Goal: Task Accomplishment & Management: Manage account settings

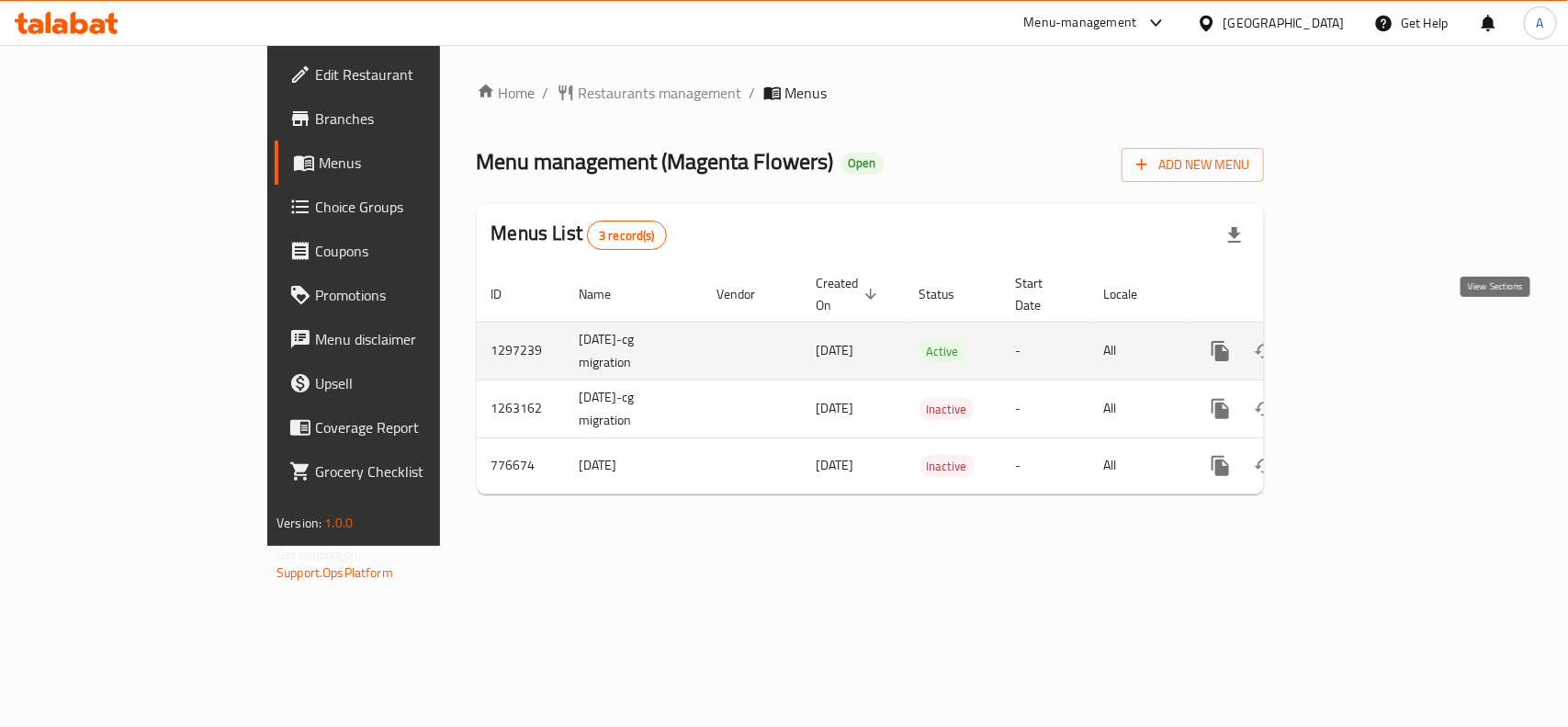
click at [1364, 340] on icon "enhanced table" at bounding box center [1352, 350] width 22 height 22
click at [1361, 343] on icon "enhanced table" at bounding box center [1353, 351] width 17 height 17
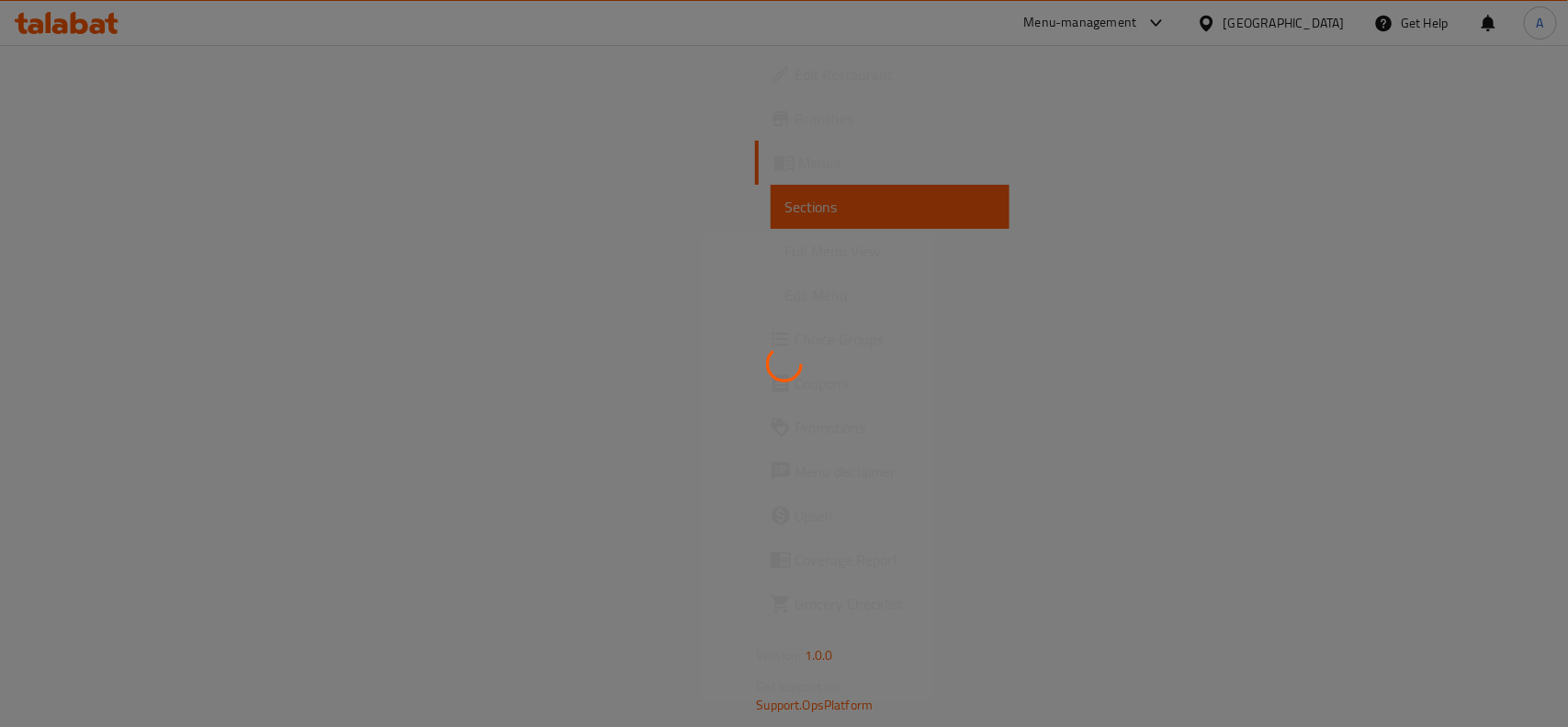
click at [730, 134] on div at bounding box center [784, 364] width 1568 height 727
click at [680, 263] on div at bounding box center [784, 364] width 1568 height 727
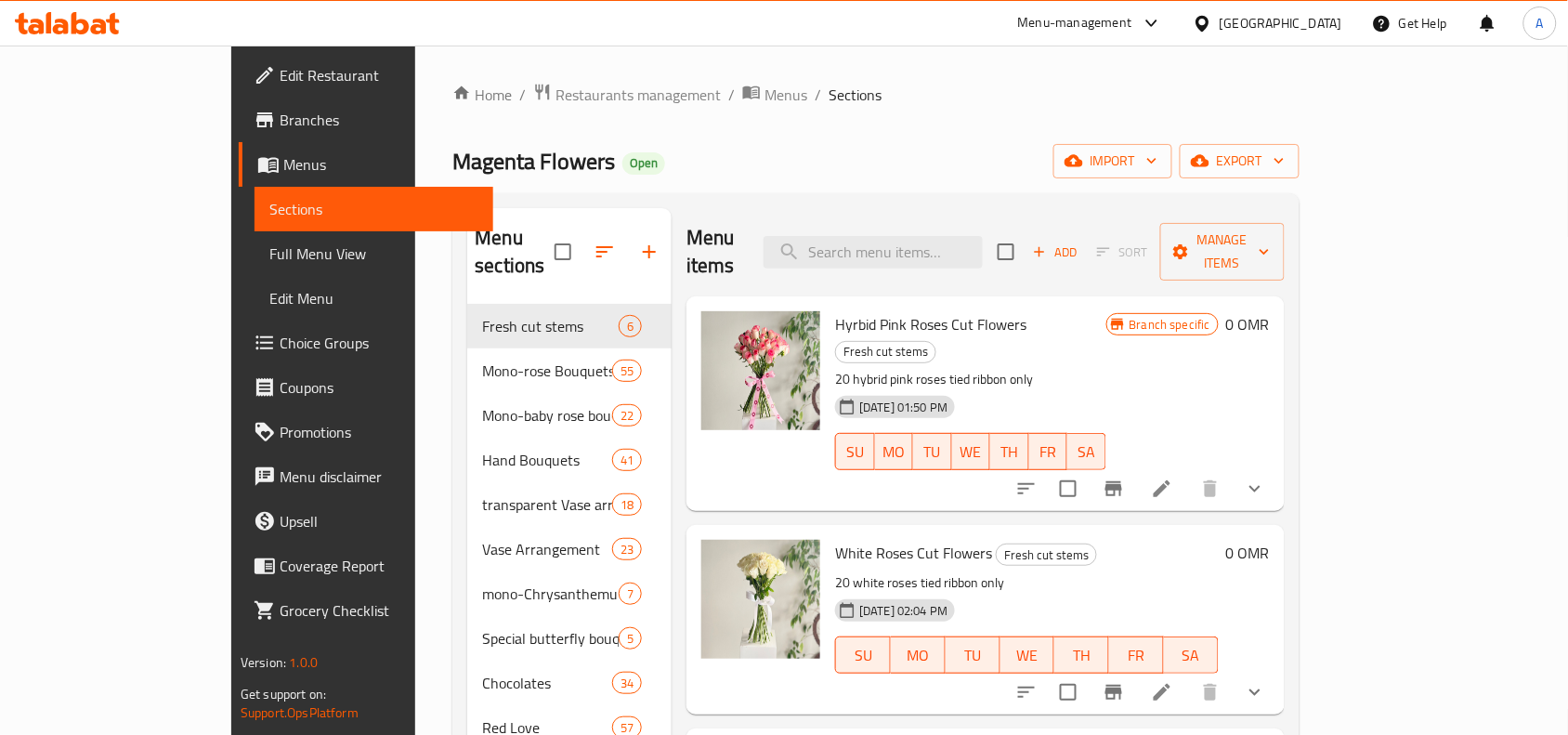
click at [948, 156] on div "Magenta Flowers Open import export" at bounding box center [876, 161] width 847 height 34
click at [963, 170] on div "Magenta Flowers Open import export" at bounding box center [876, 161] width 847 height 34
click at [944, 145] on div "Magenta Flowers Open import export" at bounding box center [876, 161] width 847 height 34
click at [1000, 164] on div "Magenta Flowers Open import export" at bounding box center [876, 161] width 847 height 34
click at [1285, 158] on span "export" at bounding box center [1240, 161] width 90 height 23
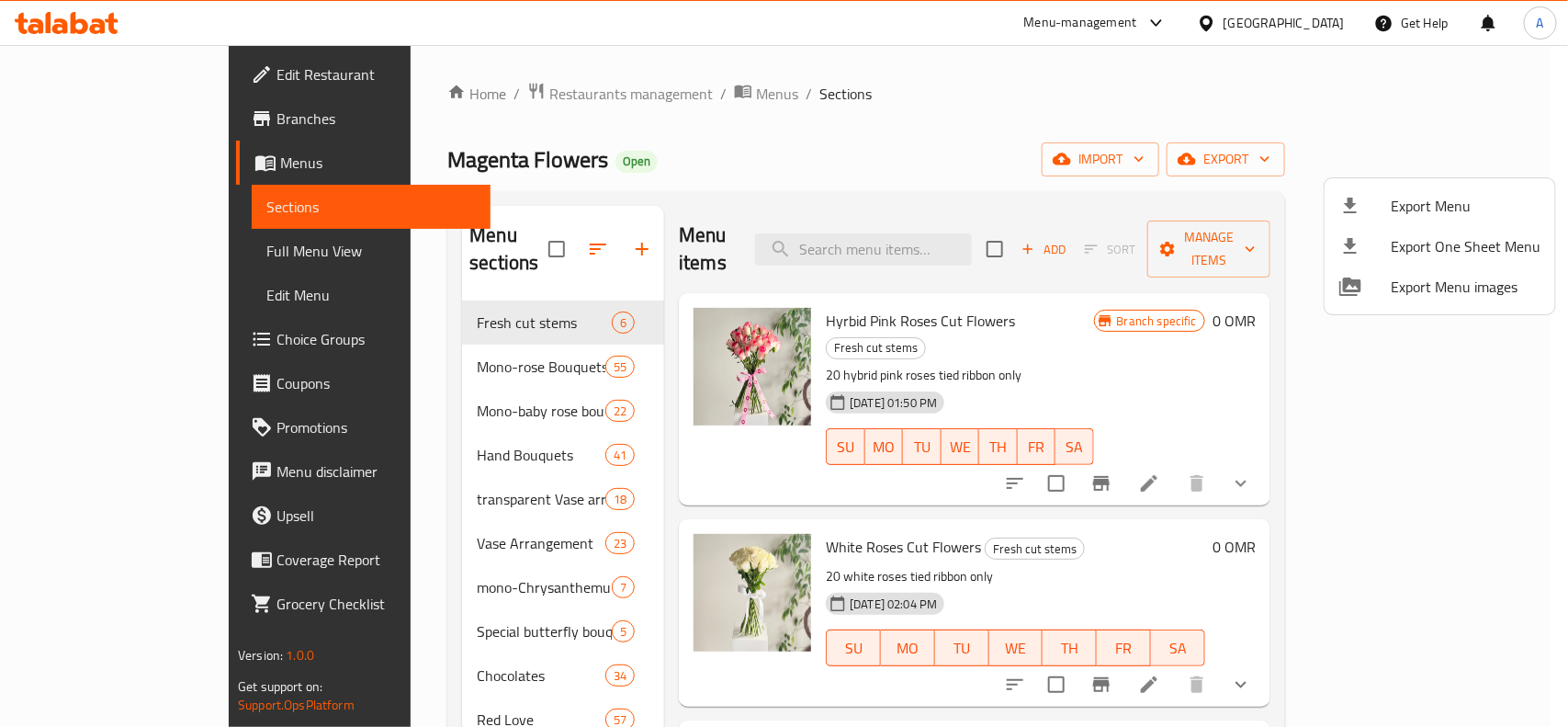
click at [1464, 209] on span "Export Menu" at bounding box center [1464, 205] width 150 height 22
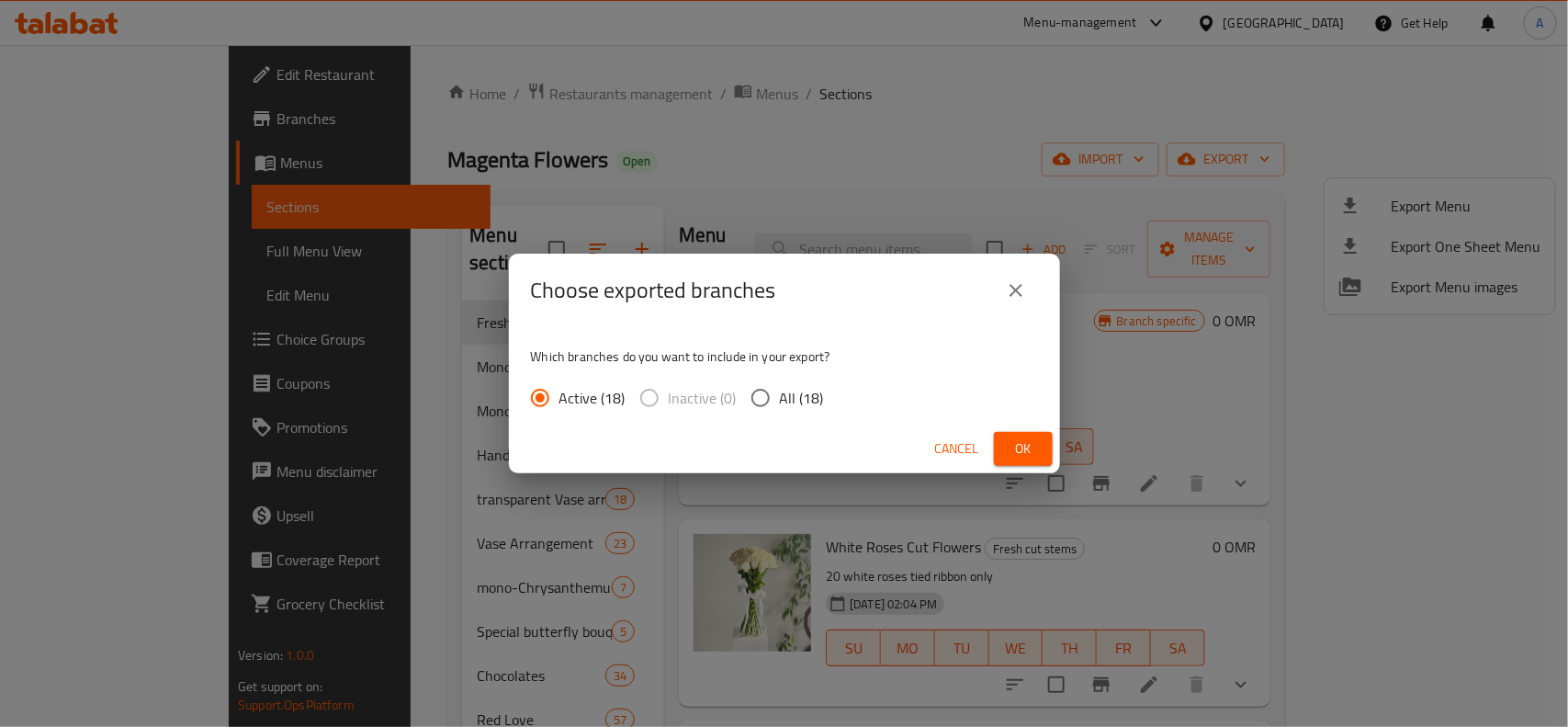
click at [760, 401] on input "All (18)" at bounding box center [760, 397] width 39 height 39
radio input "true"
click at [1002, 447] on button "Ok" at bounding box center [1023, 449] width 58 height 34
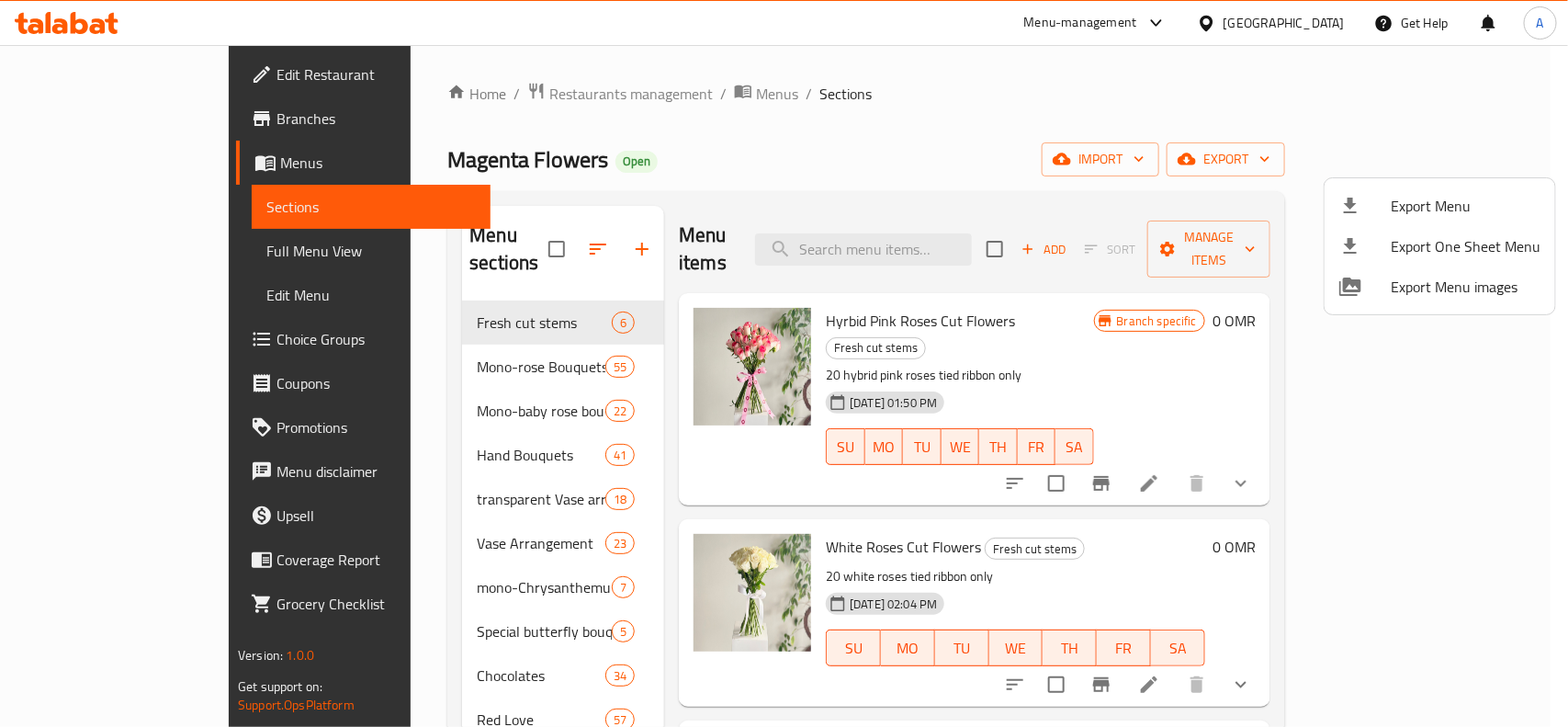
click at [975, 57] on div at bounding box center [784, 364] width 1568 height 727
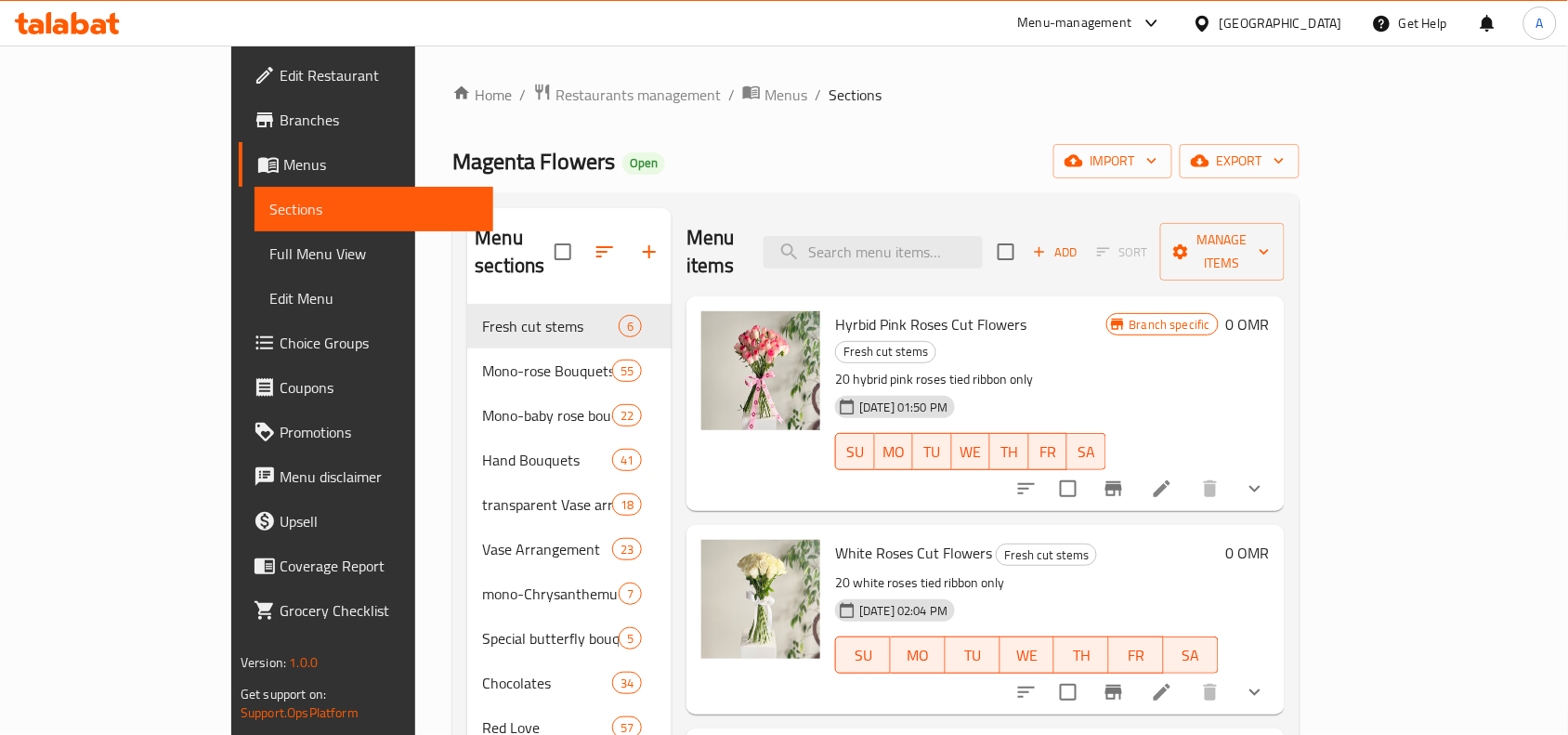
click at [1266, 478] on icon "show more" at bounding box center [1255, 488] width 22 height 22
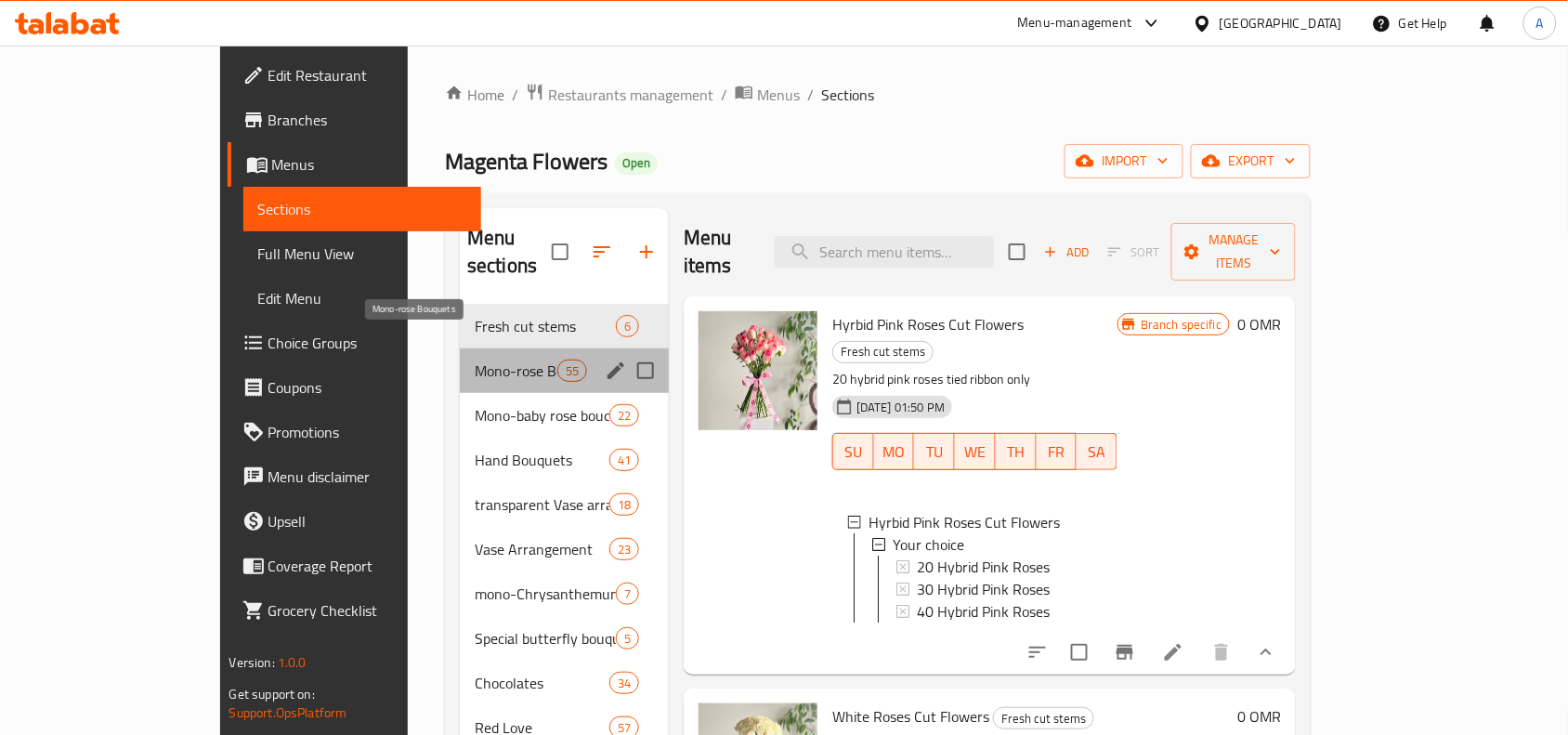
click at [475, 360] on span "Mono-rose Bouquets" at bounding box center [516, 370] width 83 height 22
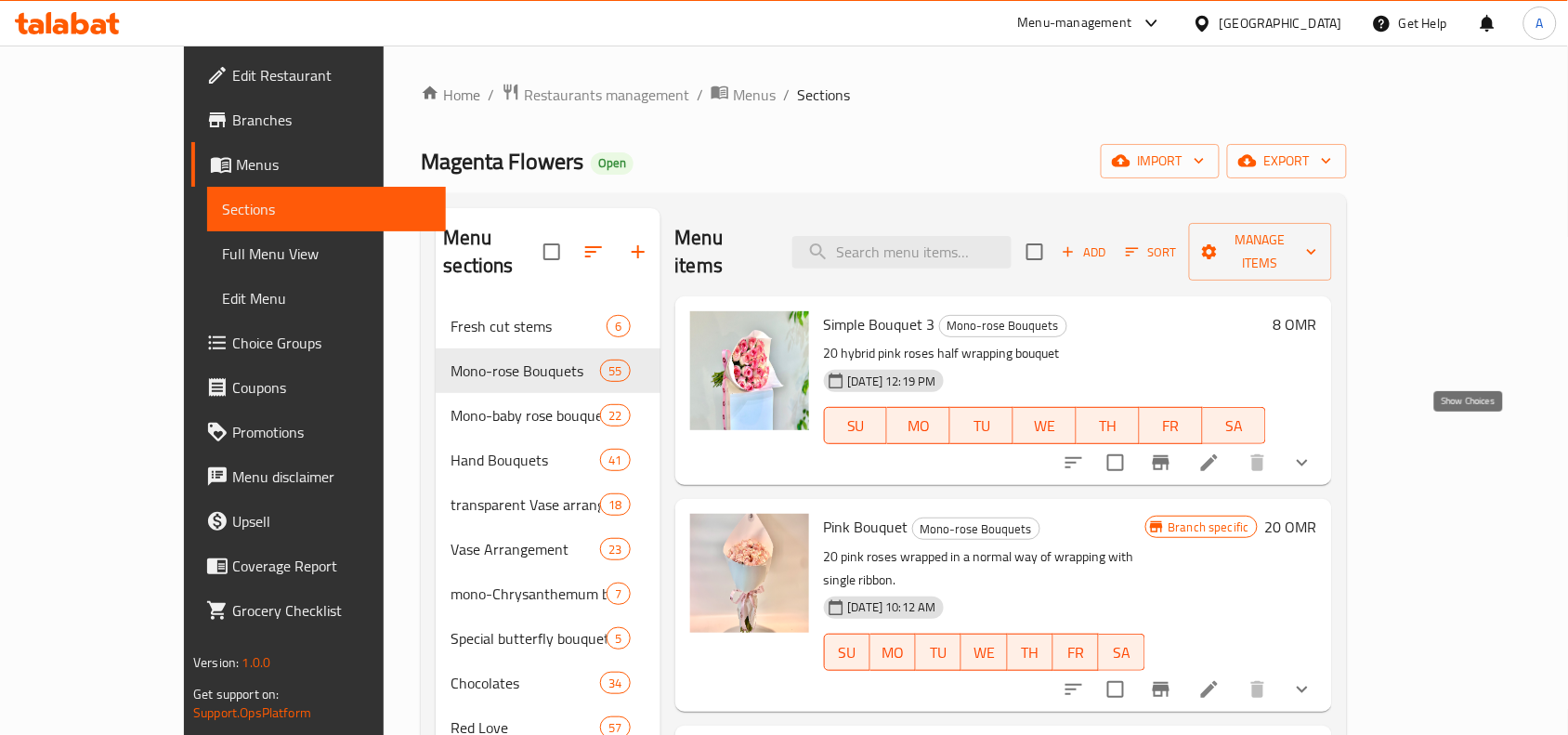
click at [1314, 451] on icon "show more" at bounding box center [1301, 462] width 22 height 22
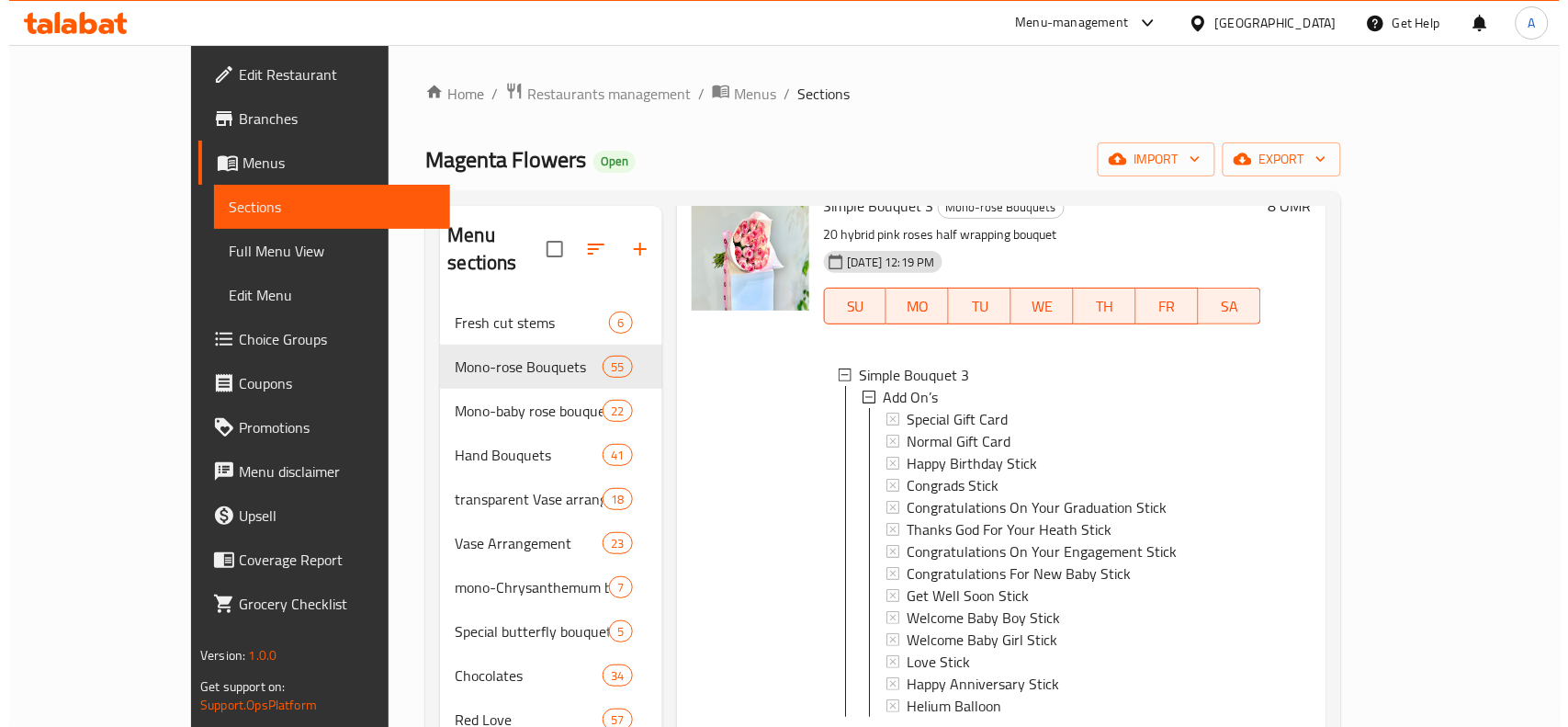
scroll to position [230, 0]
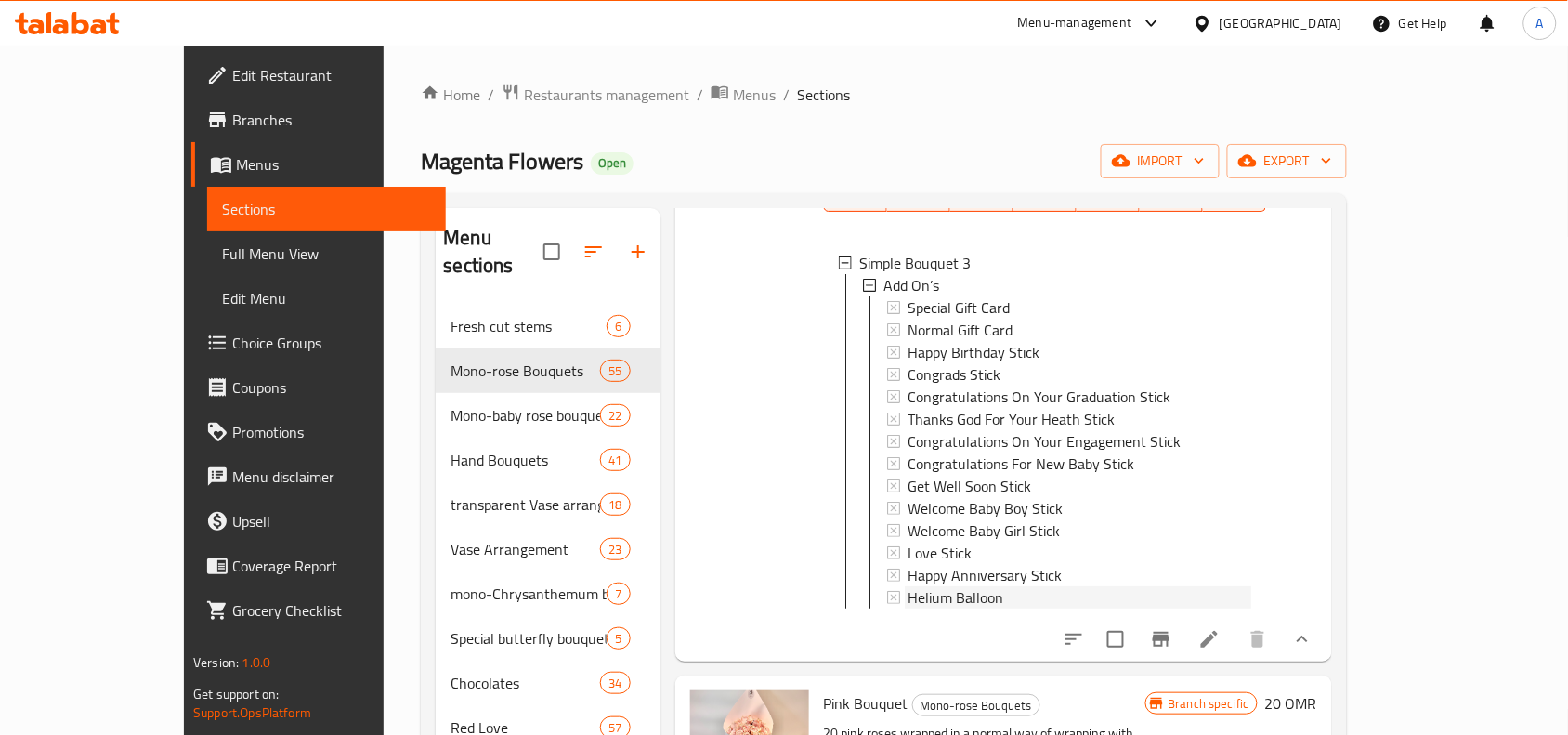
click at [887, 591] on icon at bounding box center [894, 598] width 13 height 13
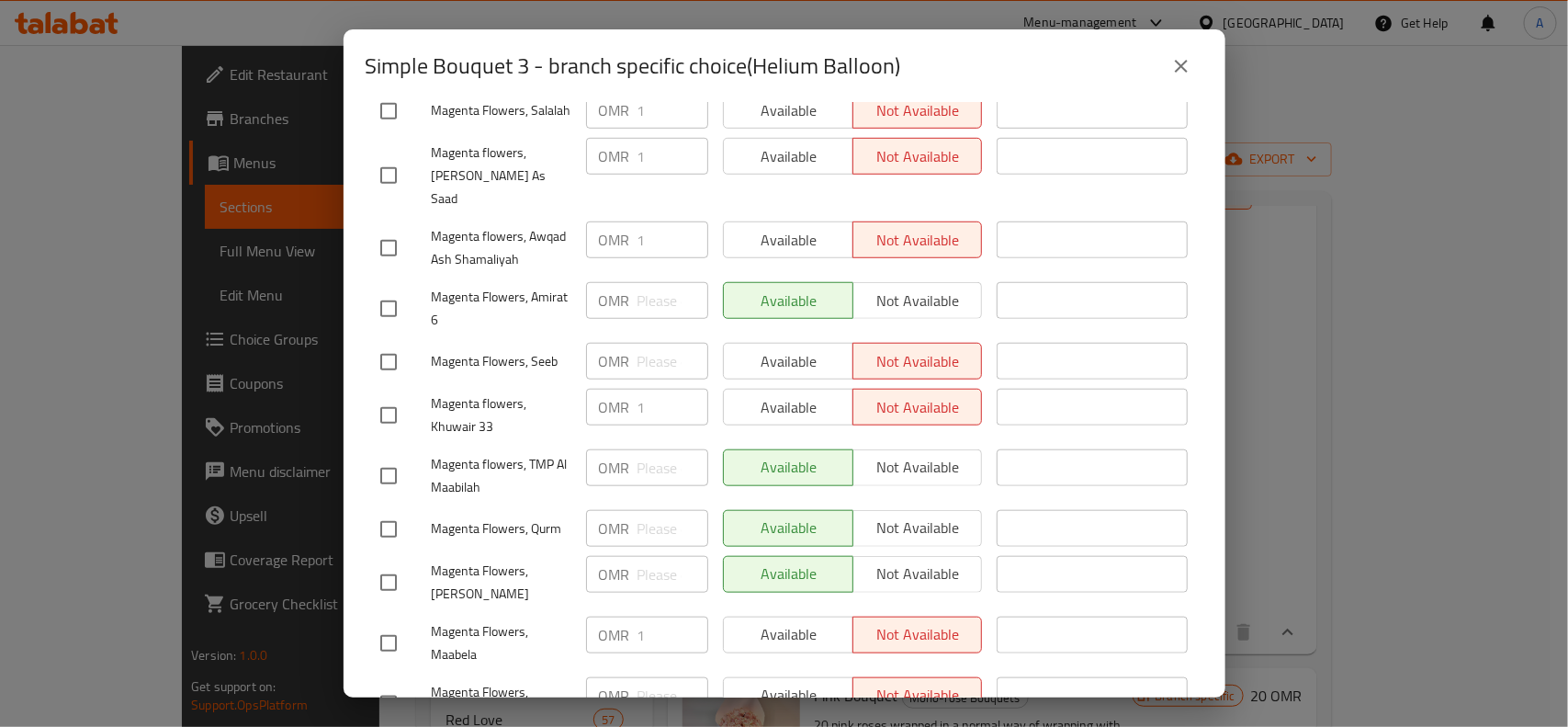
scroll to position [832, 0]
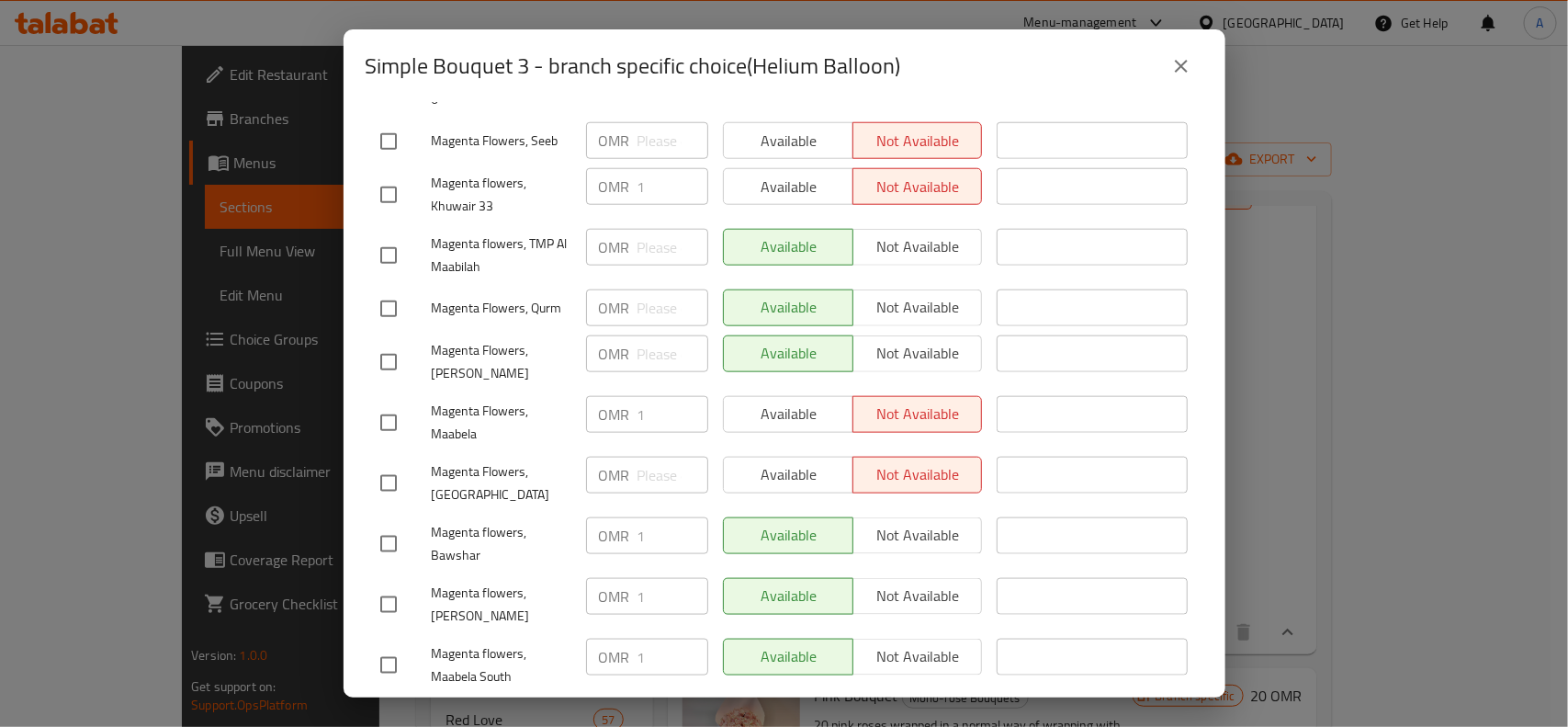
click at [1167, 67] on button "close" at bounding box center [1181, 66] width 44 height 44
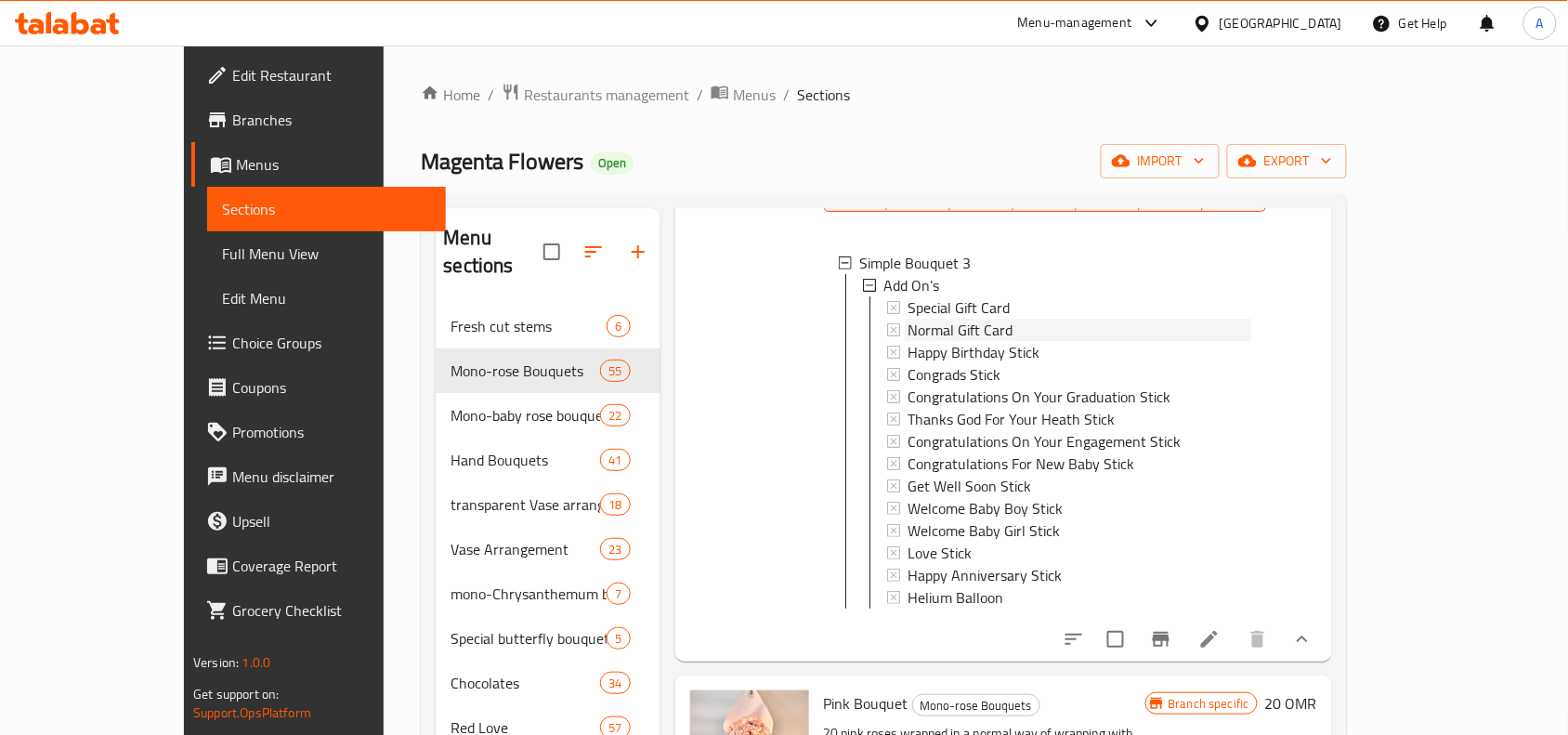
click at [887, 324] on icon at bounding box center [894, 330] width 13 height 13
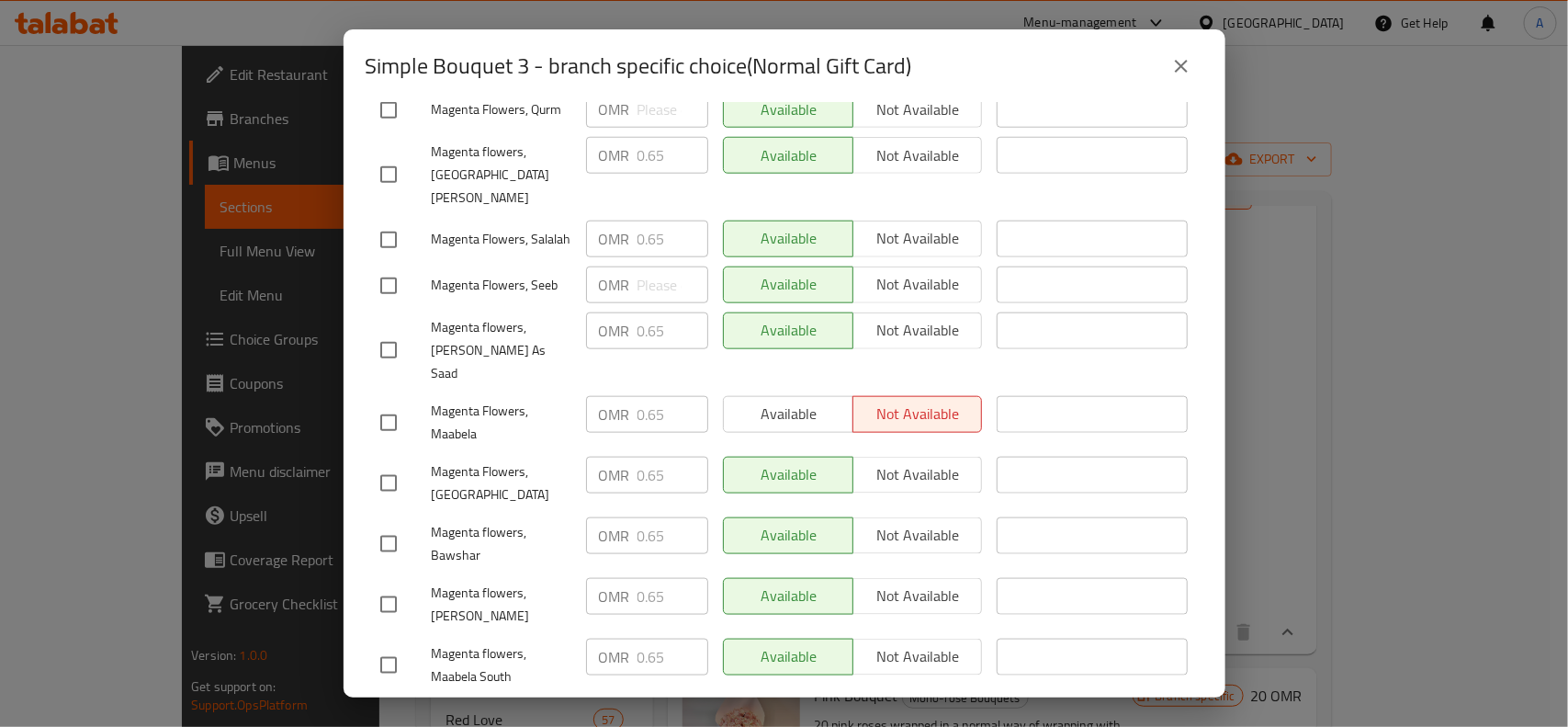
click at [1181, 52] on button "close" at bounding box center [1181, 66] width 44 height 44
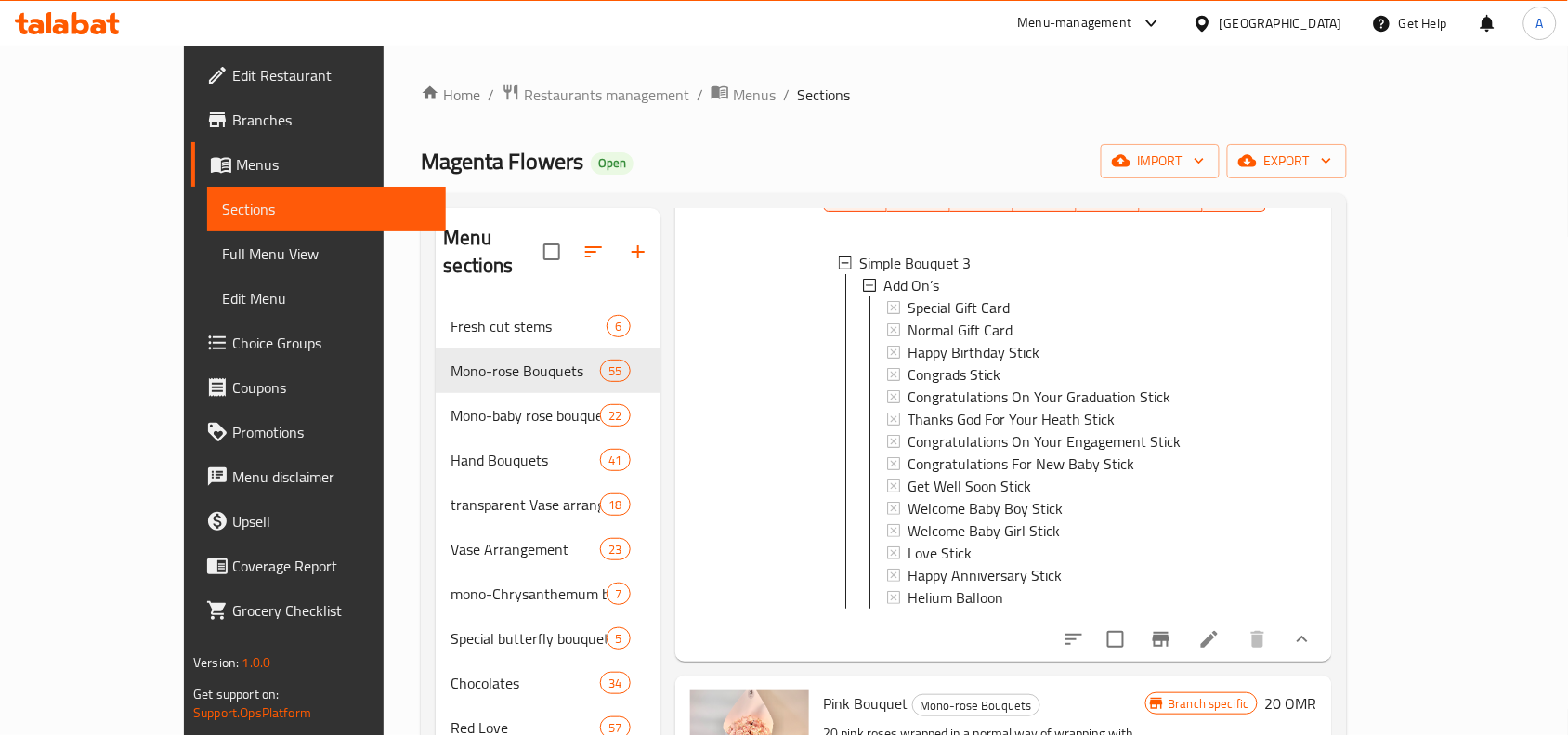
click at [887, 502] on icon at bounding box center [894, 508] width 13 height 13
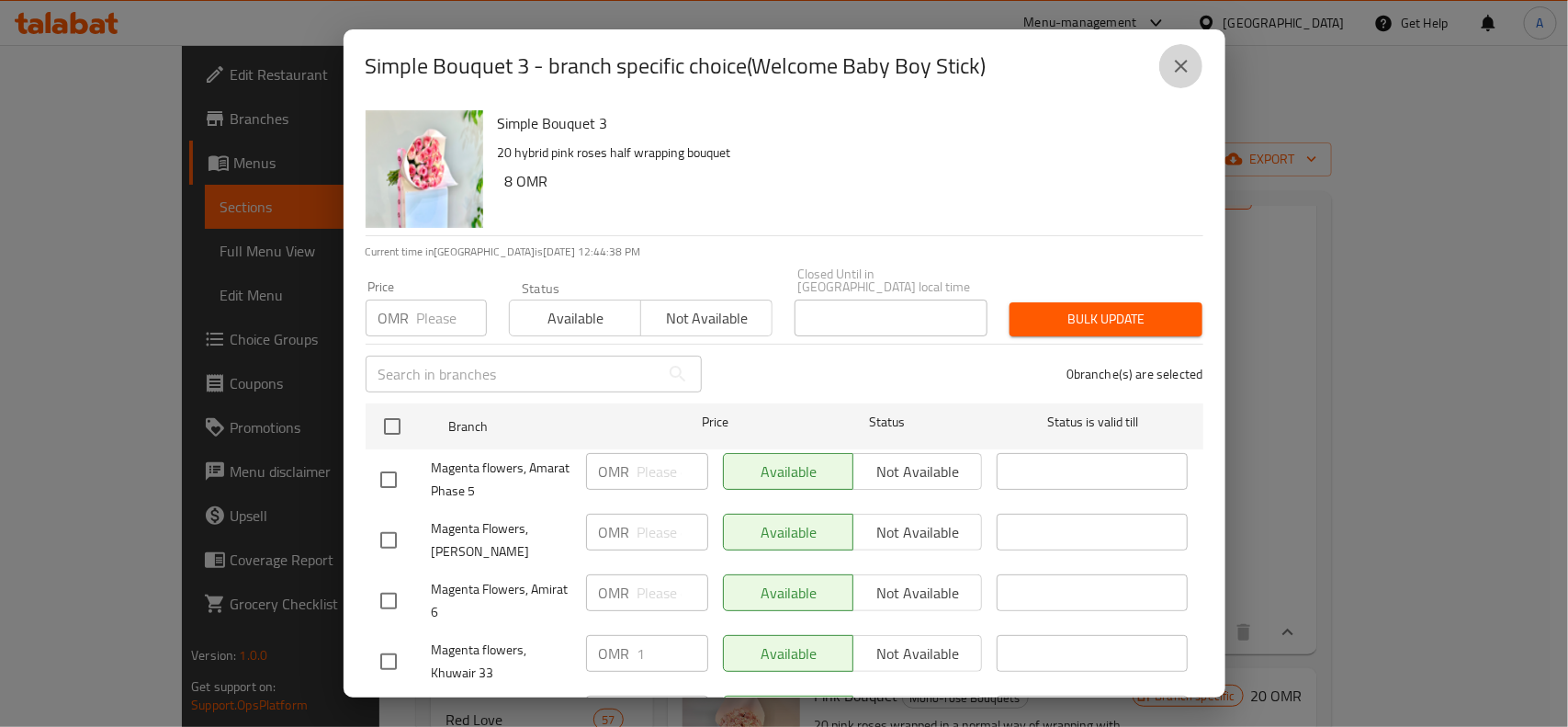
click at [1171, 71] on icon "close" at bounding box center [1180, 66] width 22 height 22
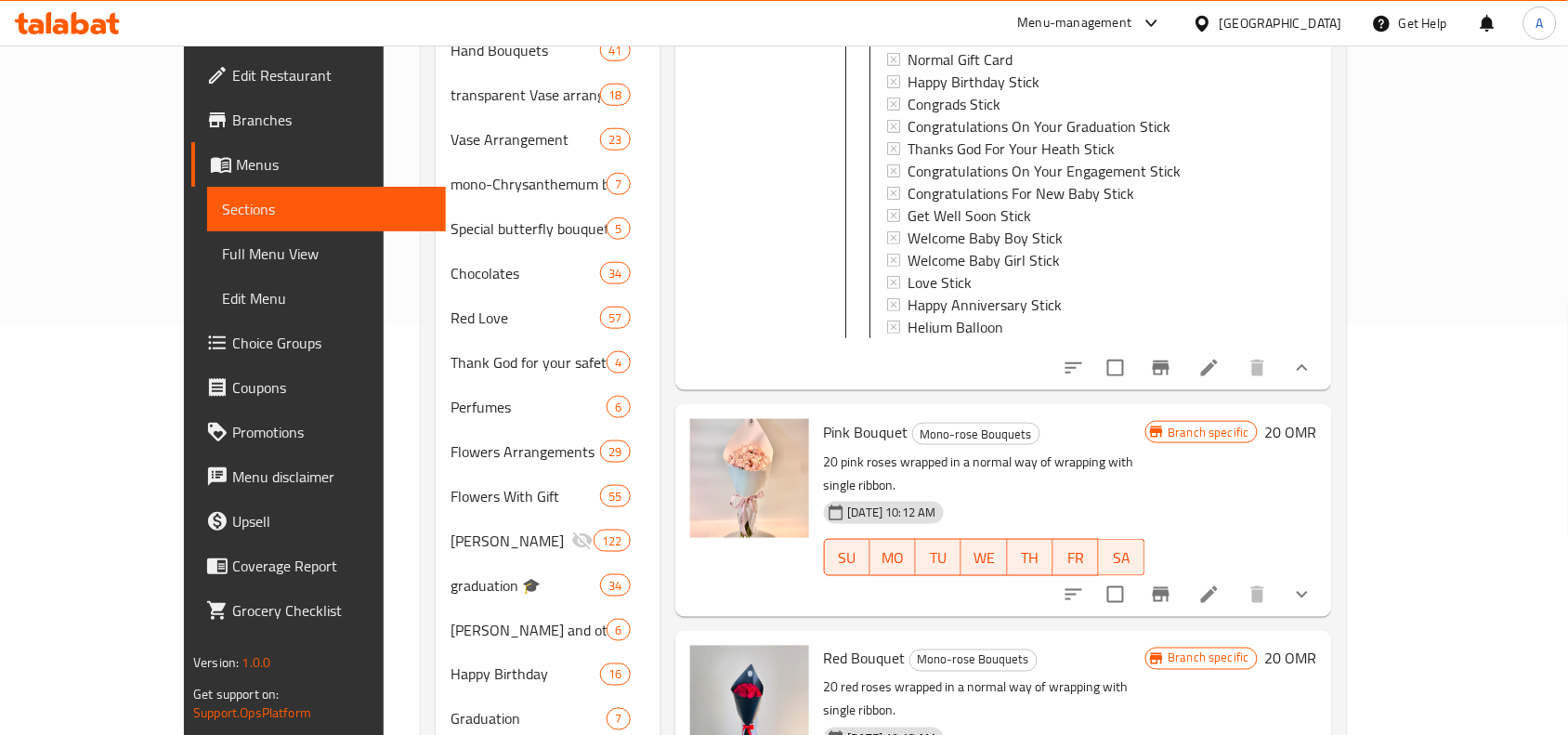
scroll to position [232, 0]
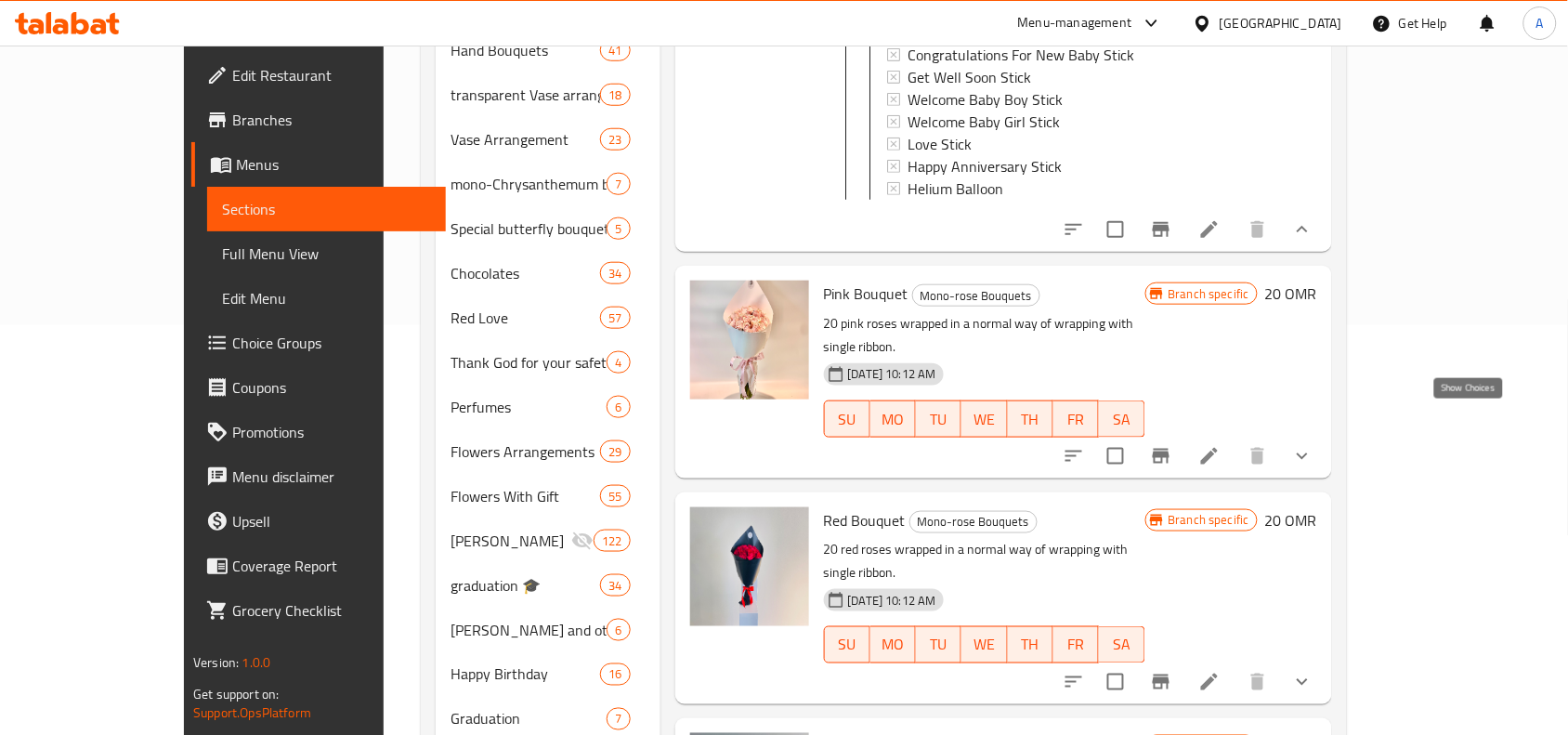
click at [1314, 445] on icon "show more" at bounding box center [1301, 455] width 22 height 22
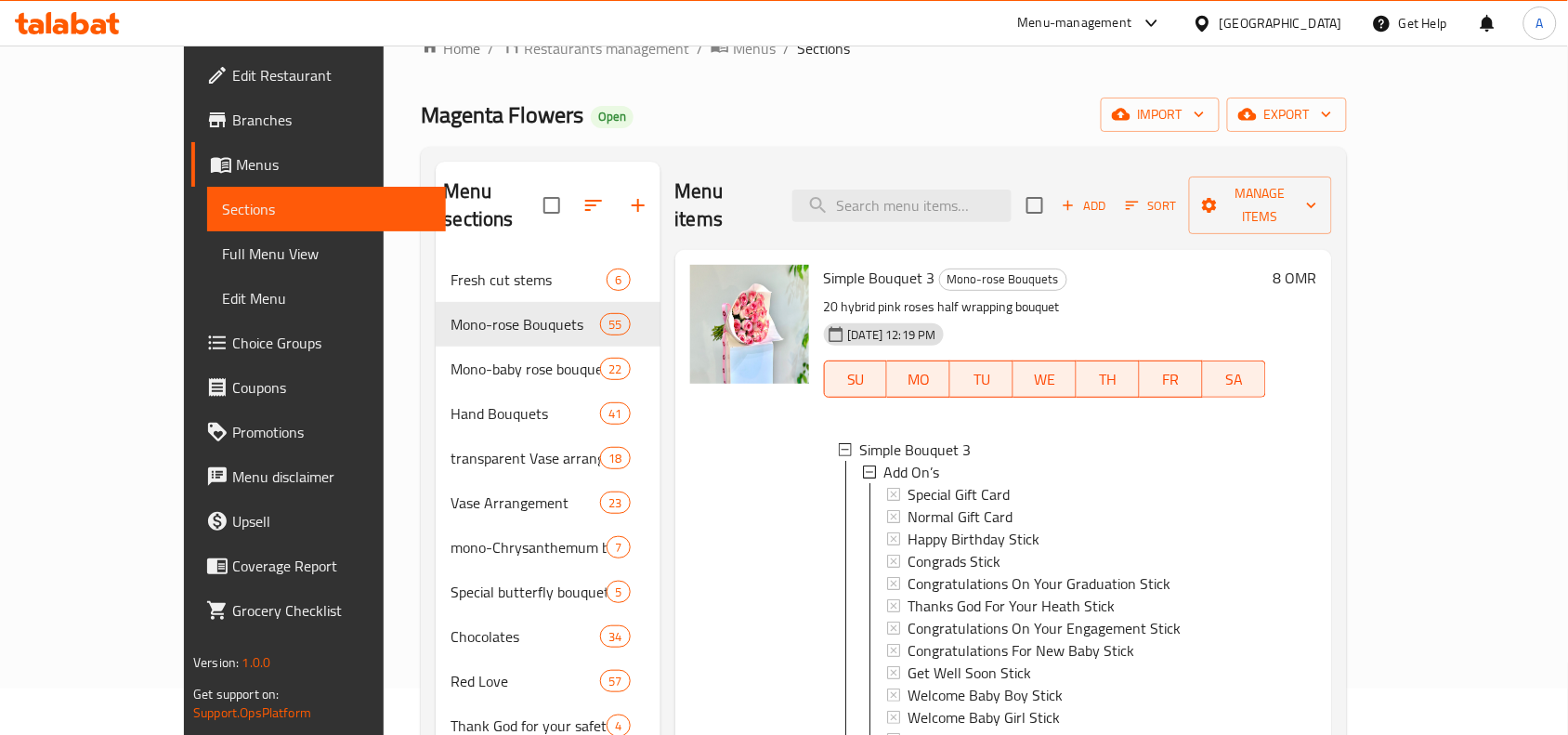
scroll to position [0, 0]
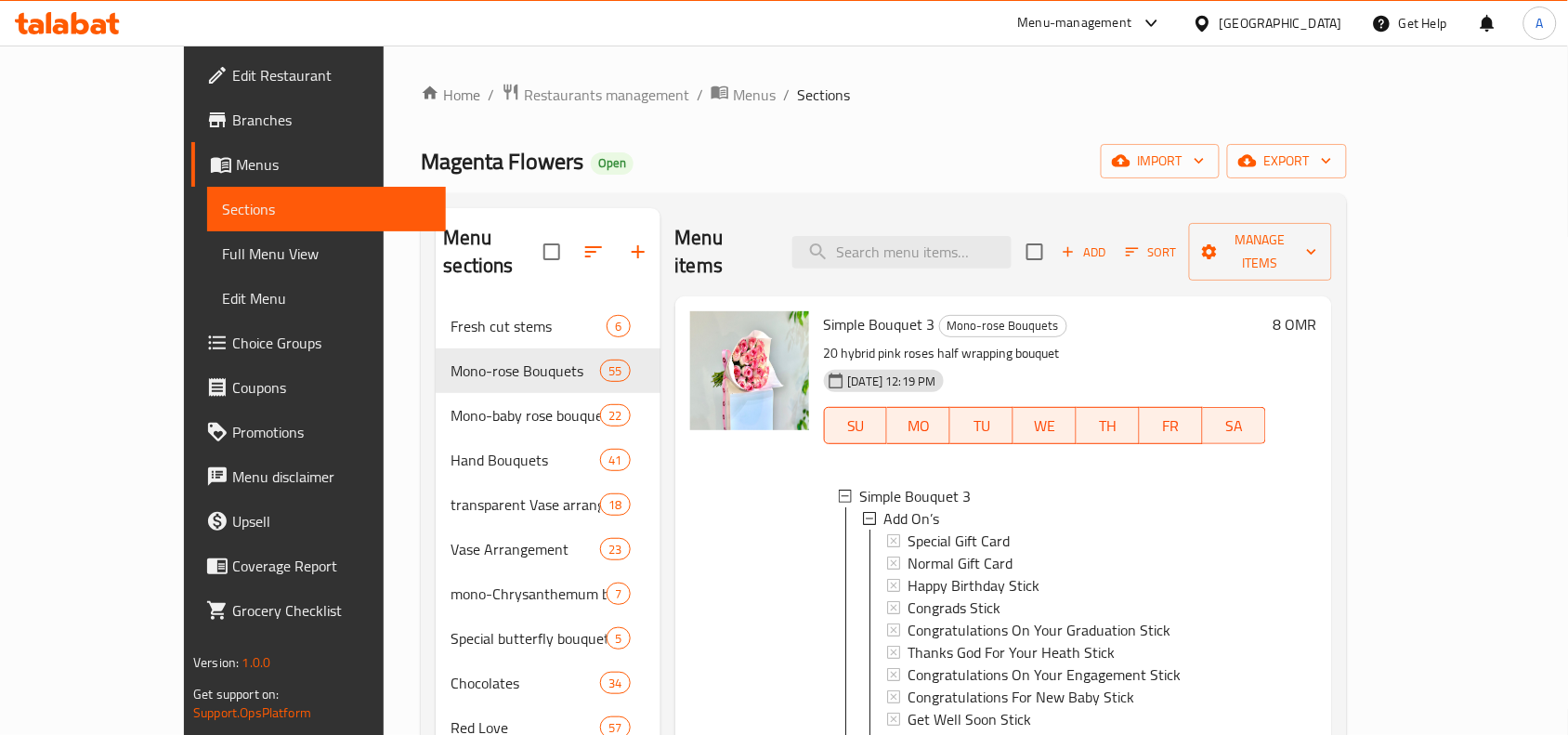
click at [940, 96] on ol "Home / Restaurants management / Menus / Sections" at bounding box center [883, 94] width 925 height 24
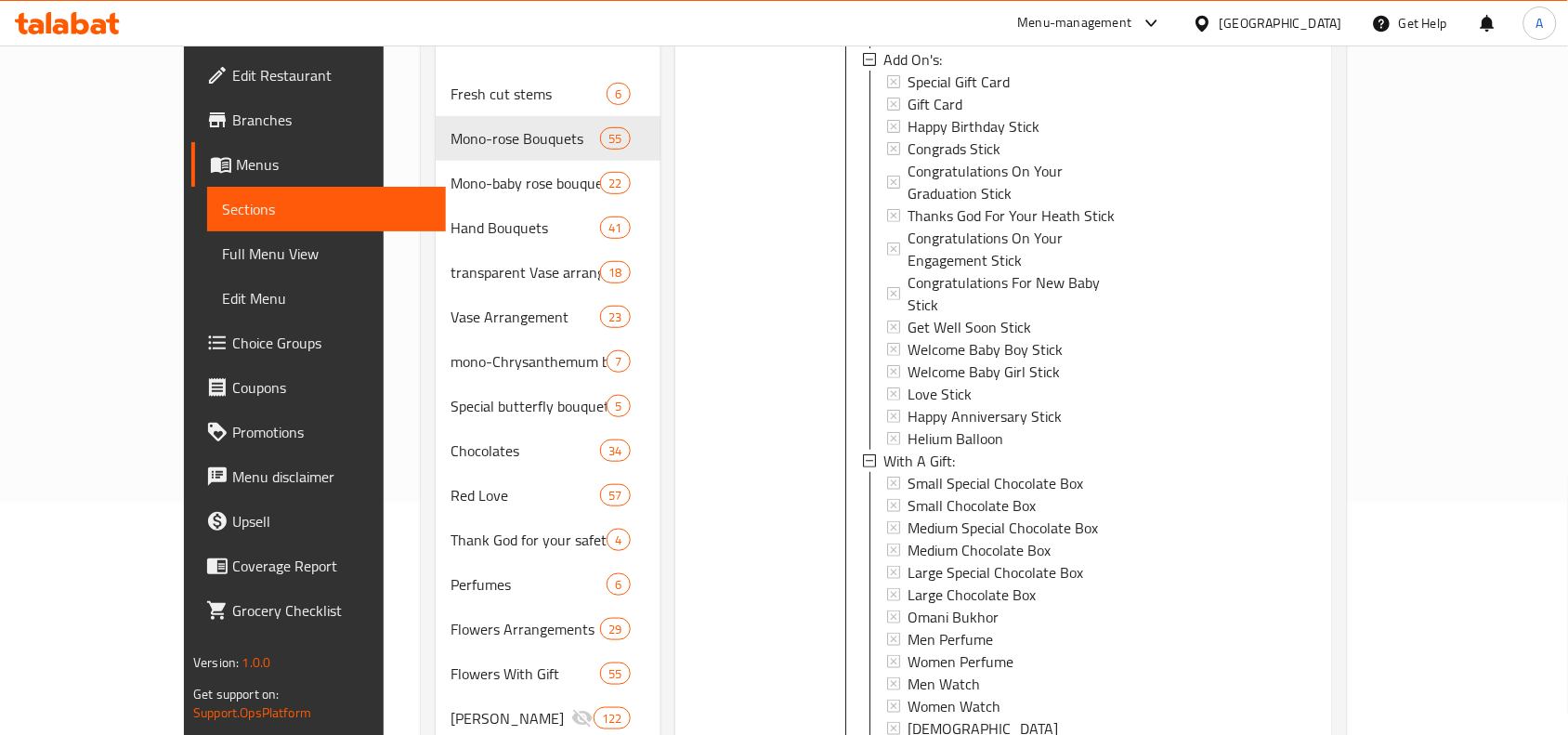
scroll to position [1394, 0]
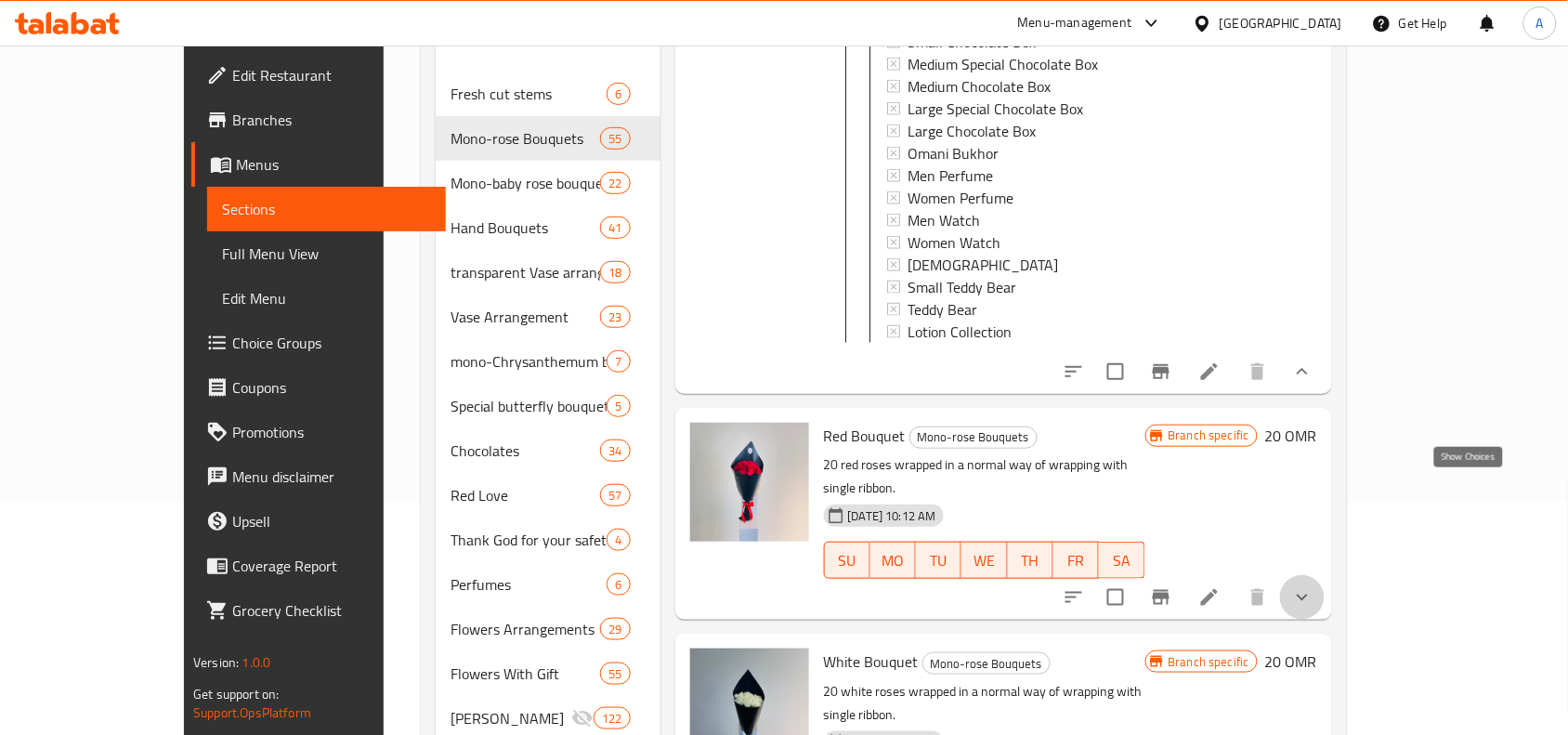
click at [1314, 586] on icon "show more" at bounding box center [1301, 597] width 22 height 22
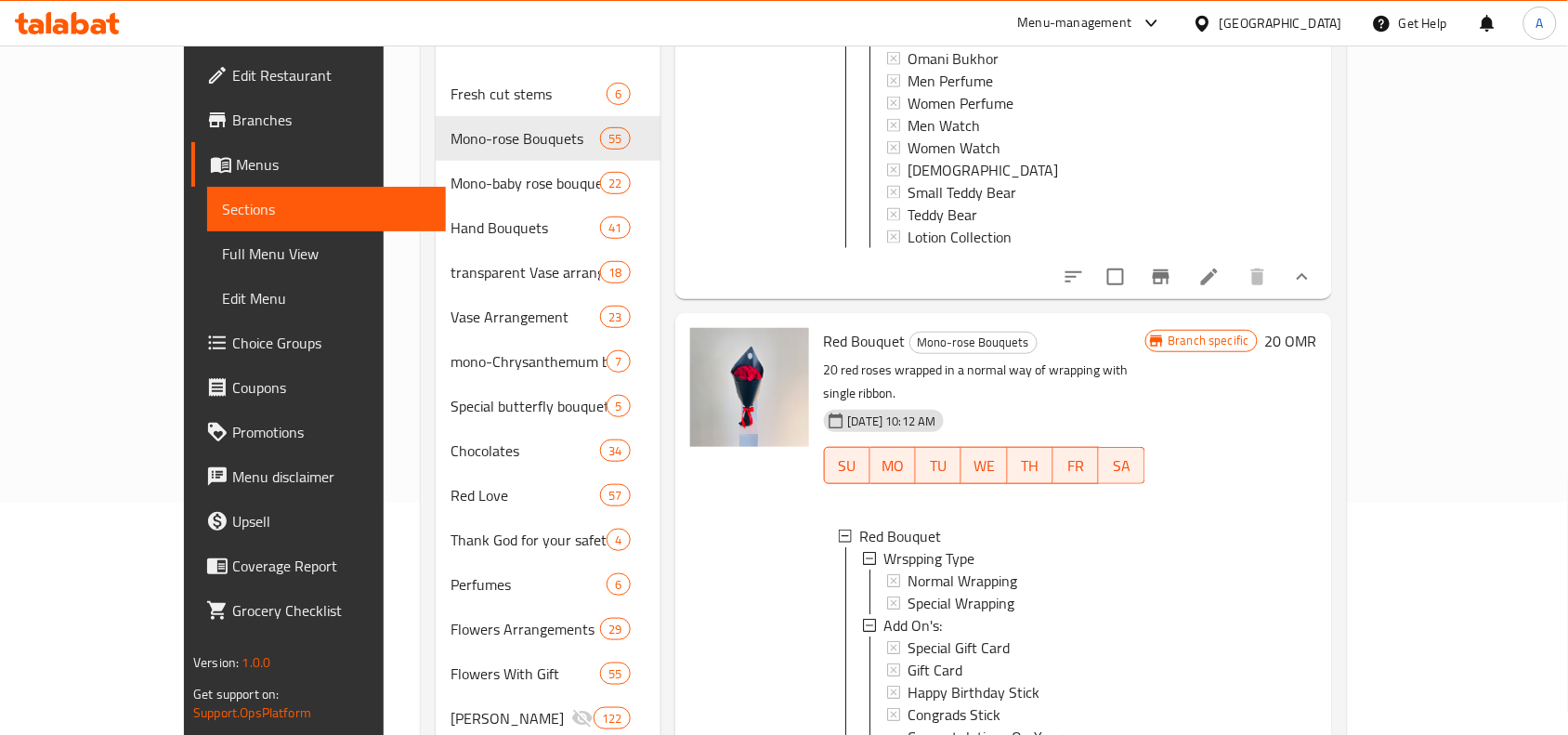
scroll to position [1742, 0]
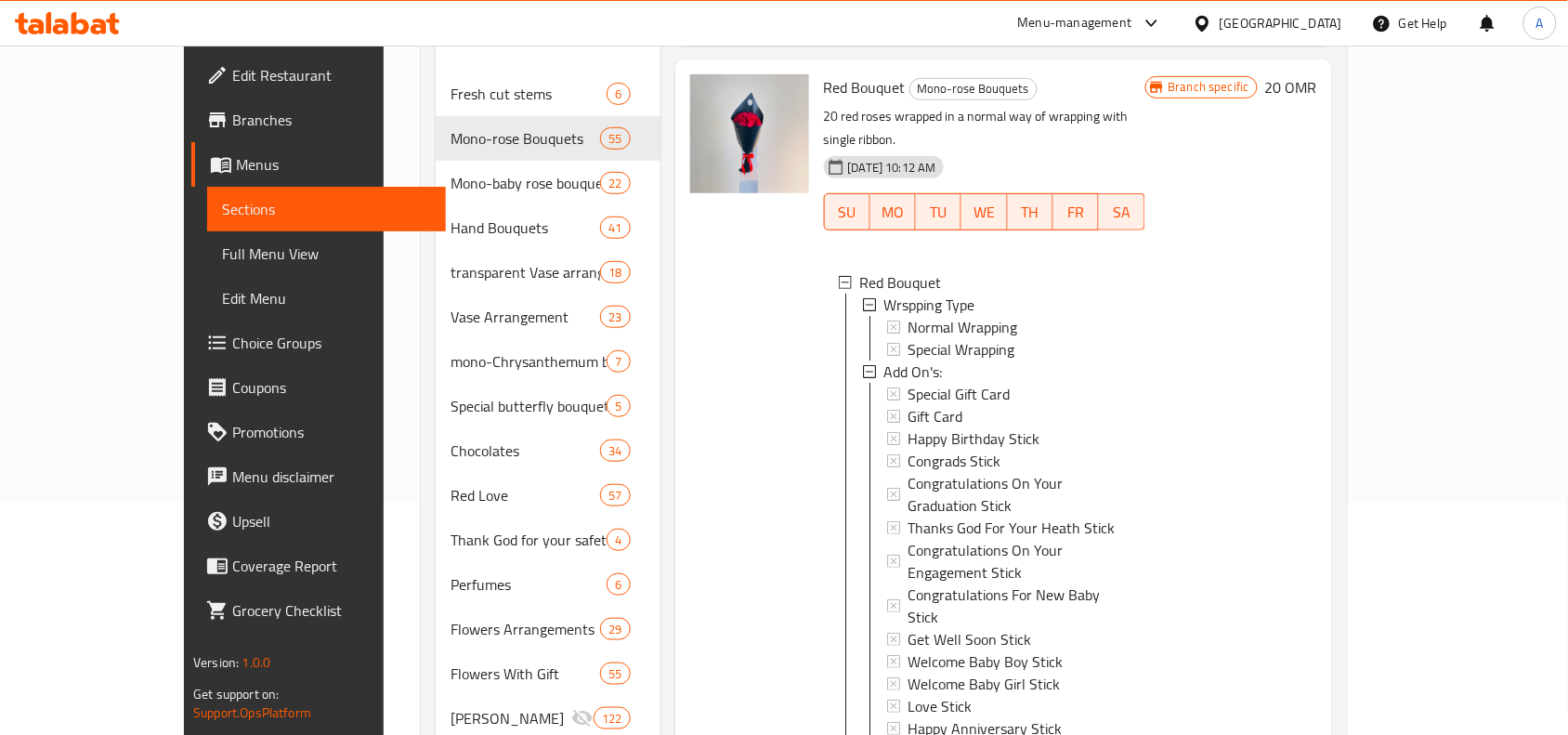
click at [683, 424] on div at bounding box center [749, 615] width 134 height 1097
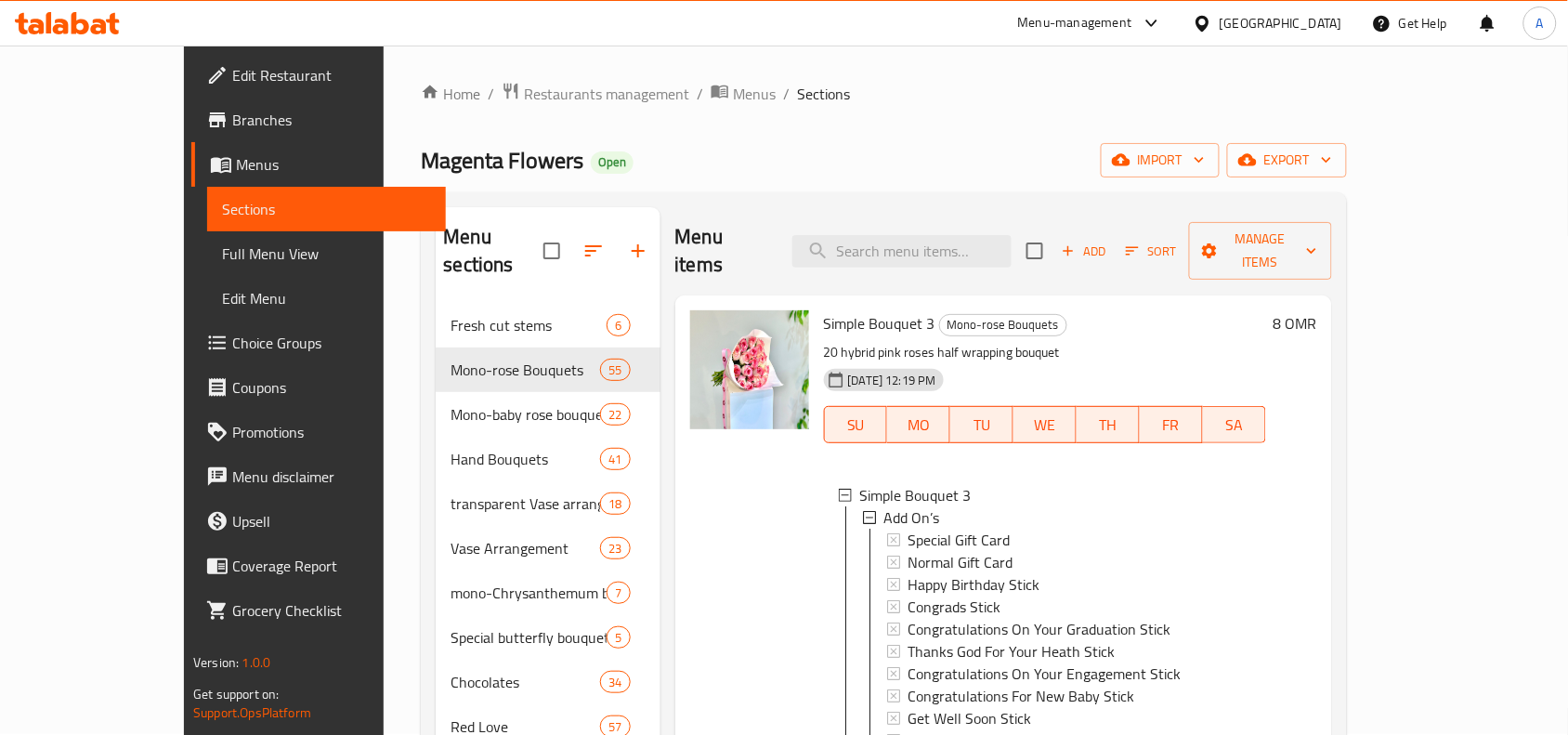
scroll to position [0, 0]
click at [922, 249] on input "search" at bounding box center [902, 252] width 219 height 32
paste input "Mini Special Chocolate Box"
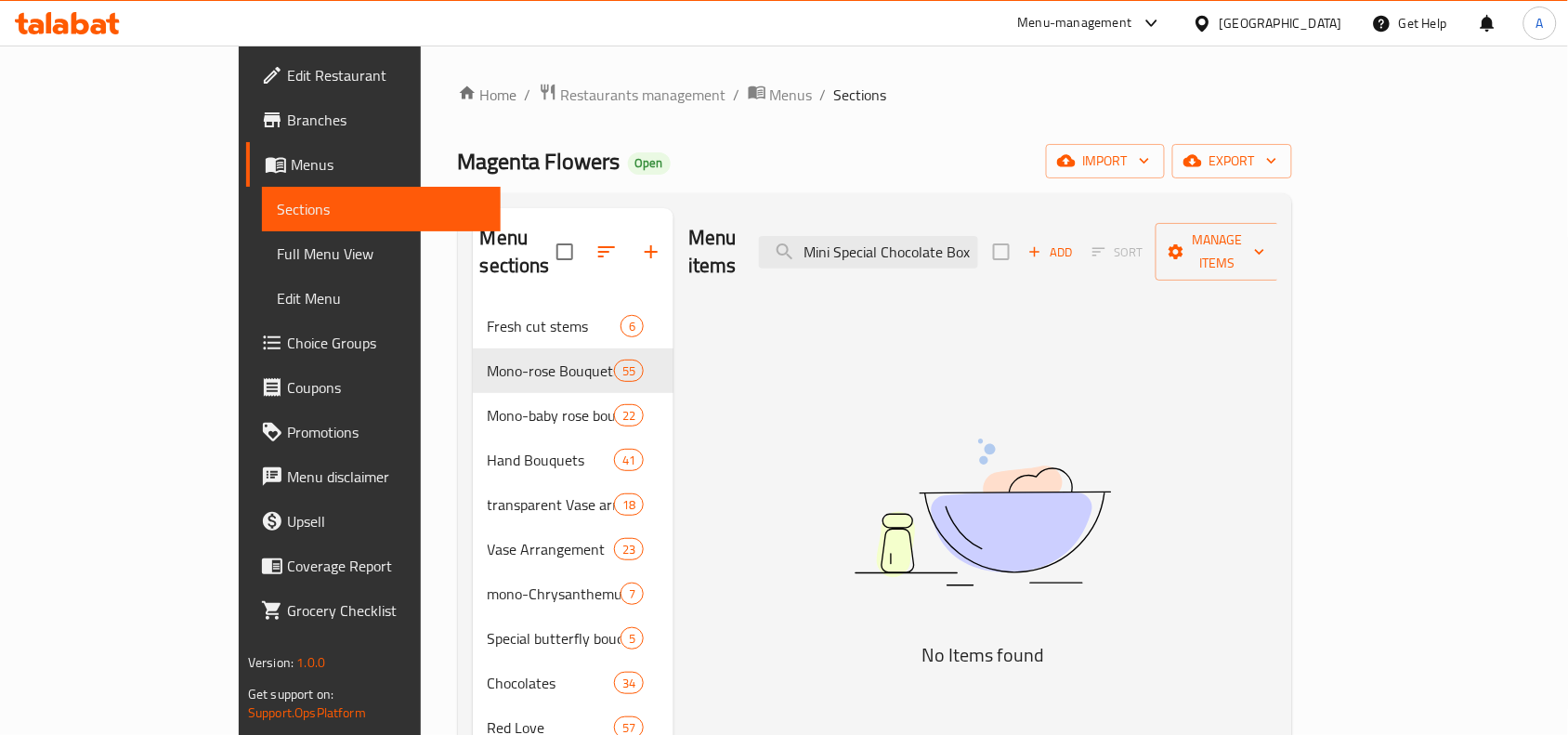
drag, startPoint x: 903, startPoint y: 238, endPoint x: 814, endPoint y: 269, distance: 94.2
click at [1084, 229] on div "Menu items Mini Special Chocolate Box Add Sort Manage items" at bounding box center [982, 252] width 589 height 89
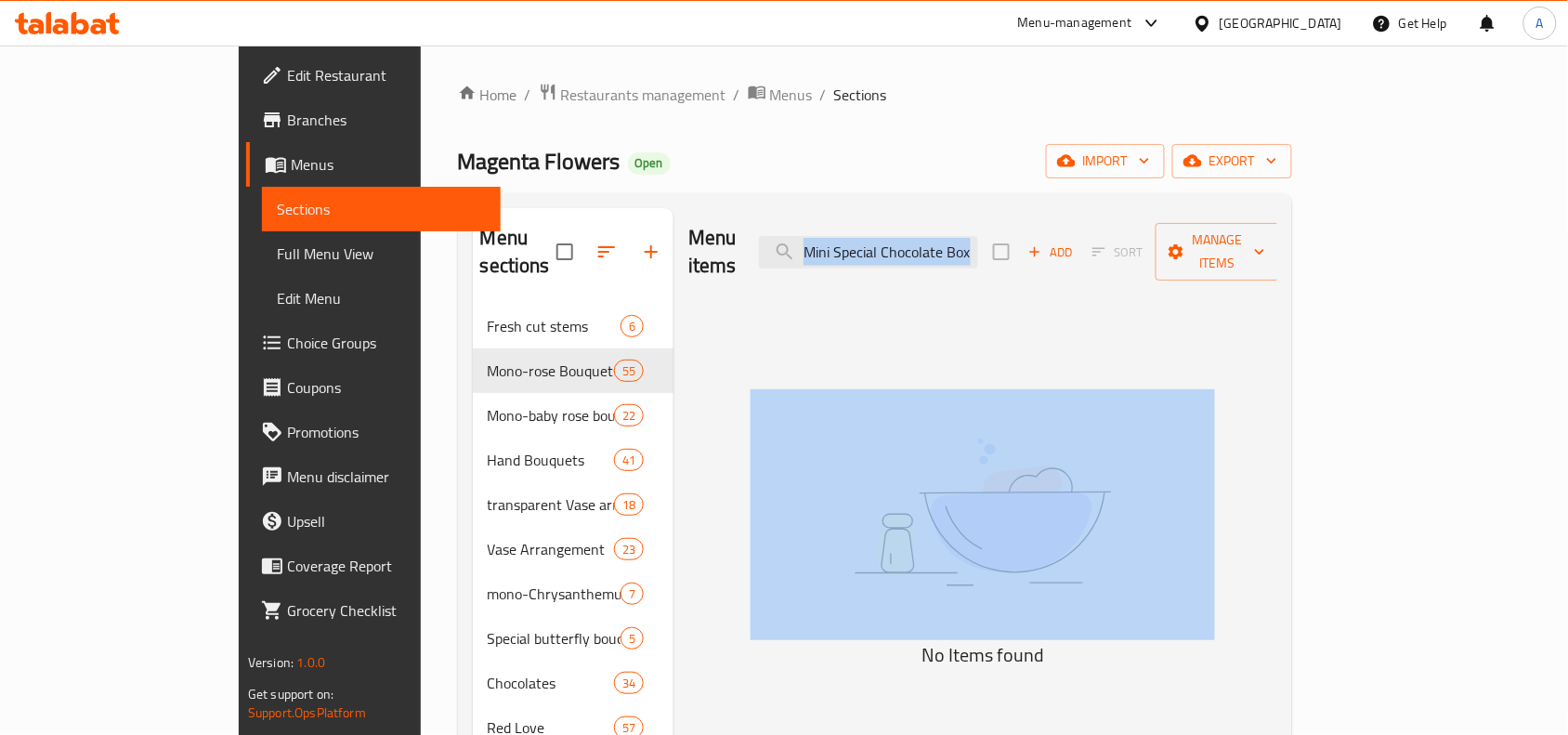
click at [1083, 229] on div "Menu items Mini Special Chocolate Box Add Sort Manage items" at bounding box center [982, 252] width 589 height 89
click at [979, 236] on input "Mini Special Chocolate Box" at bounding box center [868, 252] width 219 height 32
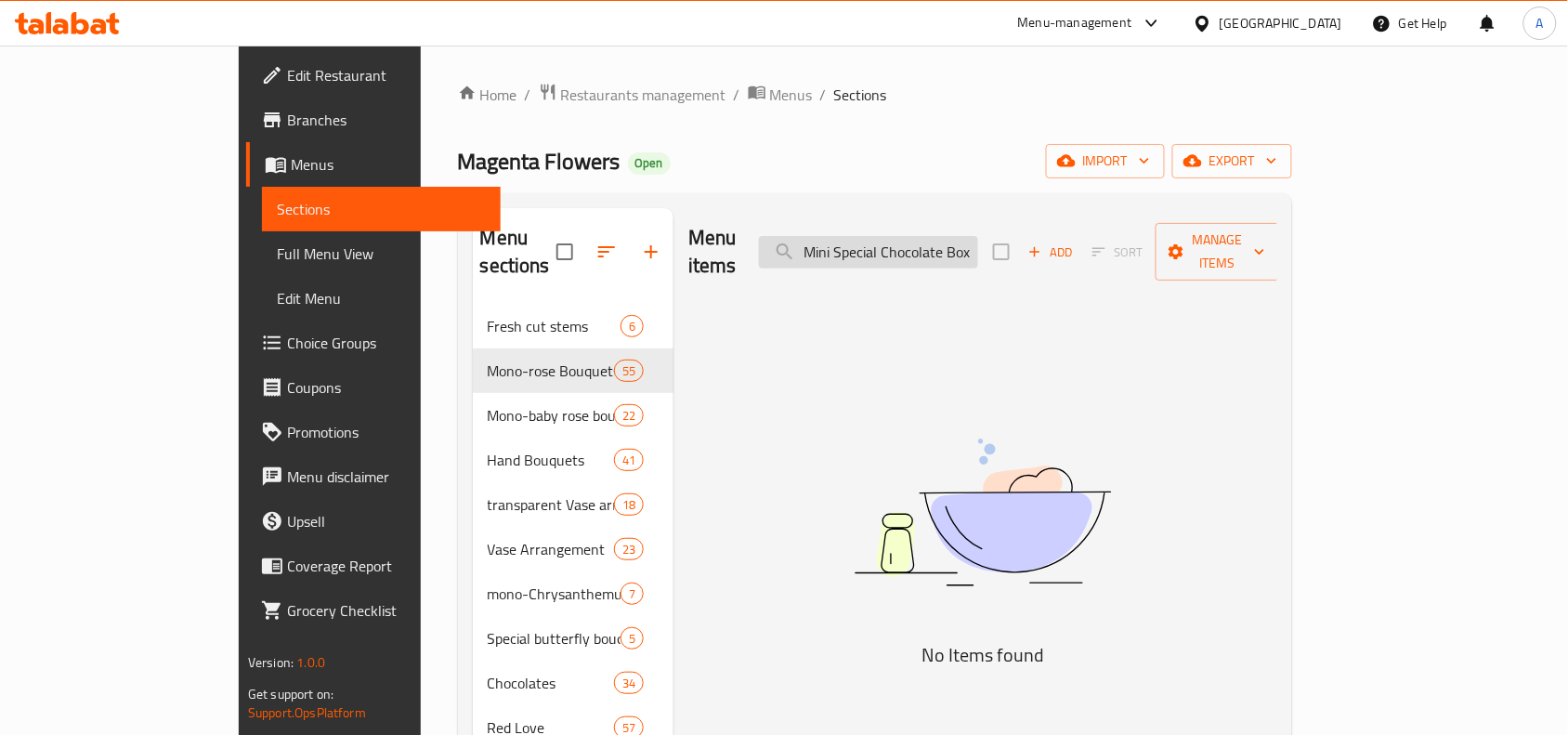
click at [979, 236] on input "Mini Special Chocolate Box" at bounding box center [868, 252] width 219 height 32
click at [899, 242] on input "Mini Special Chocolate Box" at bounding box center [868, 252] width 219 height 32
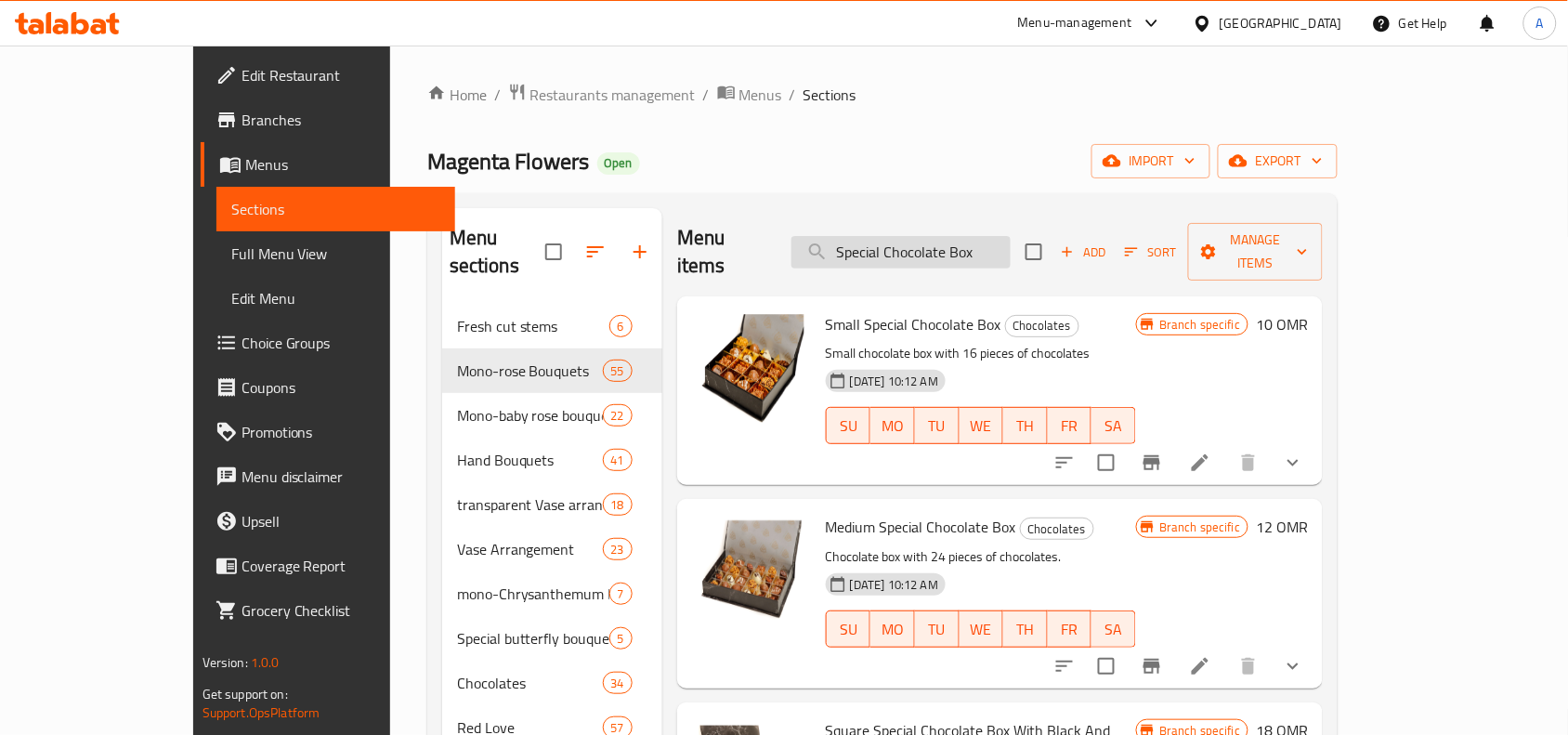
click at [989, 236] on input "Special Chocolate Box" at bounding box center [901, 252] width 219 height 32
drag, startPoint x: 1092, startPoint y: 288, endPoint x: 1089, endPoint y: 260, distance: 28.2
click at [1089, 260] on div "Menu items Special Chocolate Box Add Sort Manage items" at bounding box center [1000, 252] width 645 height 89
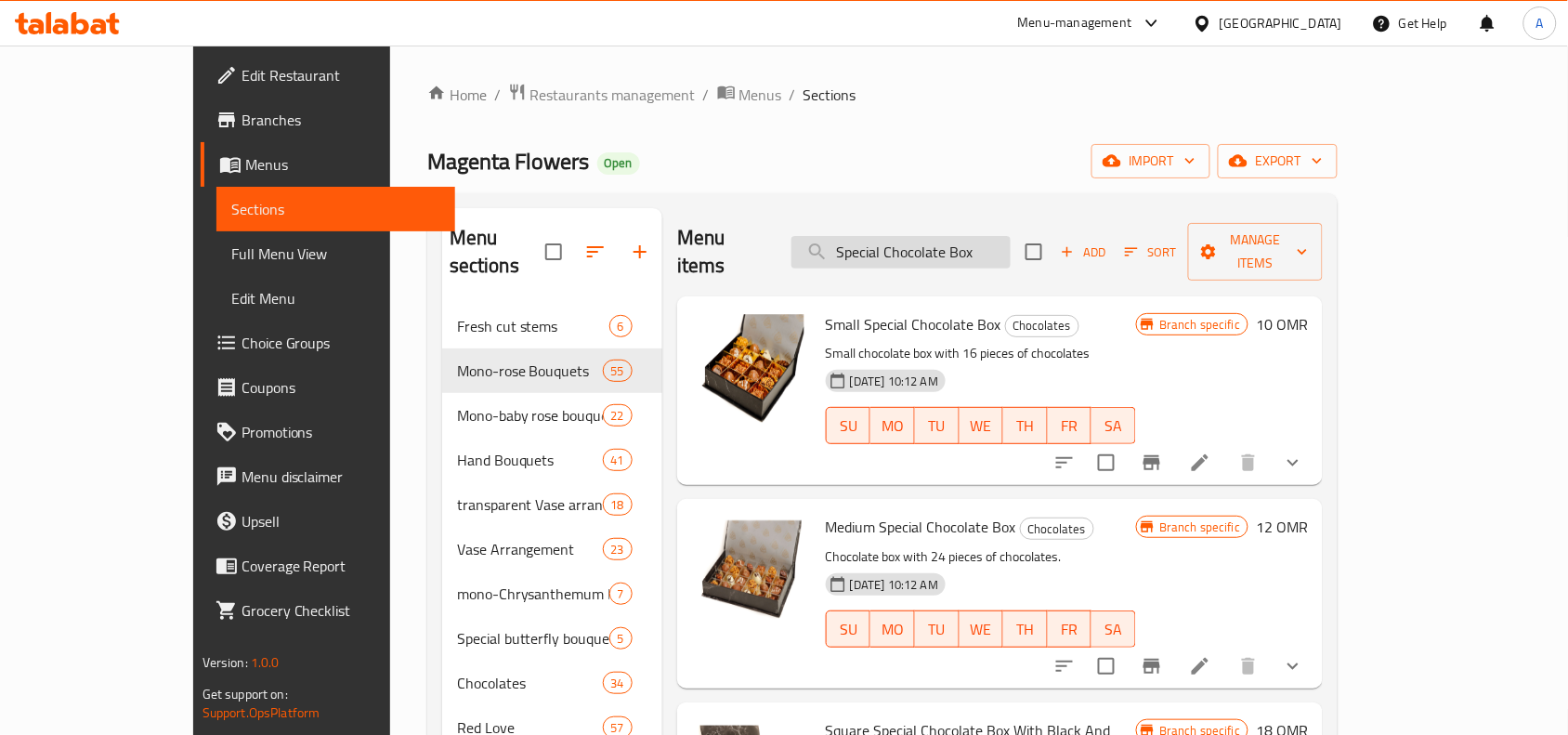
click at [1003, 236] on input "Special Chocolate Box" at bounding box center [901, 252] width 219 height 32
drag, startPoint x: 1003, startPoint y: 233, endPoint x: 921, endPoint y: 230, distance: 82.1
click at [921, 236] on input "Special Chocolate Box" at bounding box center [901, 252] width 219 height 32
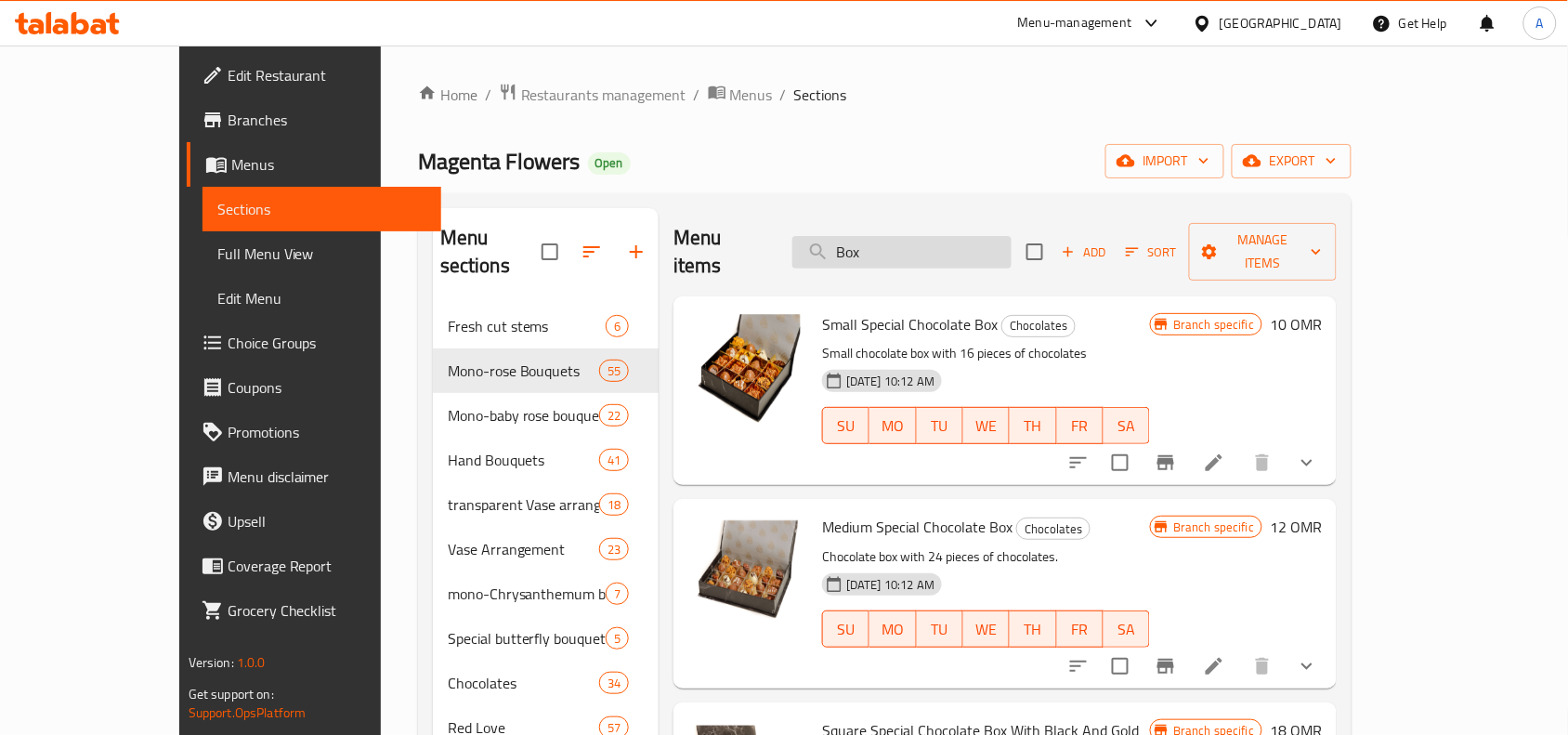
type input "Box 2"
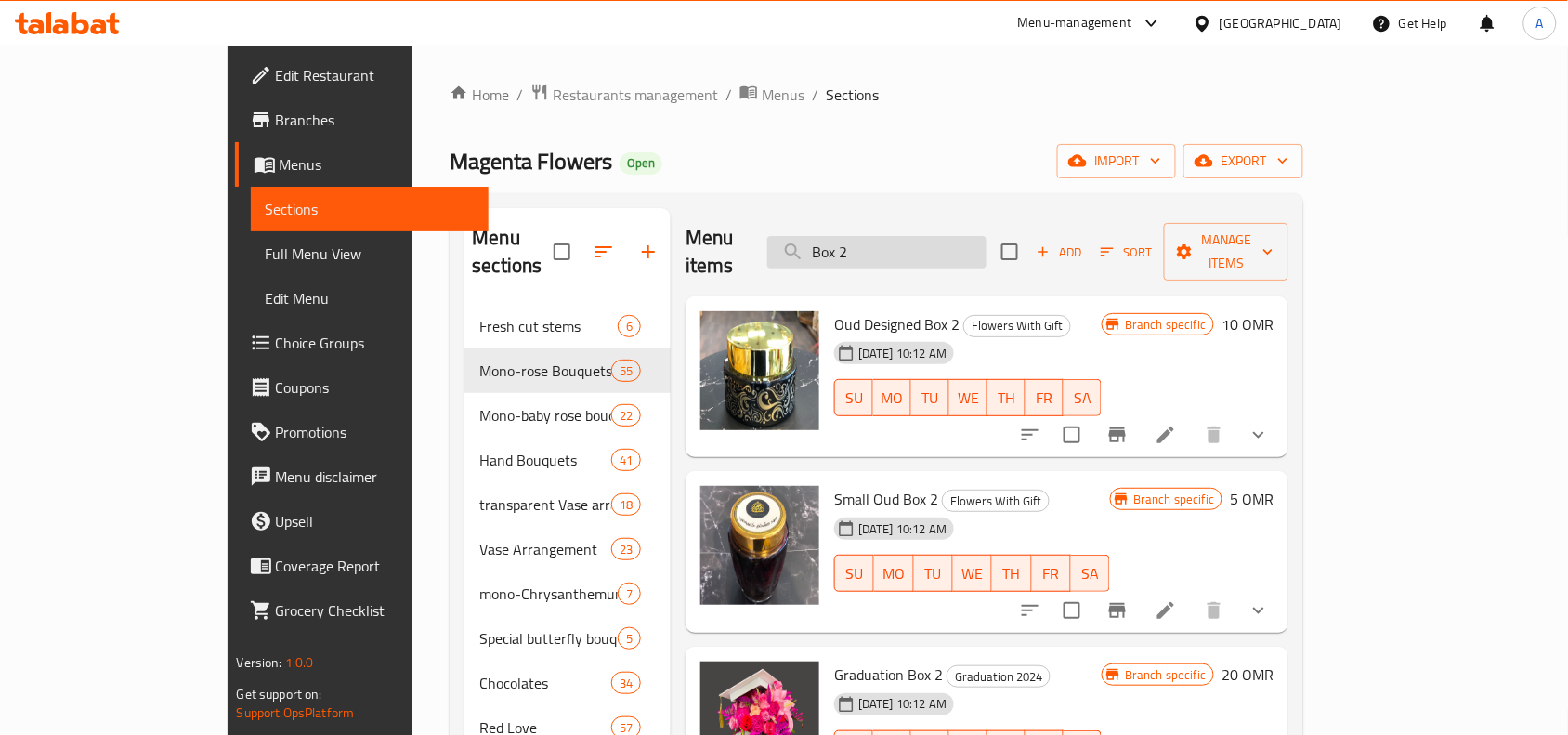
click at [949, 236] on input "Box 2" at bounding box center [877, 252] width 219 height 32
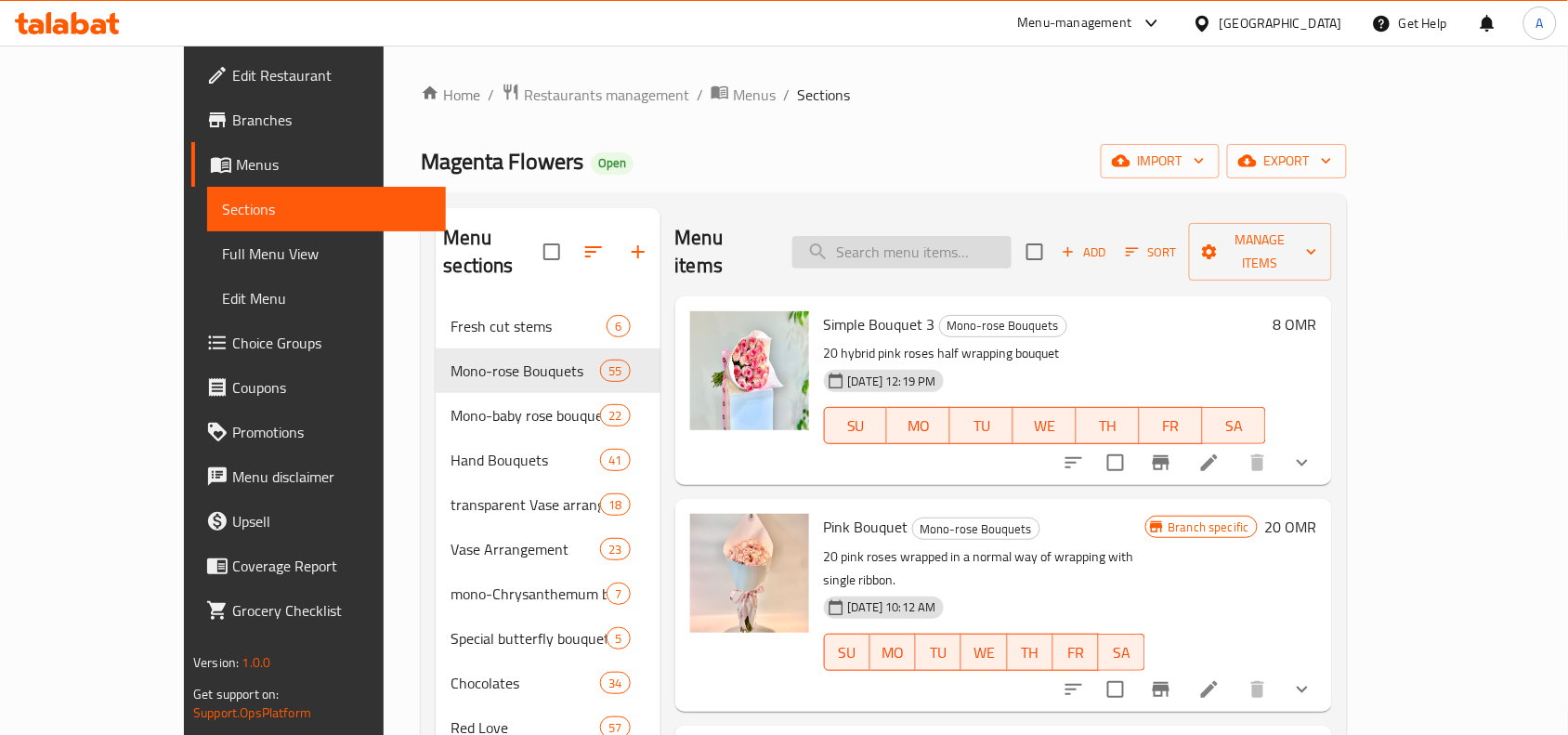
paste input "Special Chocolate Box"
type input "Special Chocolate Box"
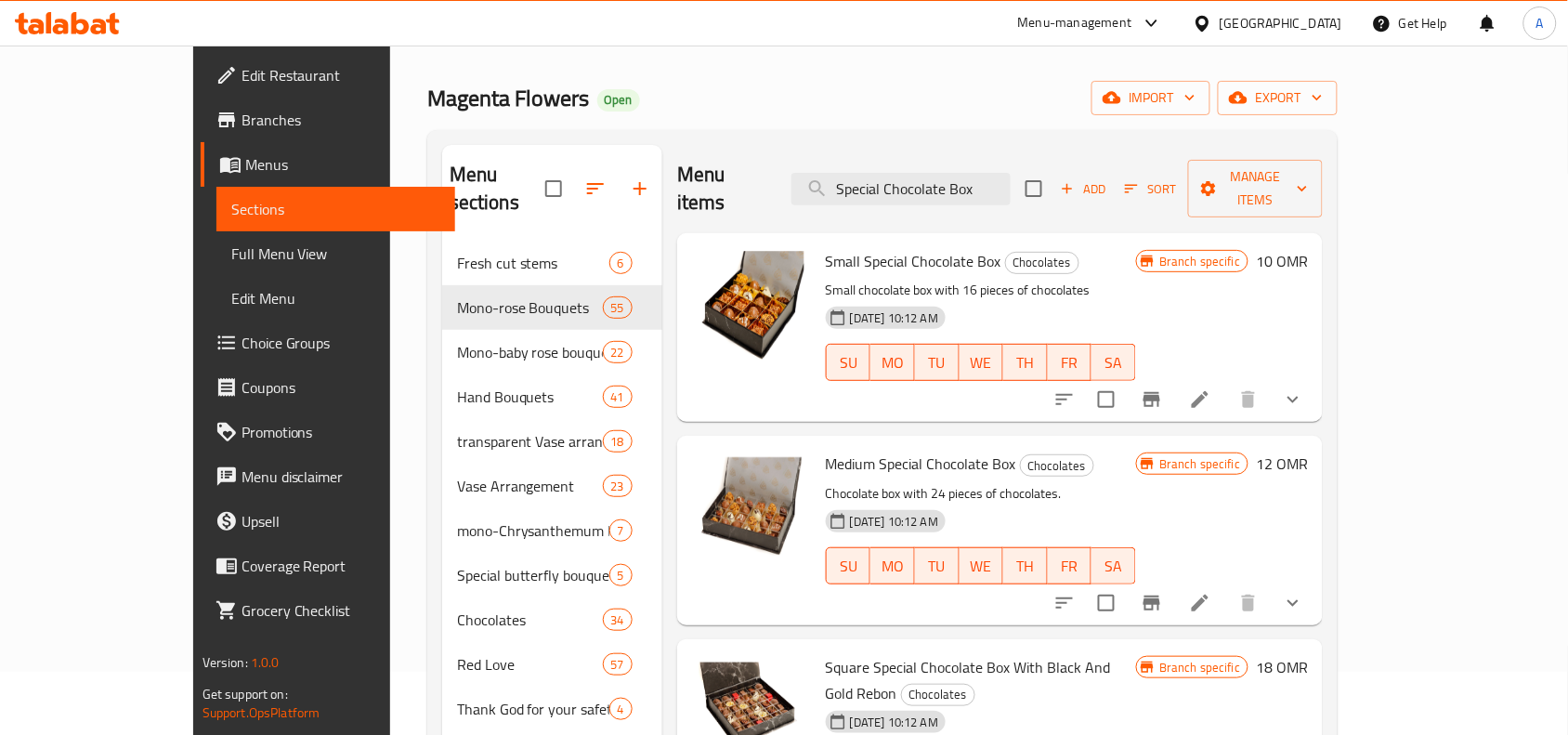
scroll to position [116, 0]
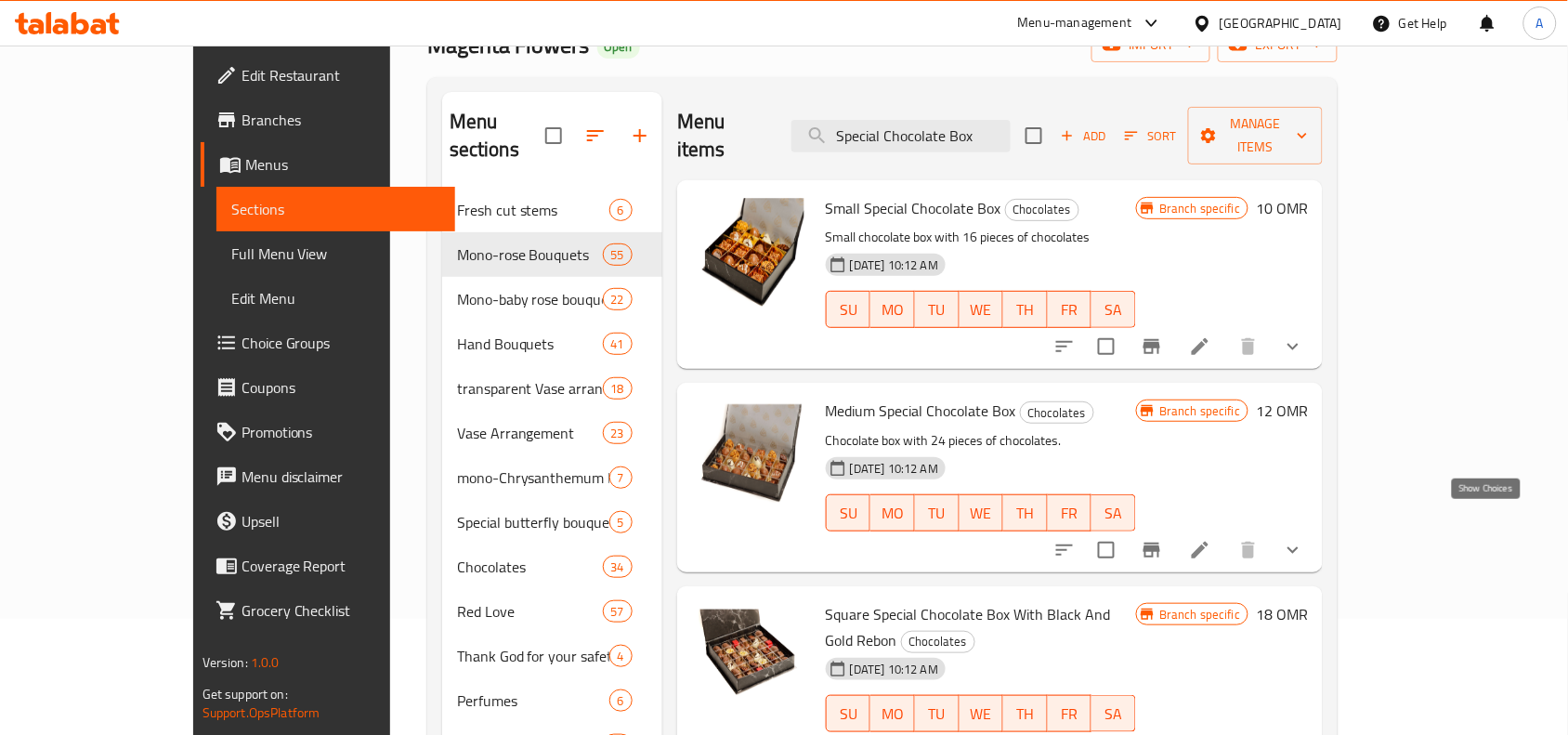
click at [1304, 539] on icon "show more" at bounding box center [1293, 549] width 22 height 22
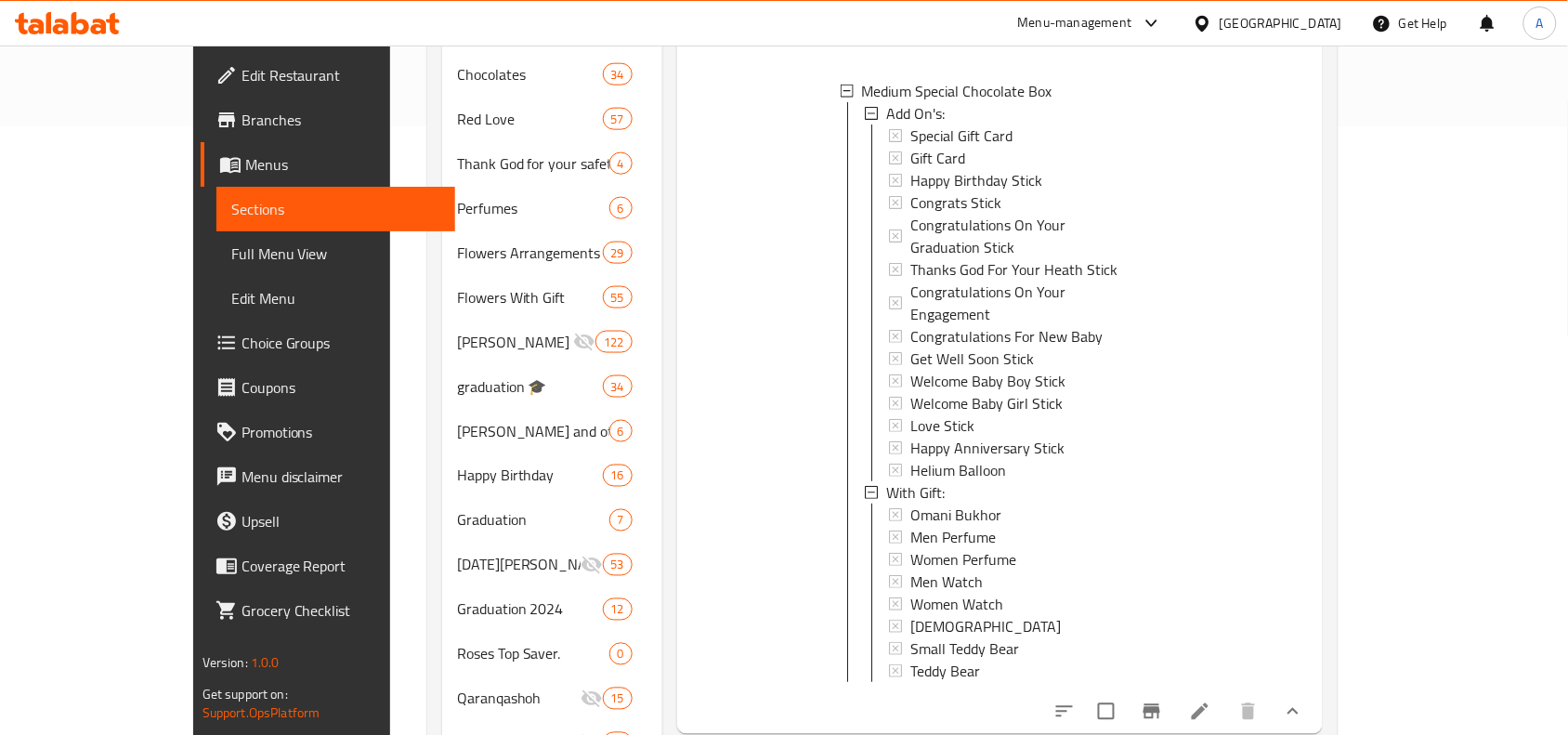
scroll to position [813, 0]
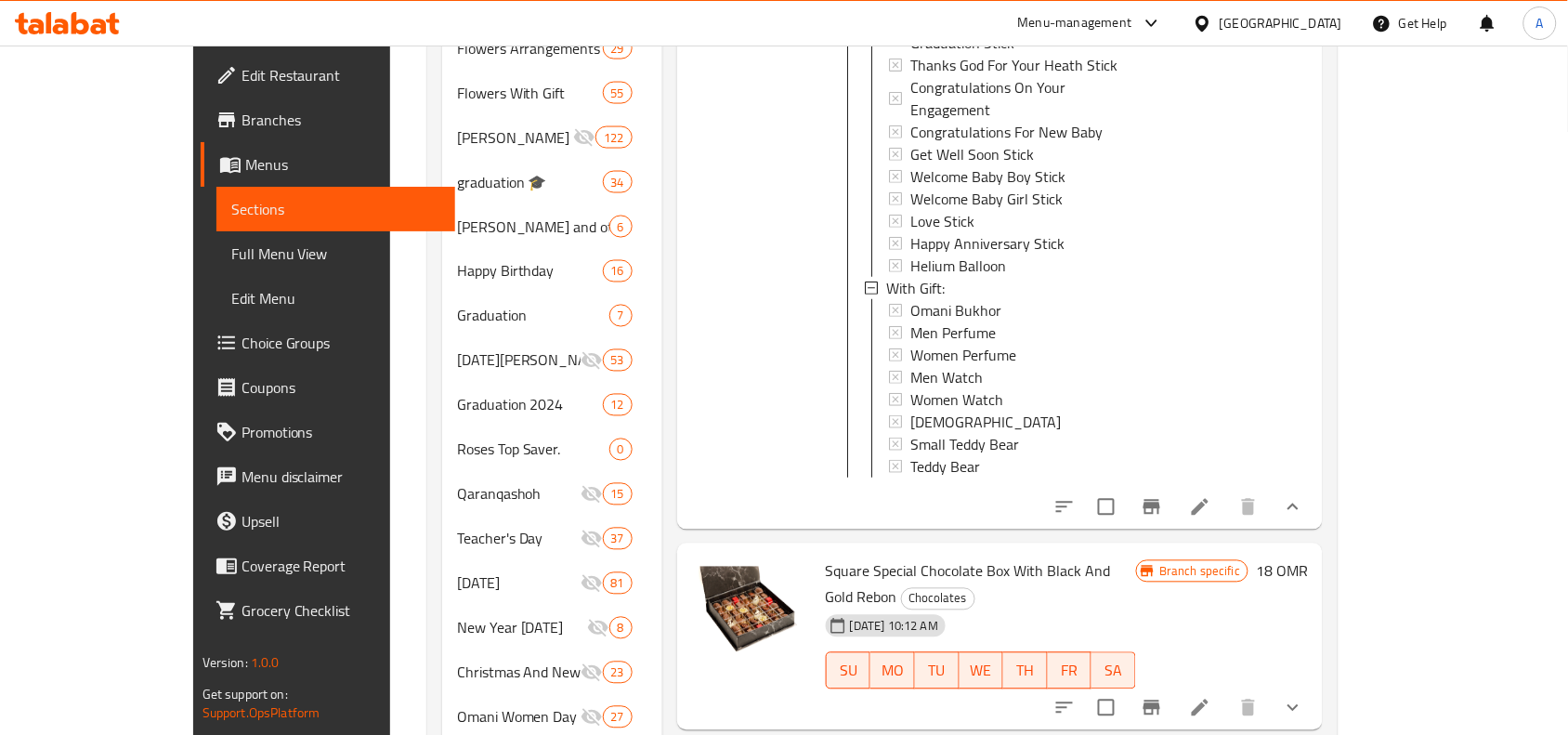
click at [1212, 496] on icon at bounding box center [1200, 507] width 22 height 22
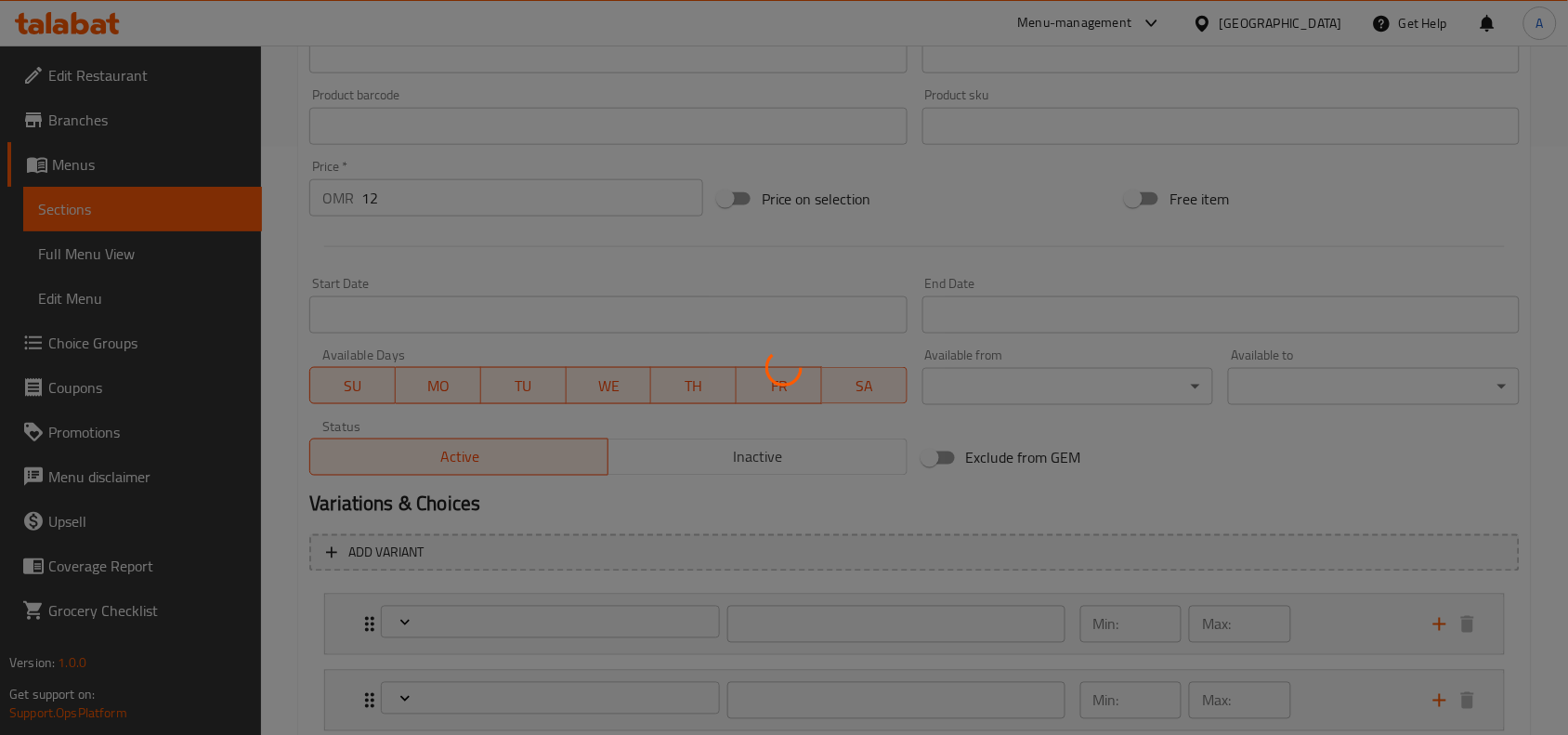
scroll to position [712, 0]
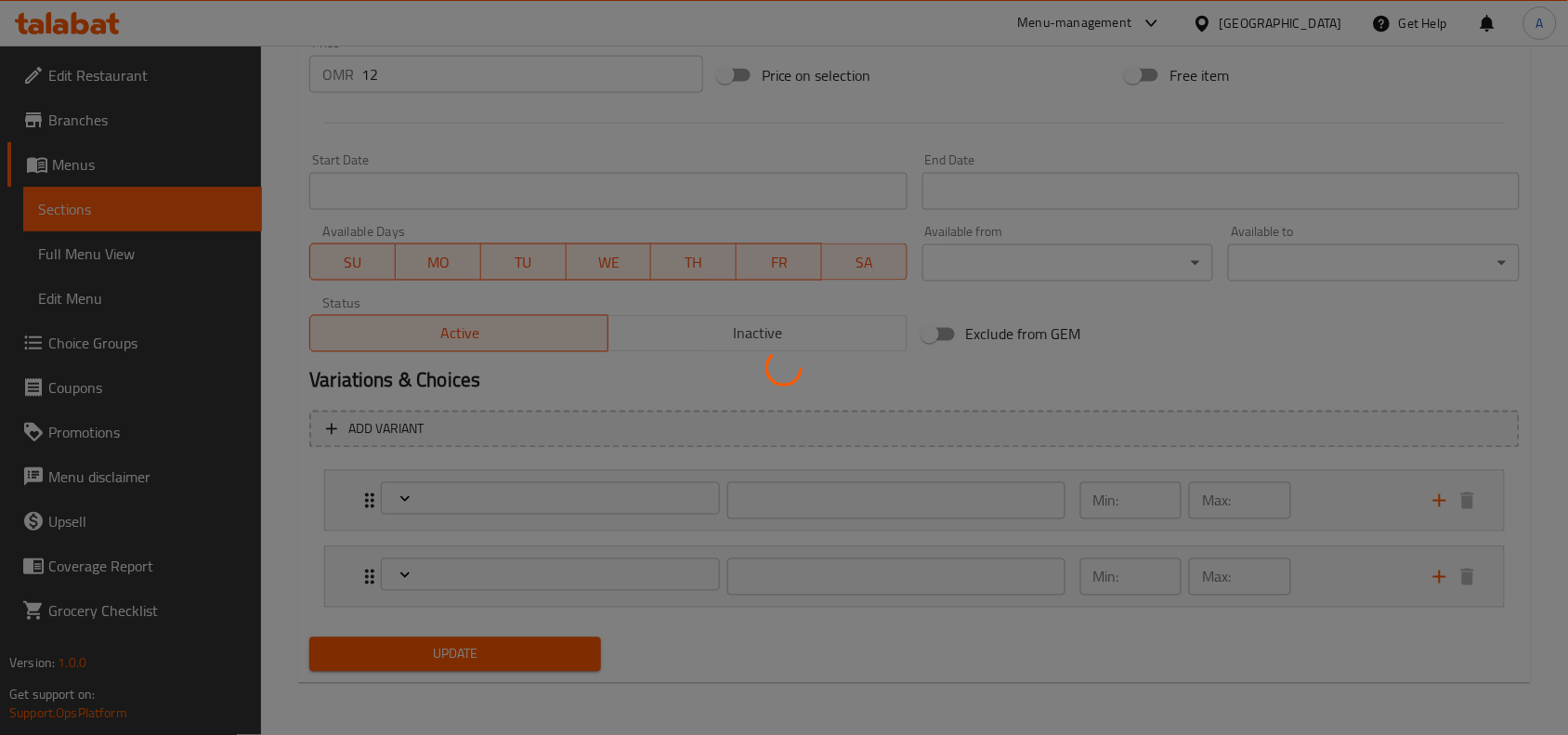
type input "الإضافات:"
type input "0"
type input "مع هدية:"
type input "0"
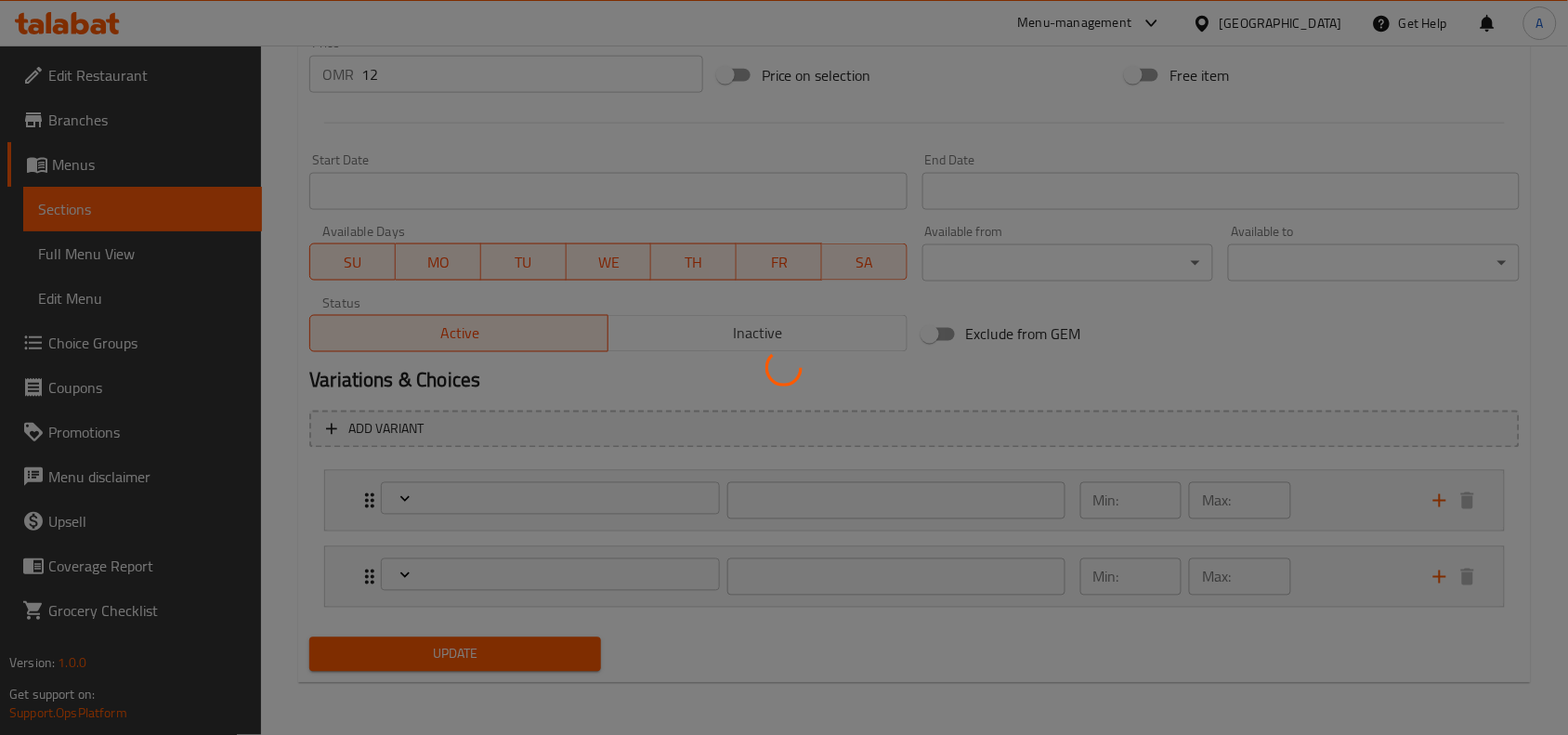
type input "0"
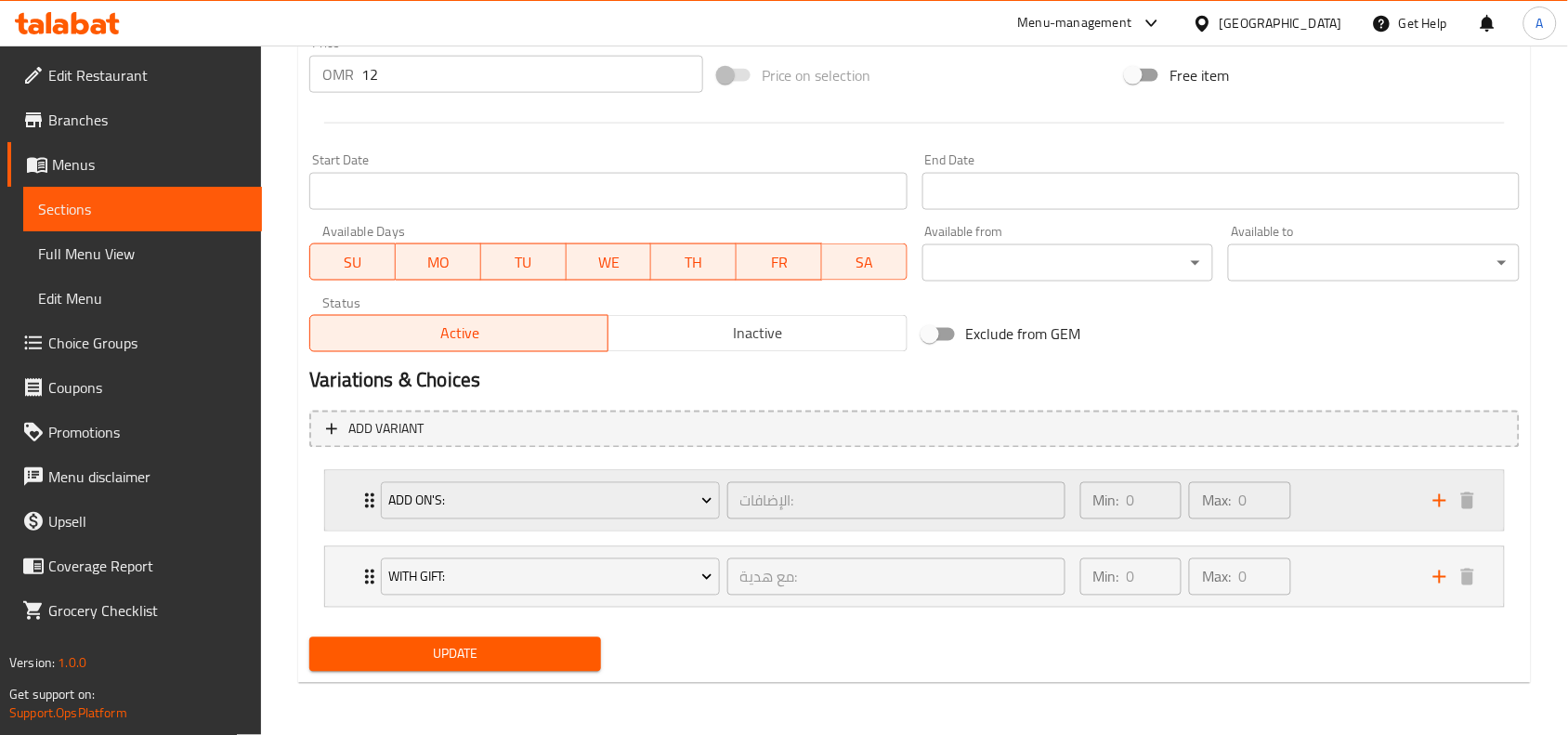
click at [355, 500] on div "Add On's: الإضافات: ​ Min: 0 ​ Max: 0 ​" at bounding box center [915, 501] width 1179 height 59
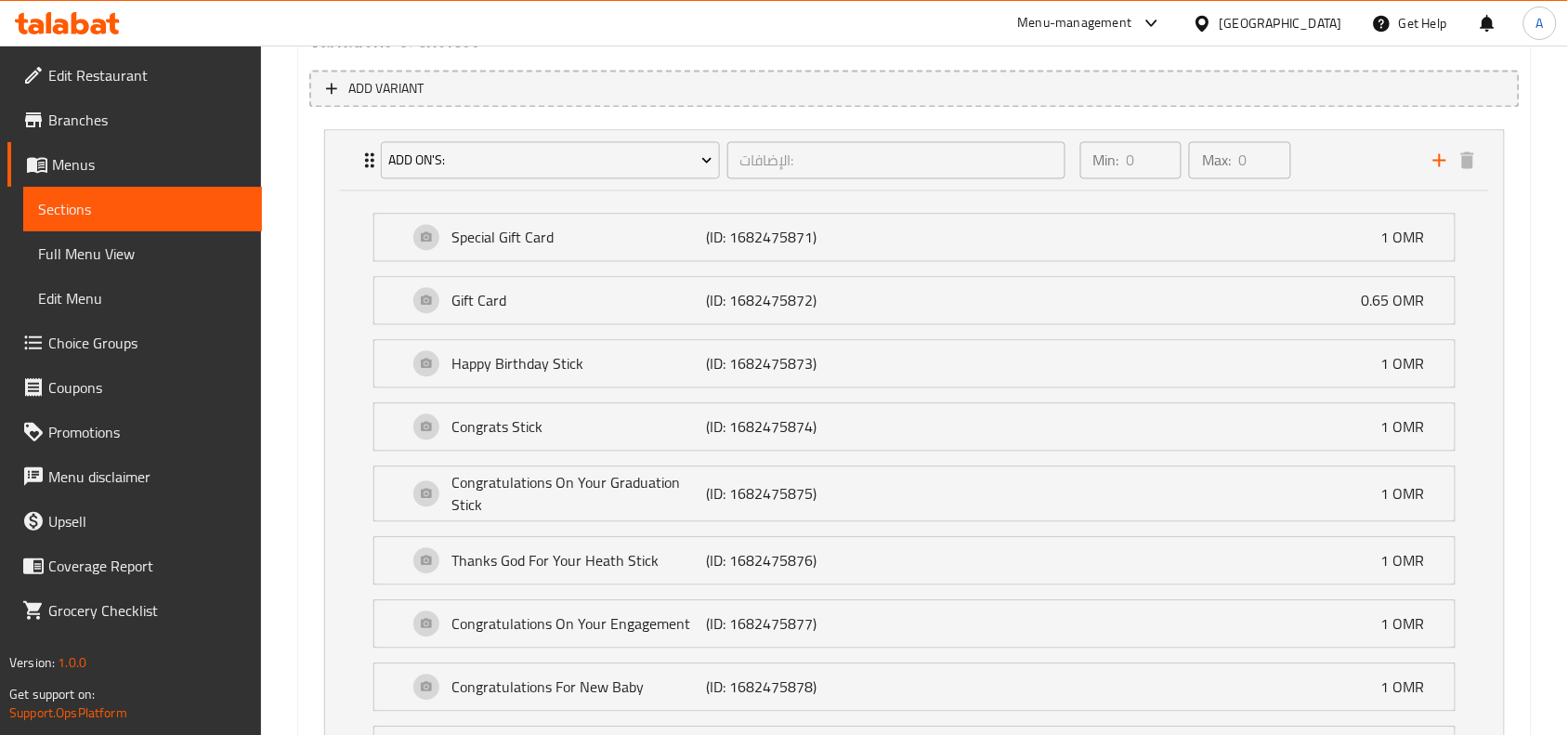
scroll to position [1060, 0]
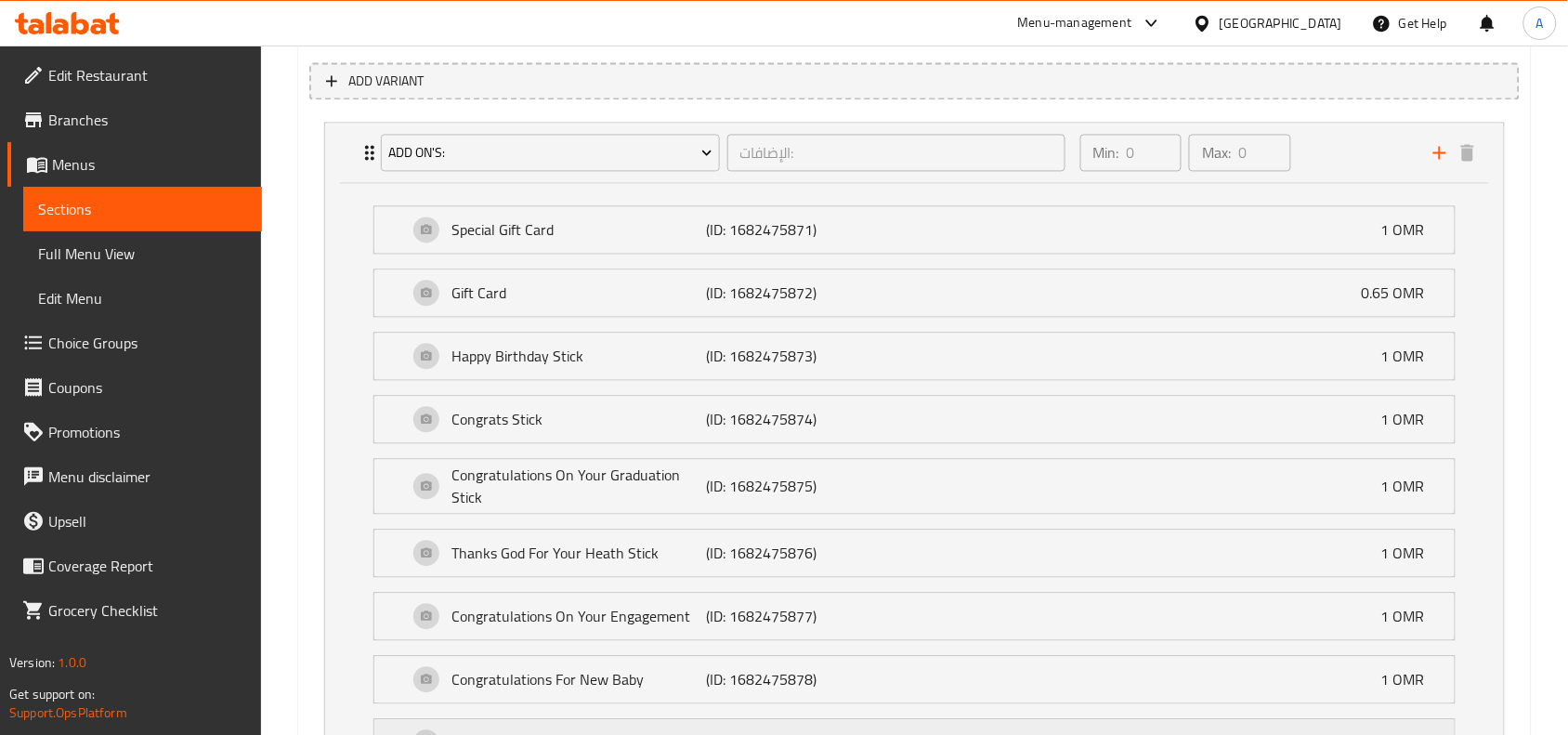
click at [1065, 732] on div "Get Well Soon Stick (ID: 1682475879) 1 OMR" at bounding box center [920, 742] width 1024 height 47
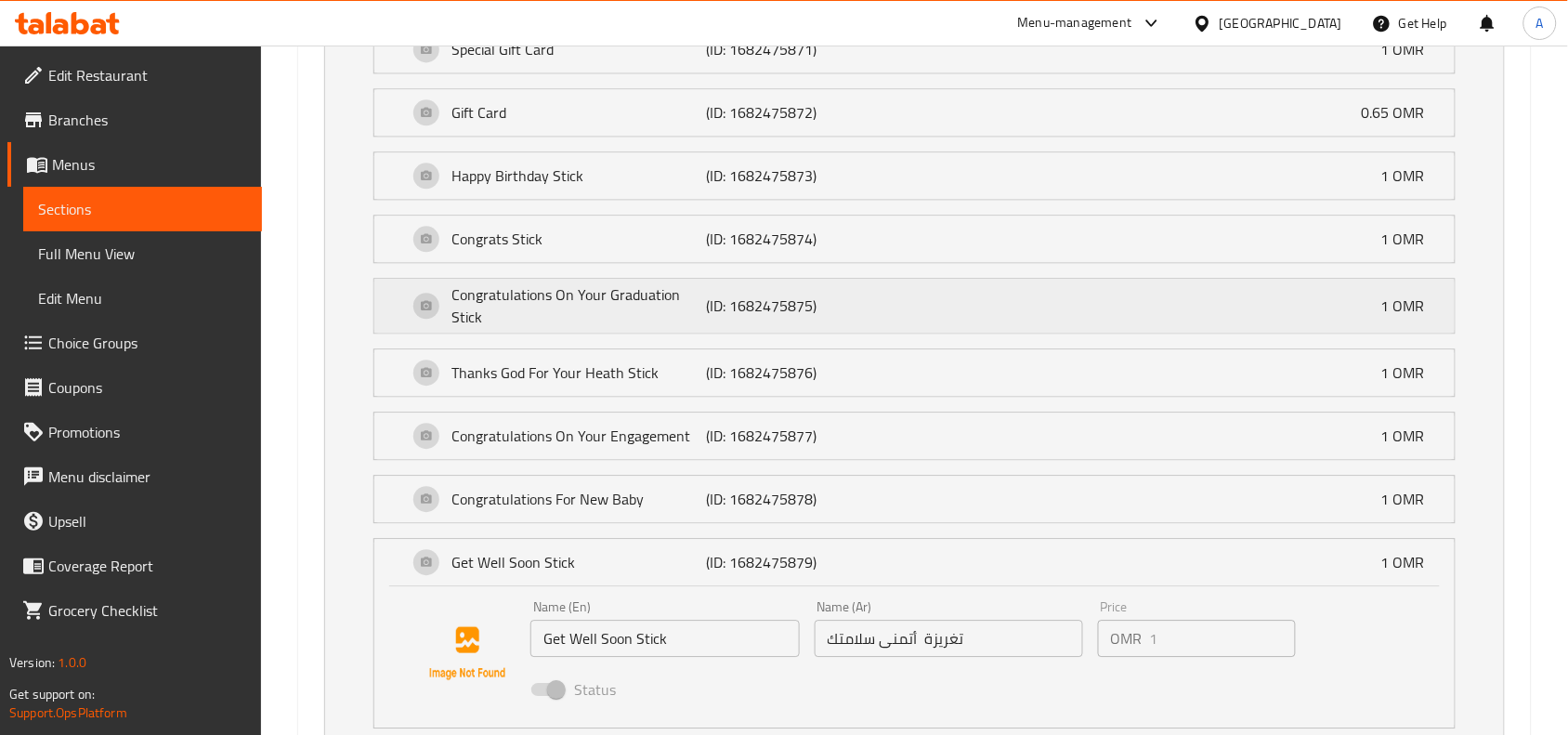
scroll to position [1292, 0]
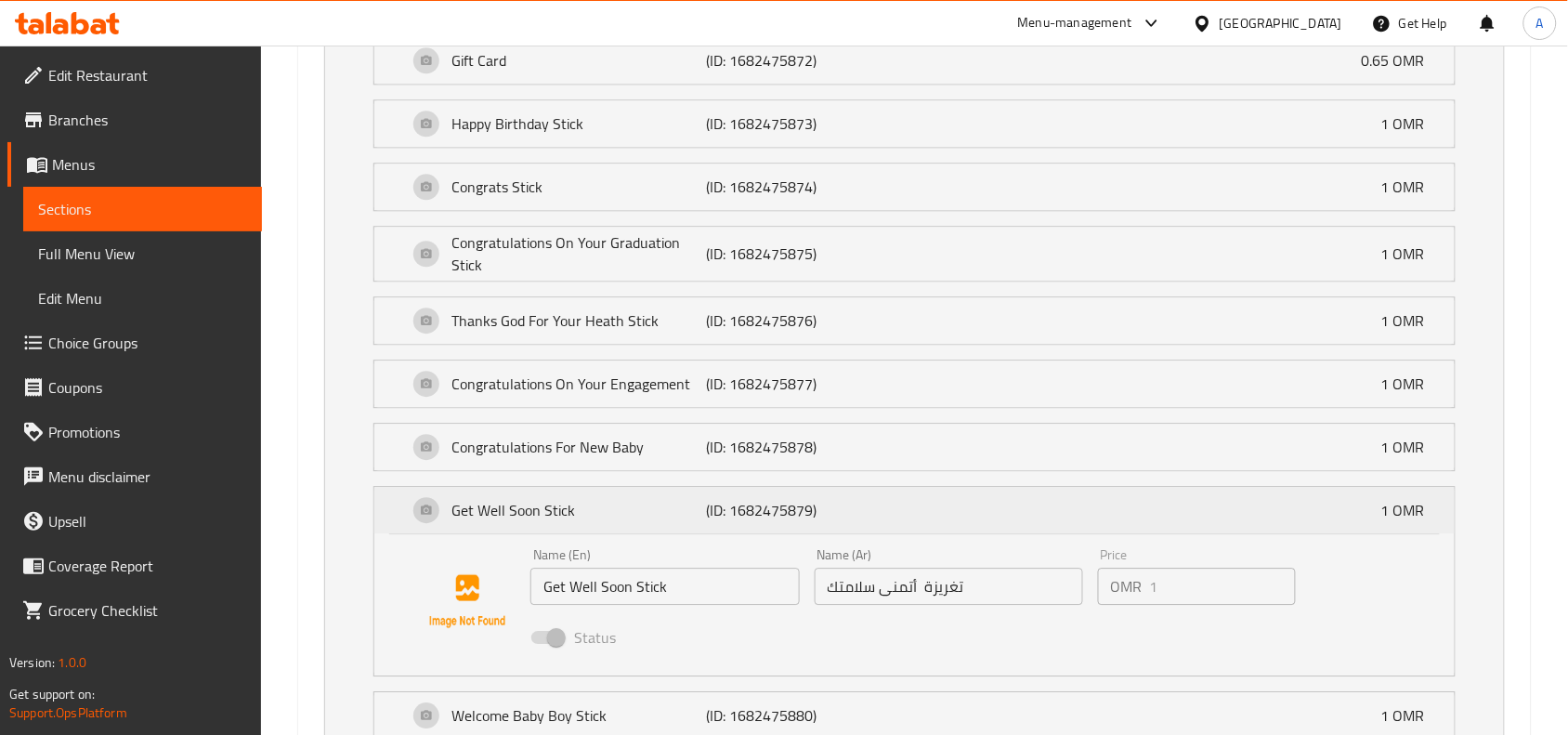
click at [1168, 516] on div "Get Well Soon Stick (ID: 1682475879) 1 OMR" at bounding box center [920, 509] width 1024 height 47
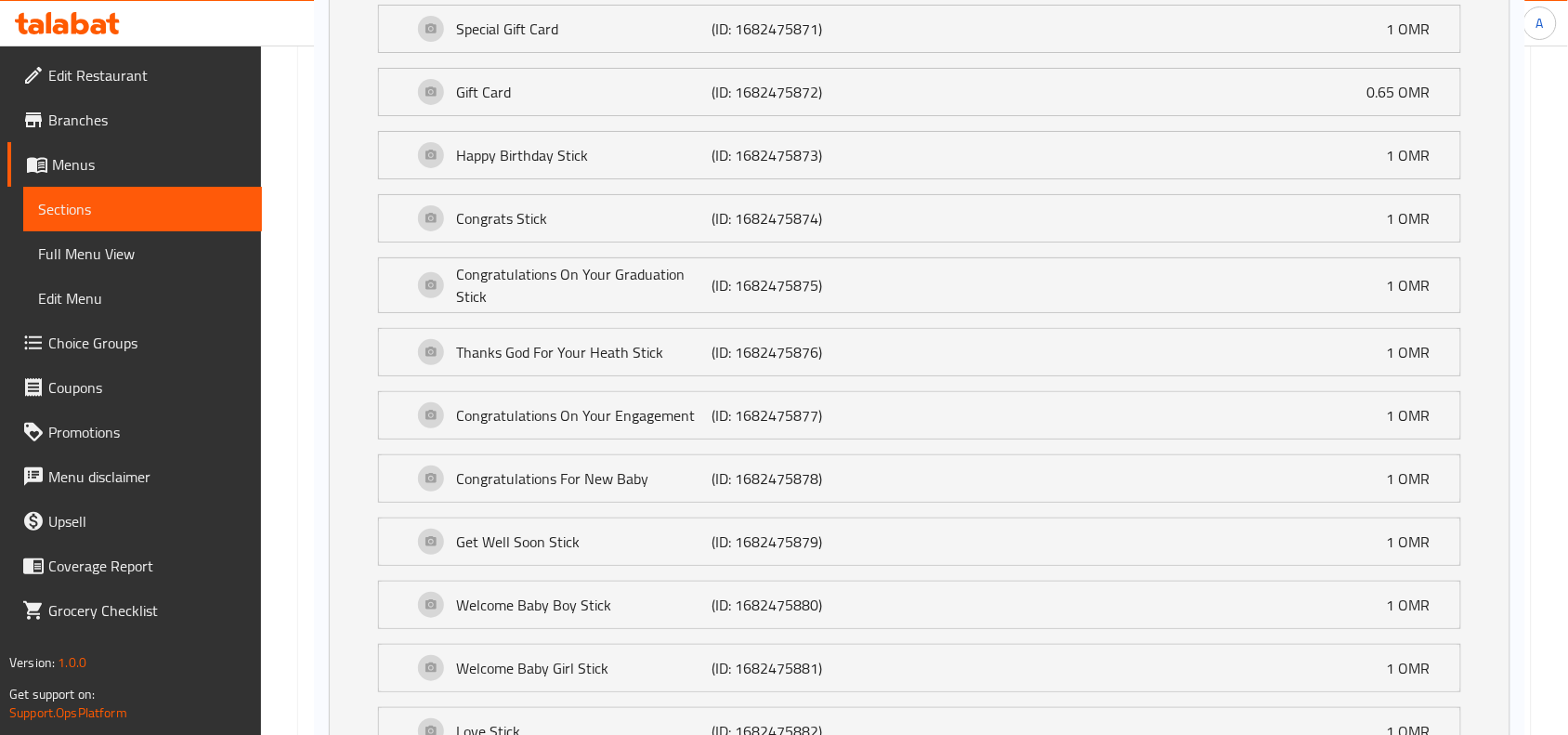
drag, startPoint x: 360, startPoint y: 250, endPoint x: 367, endPoint y: 285, distance: 35.7
click at [367, 285] on div "Add On's: الإضافات: ​ Min: 0 ​ Max: 0 ​ Special Gift Card (ID: 1682475871) 1 OM…" at bounding box center [915, 427] width 1211 height 1089
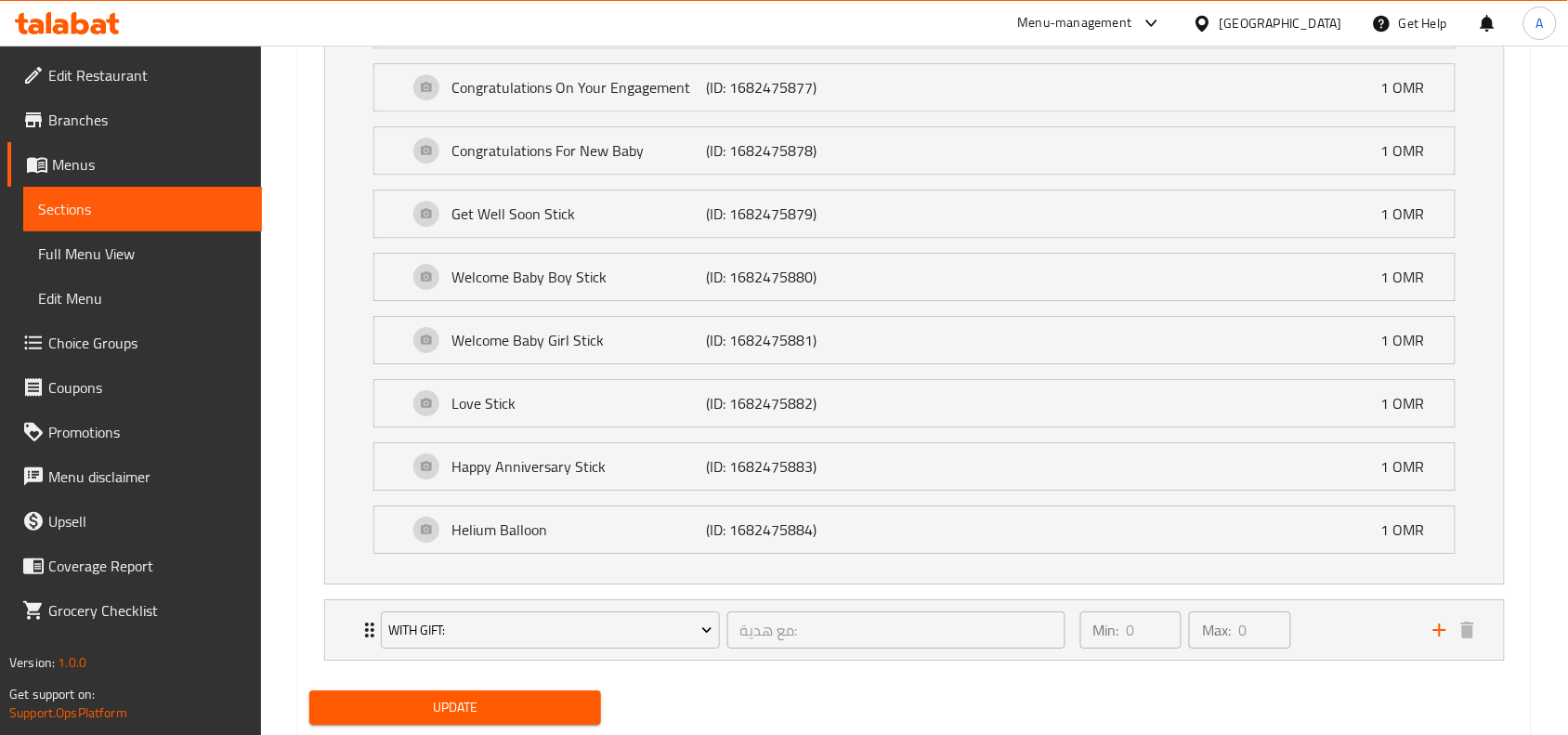
scroll to position [1647, 0]
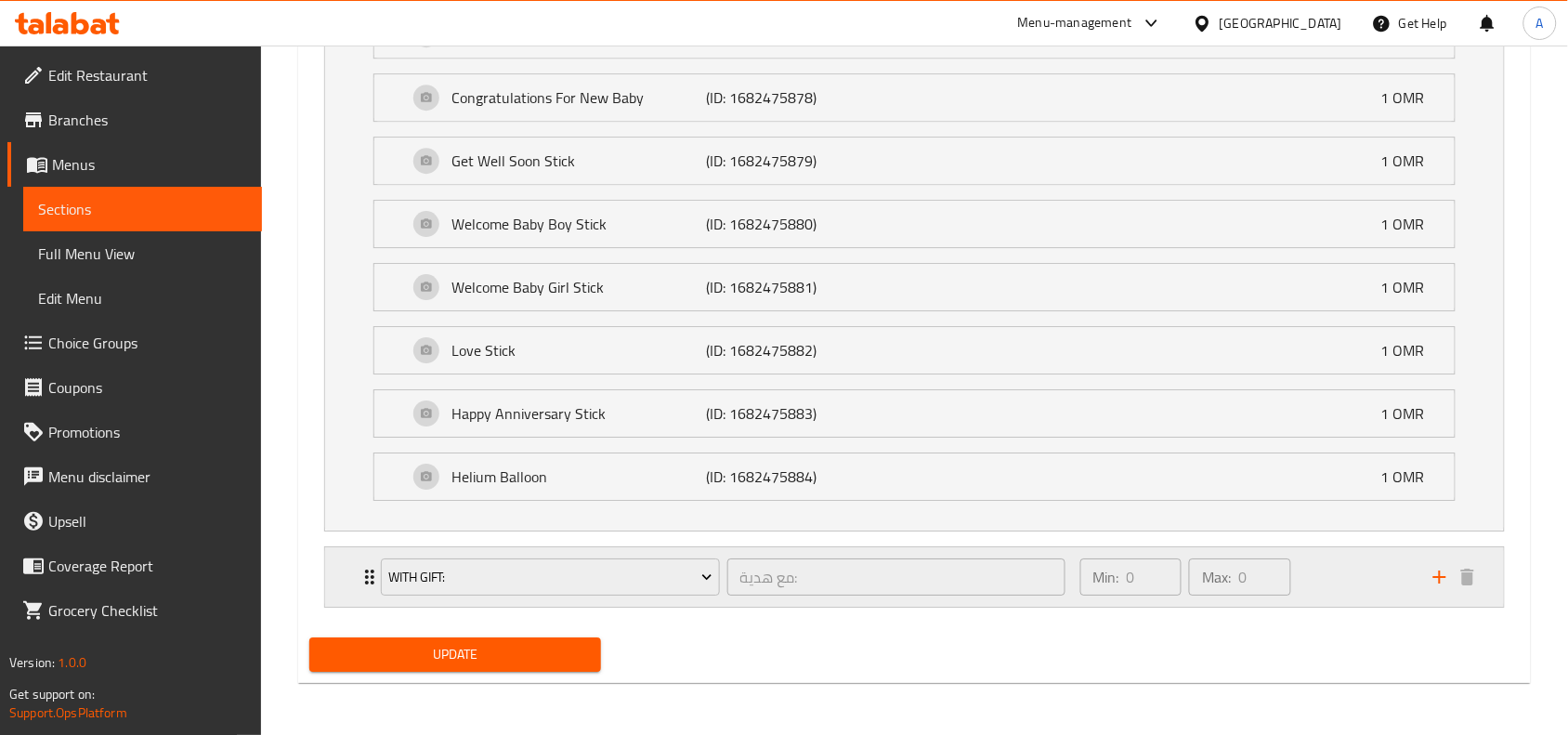
click at [358, 571] on div "With Gift: مع هدية: ​ Min: 0 ​ Max: 0 ​" at bounding box center [915, 577] width 1179 height 59
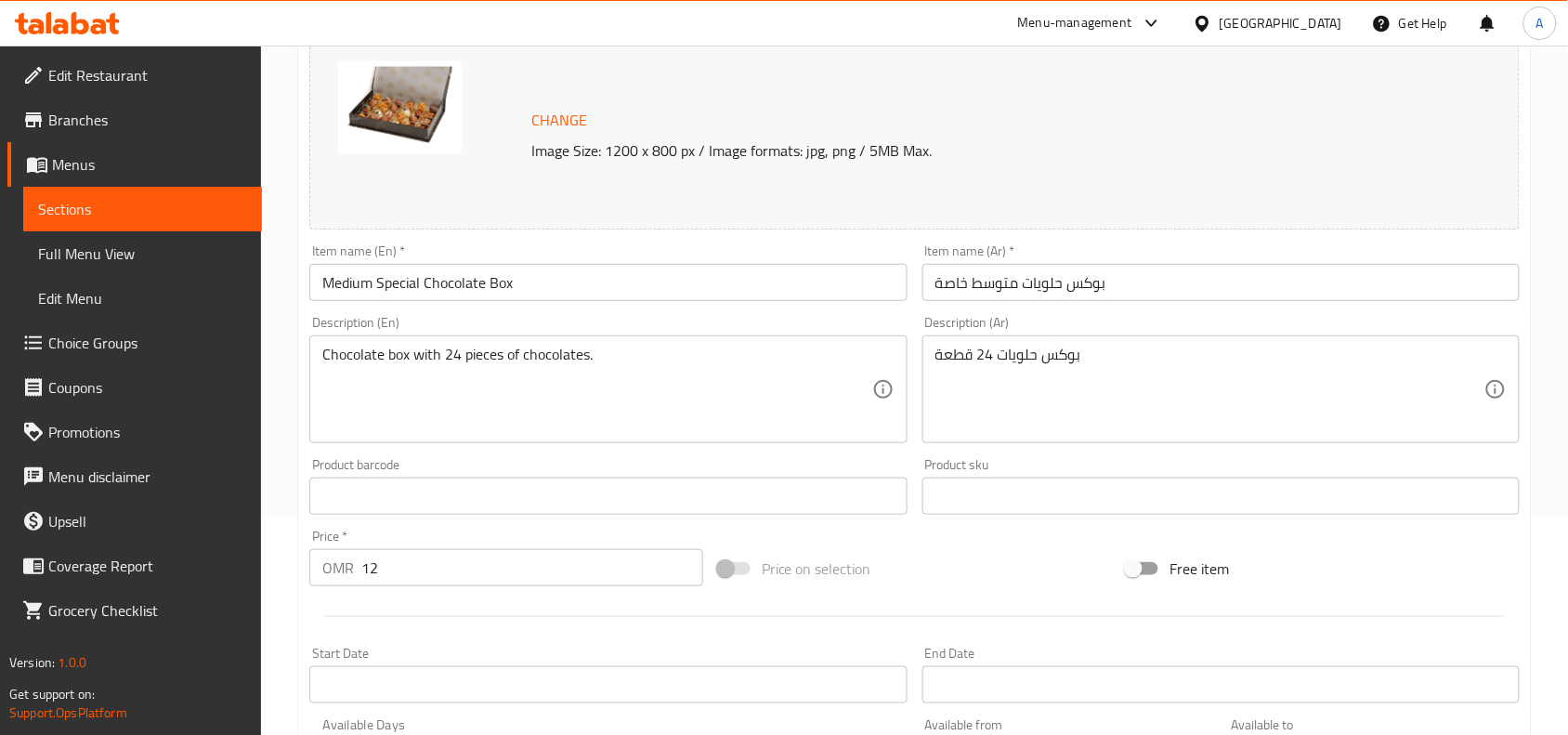
scroll to position [0, 0]
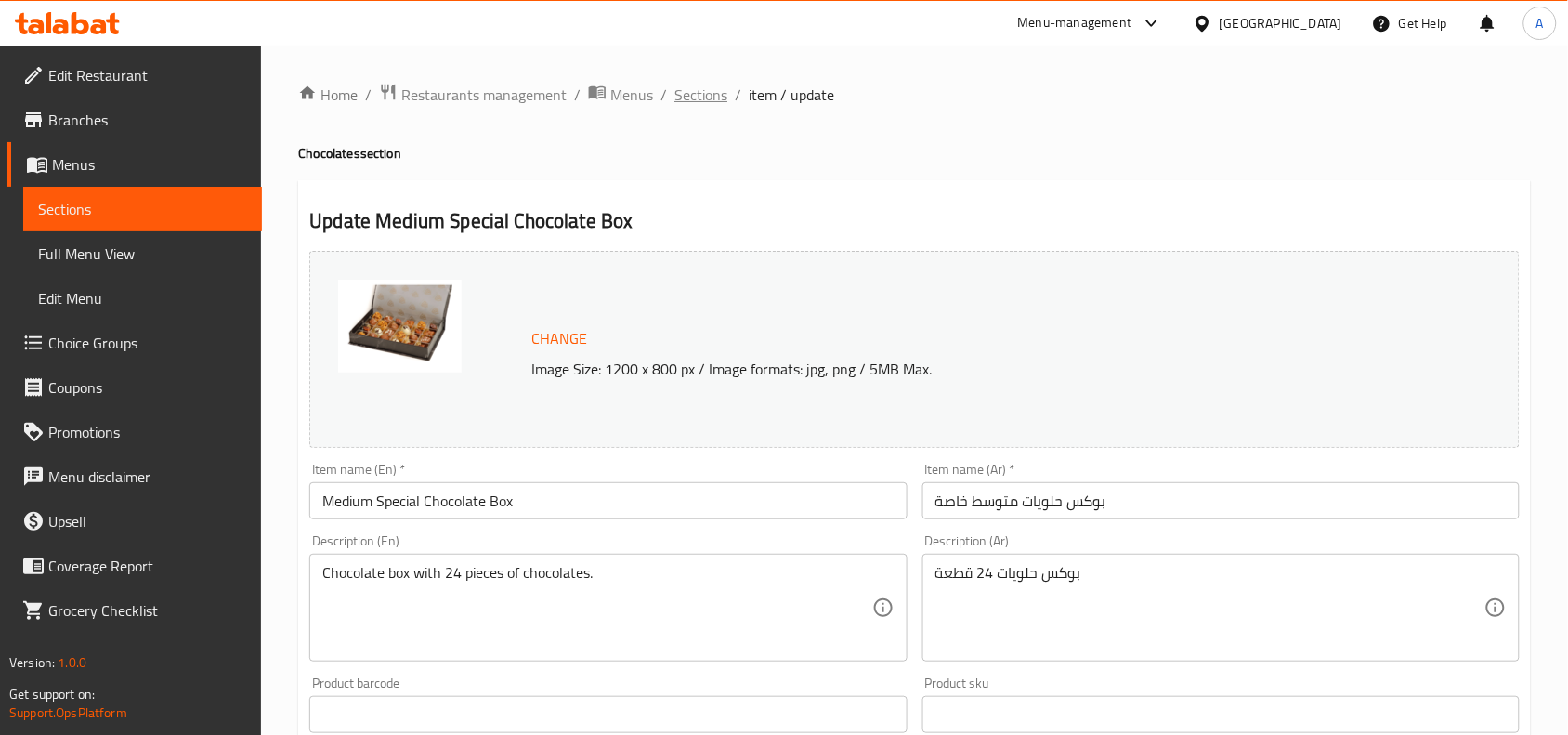
click at [723, 95] on span "Sections" at bounding box center [701, 94] width 53 height 22
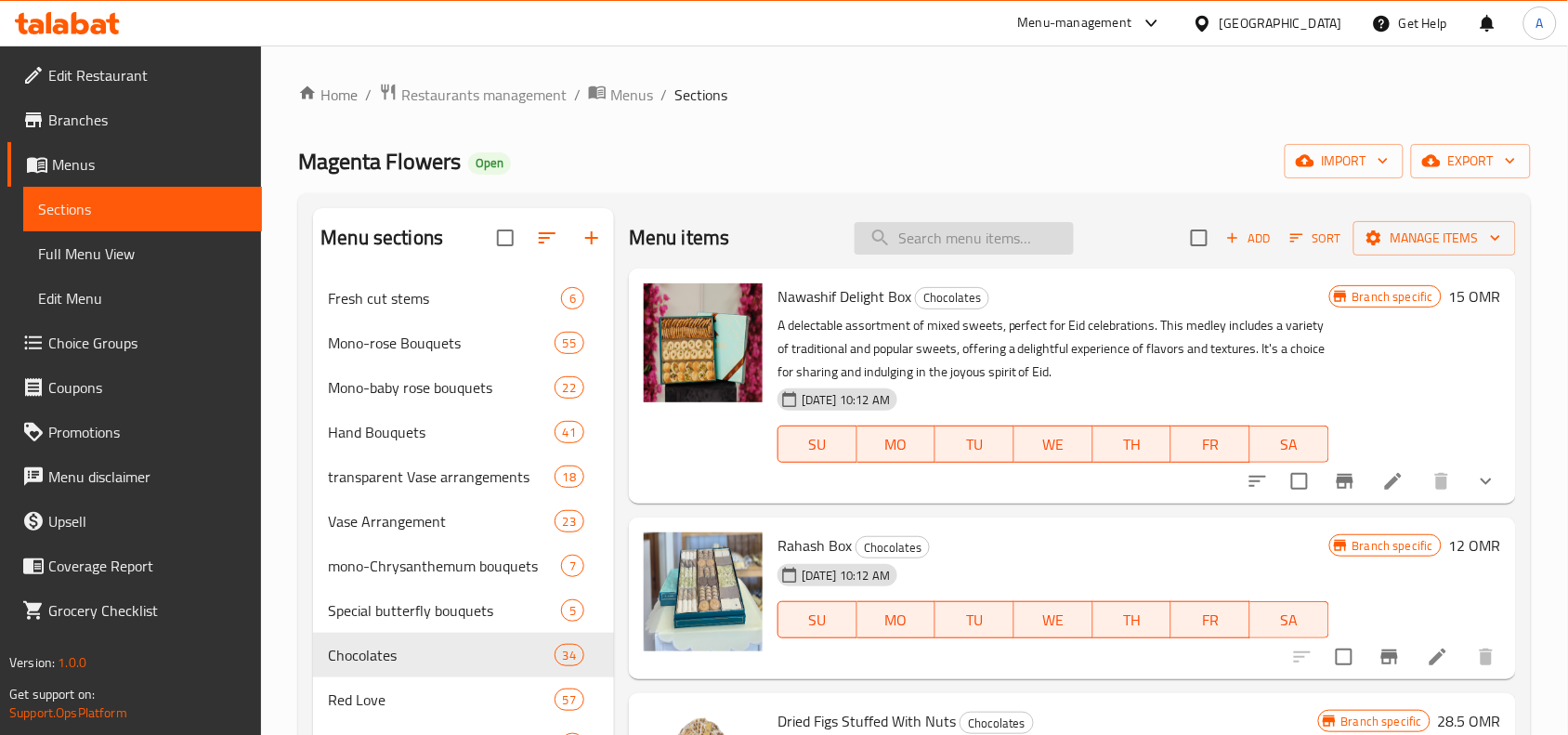
click at [880, 224] on input "search" at bounding box center [964, 238] width 219 height 32
drag, startPoint x: 880, startPoint y: 224, endPoint x: 888, endPoint y: 232, distance: 11.3
paste input "Omani Bukhor"
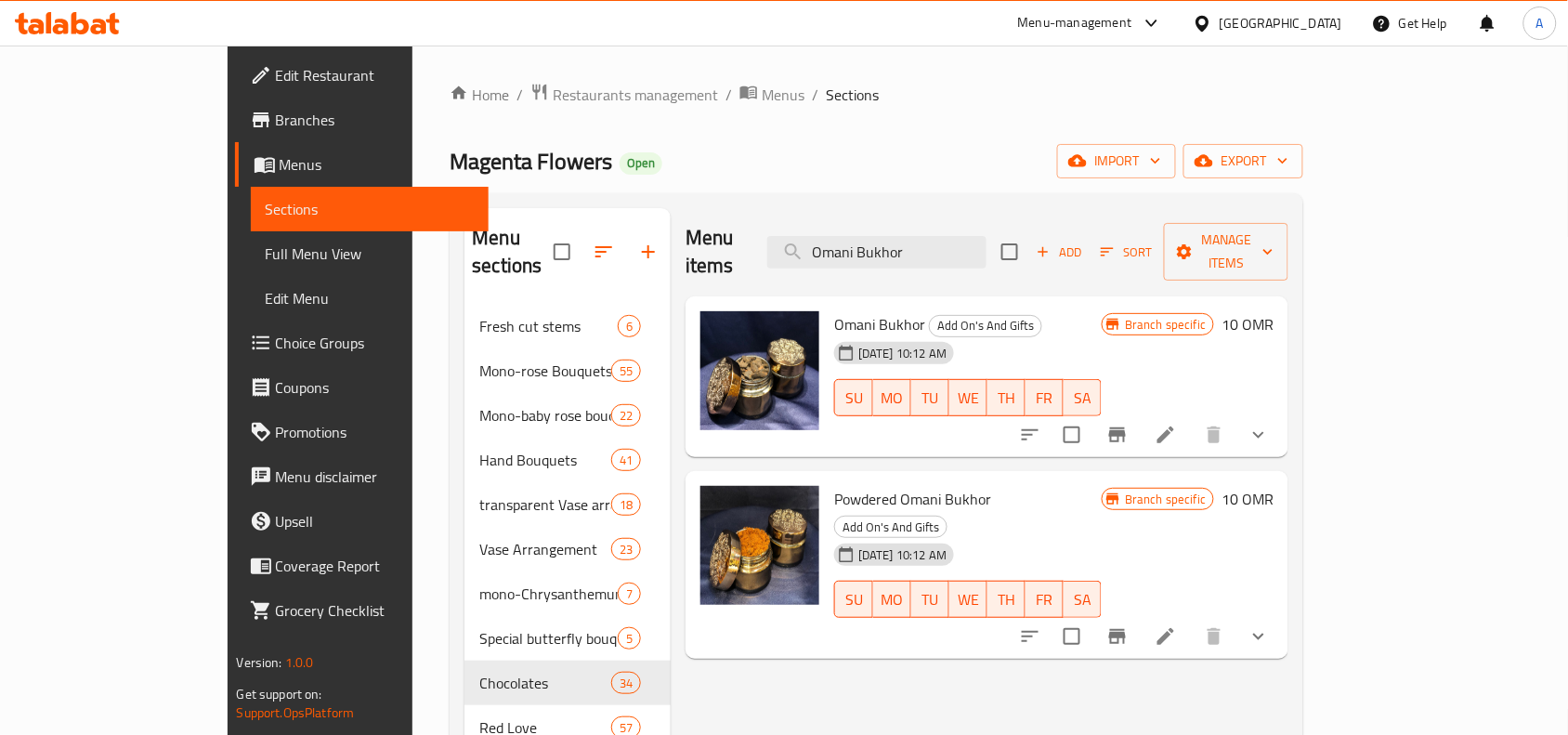
click at [1270, 424] on icon "show more" at bounding box center [1259, 434] width 22 height 22
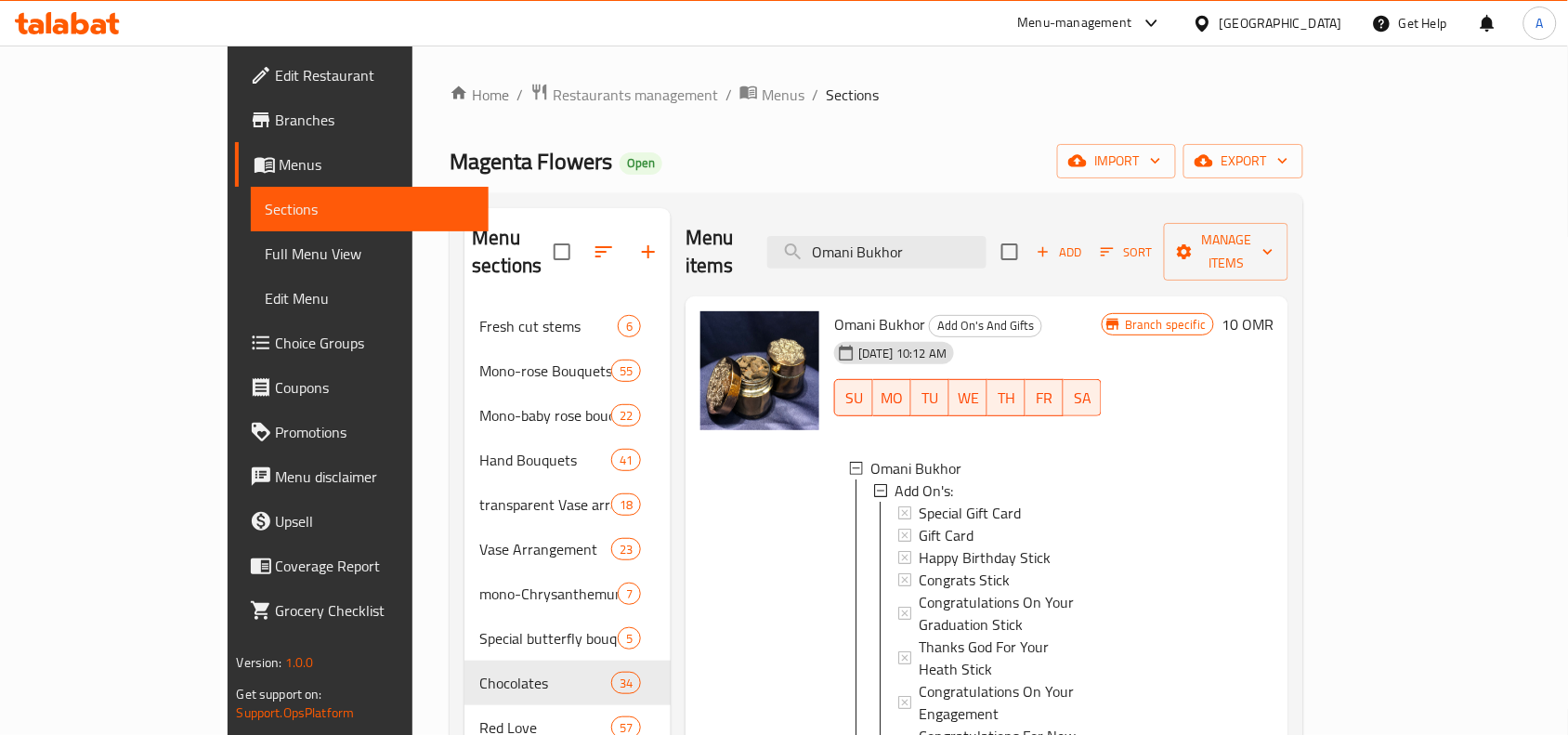
click at [953, 236] on input "Omani Bukhor" at bounding box center [877, 252] width 219 height 32
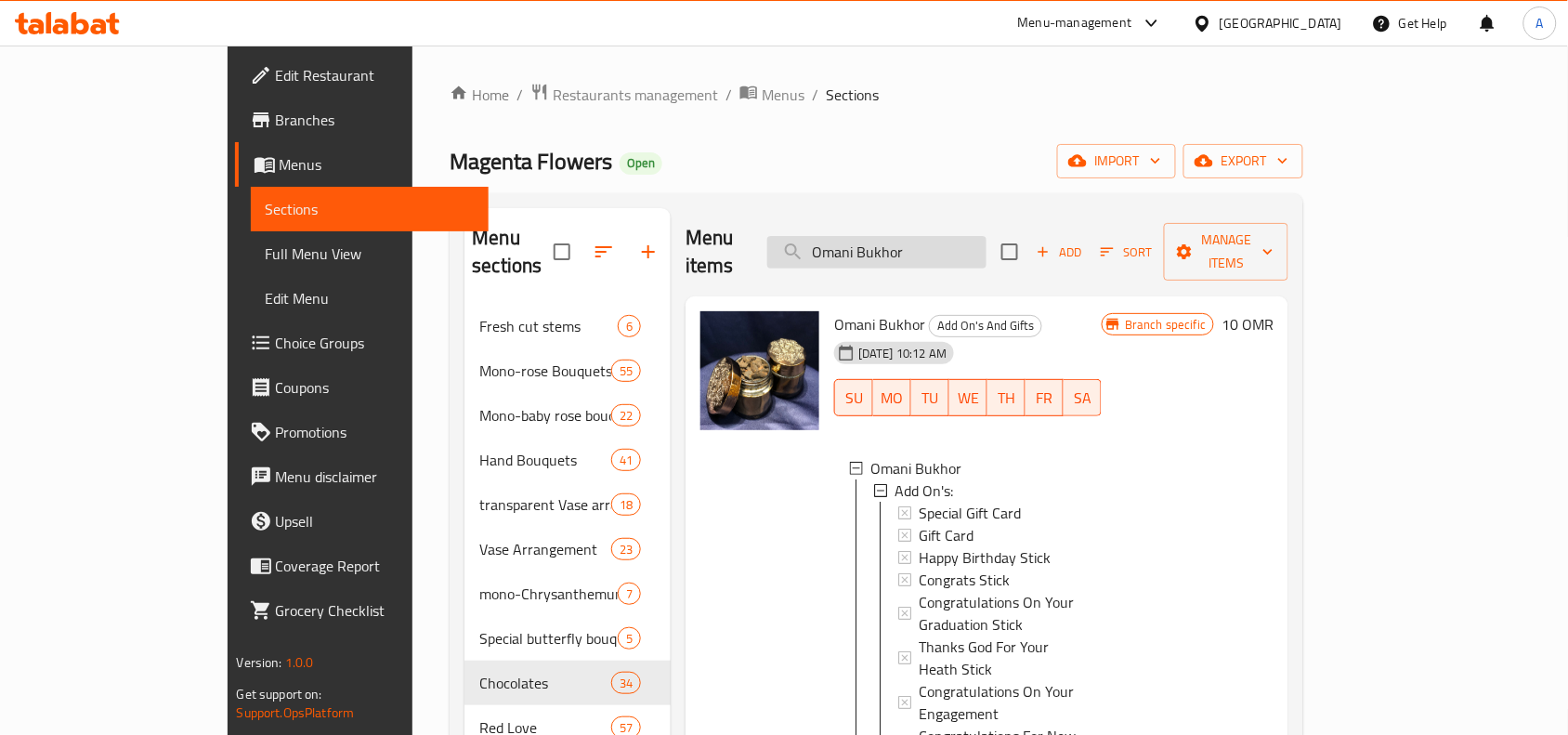
click at [953, 236] on input "Omani Bukhor" at bounding box center [877, 252] width 219 height 32
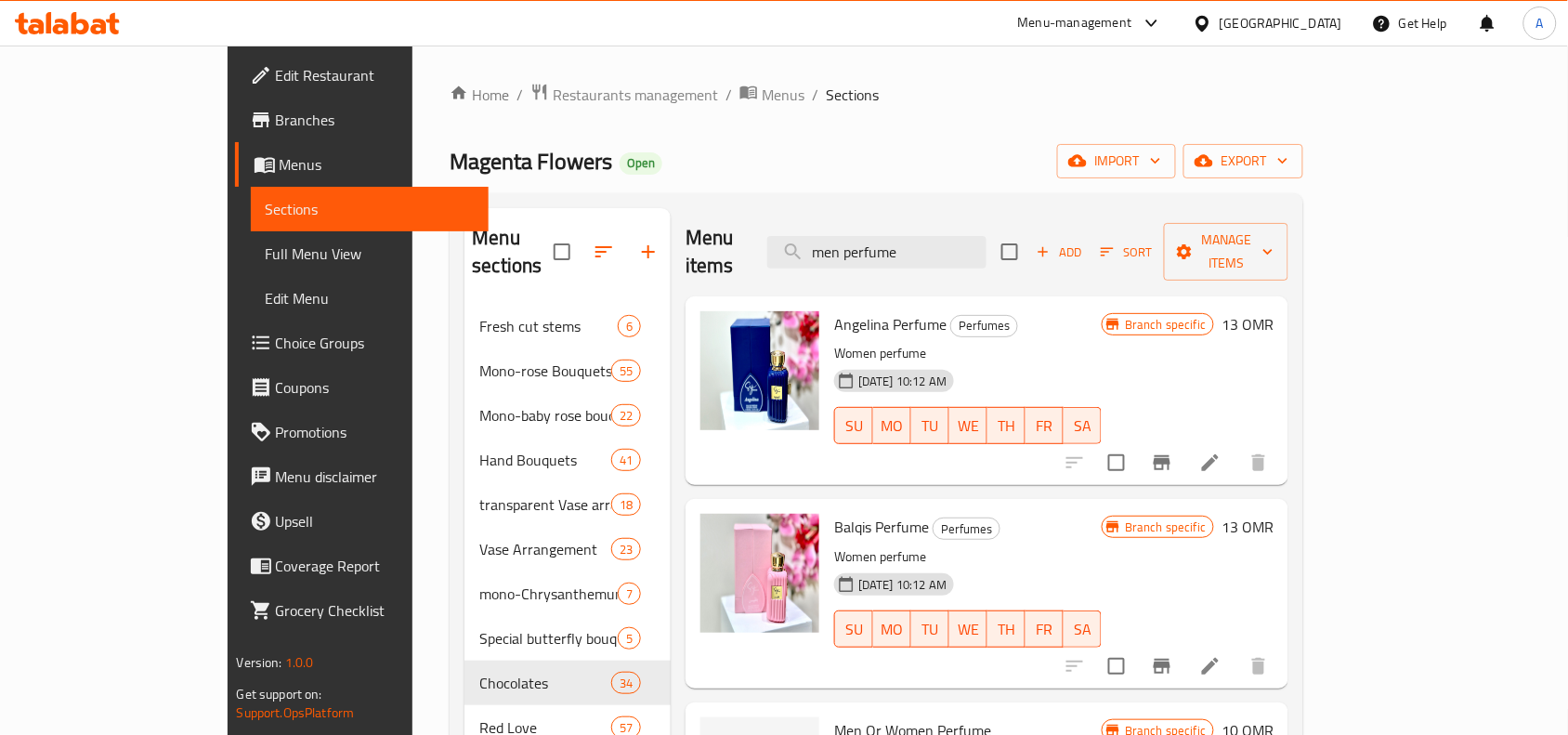
click at [960, 90] on ol "Home / Restaurants management / Menus / Sections" at bounding box center [876, 94] width 854 height 24
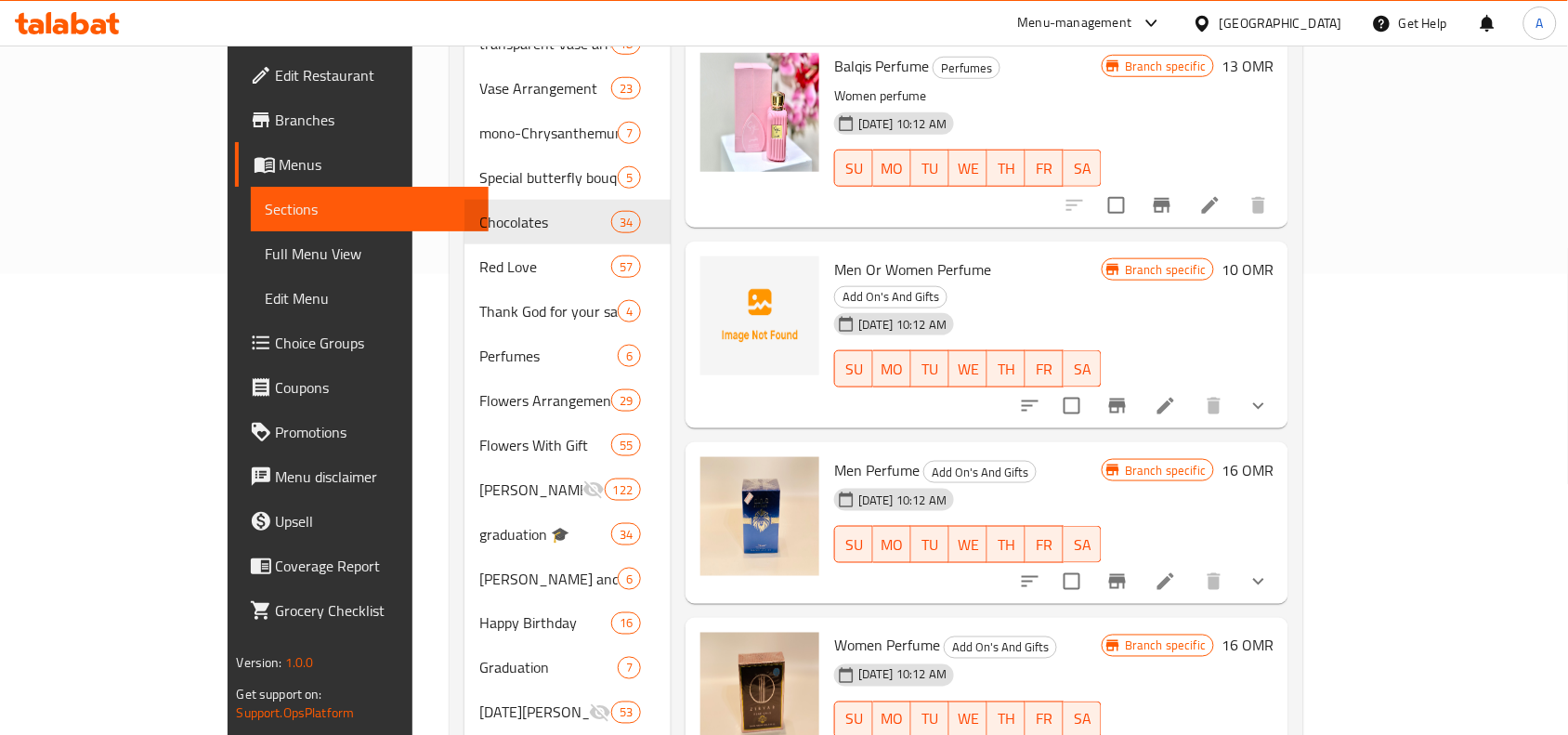
scroll to position [465, 0]
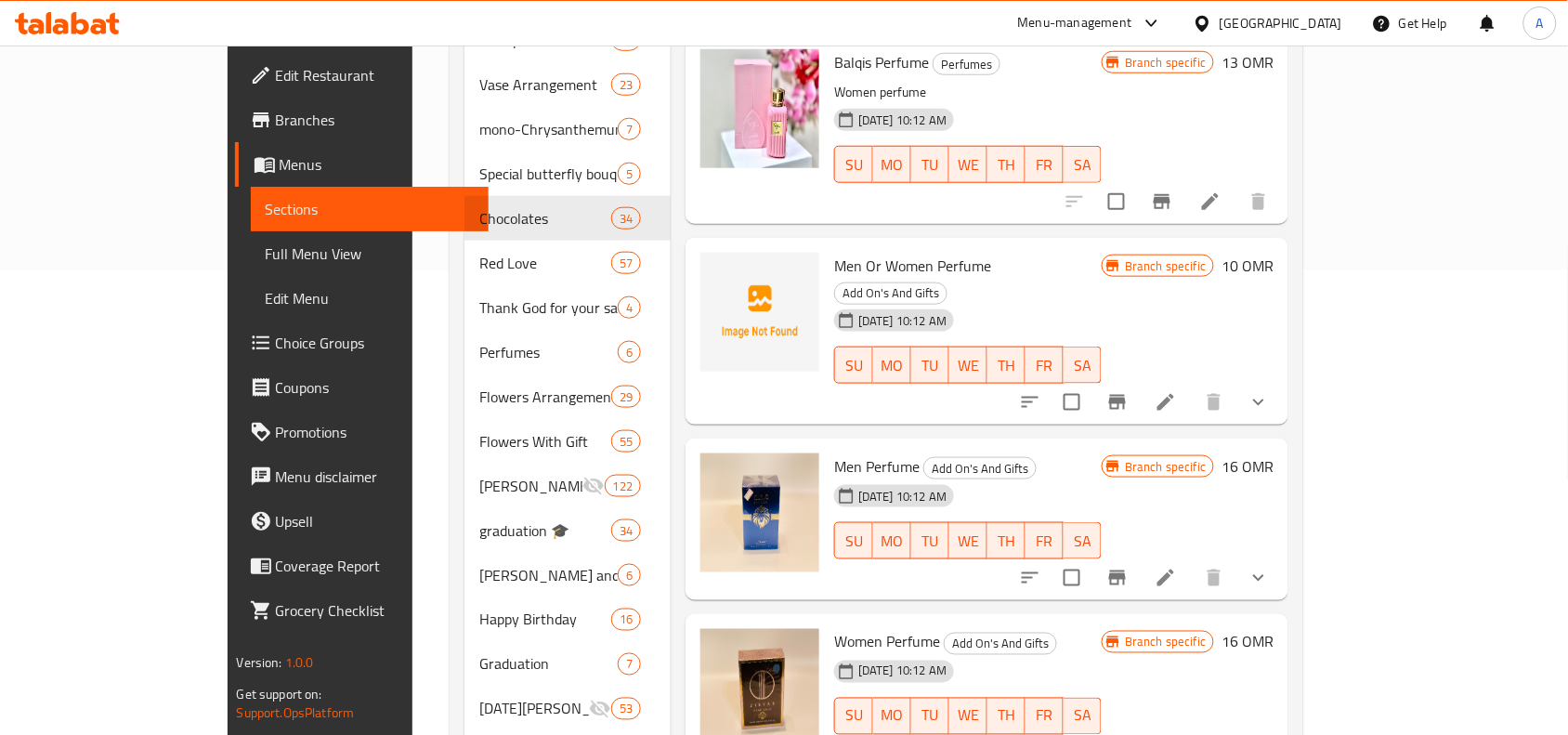
click at [1270, 566] on icon "show more" at bounding box center [1259, 577] width 22 height 22
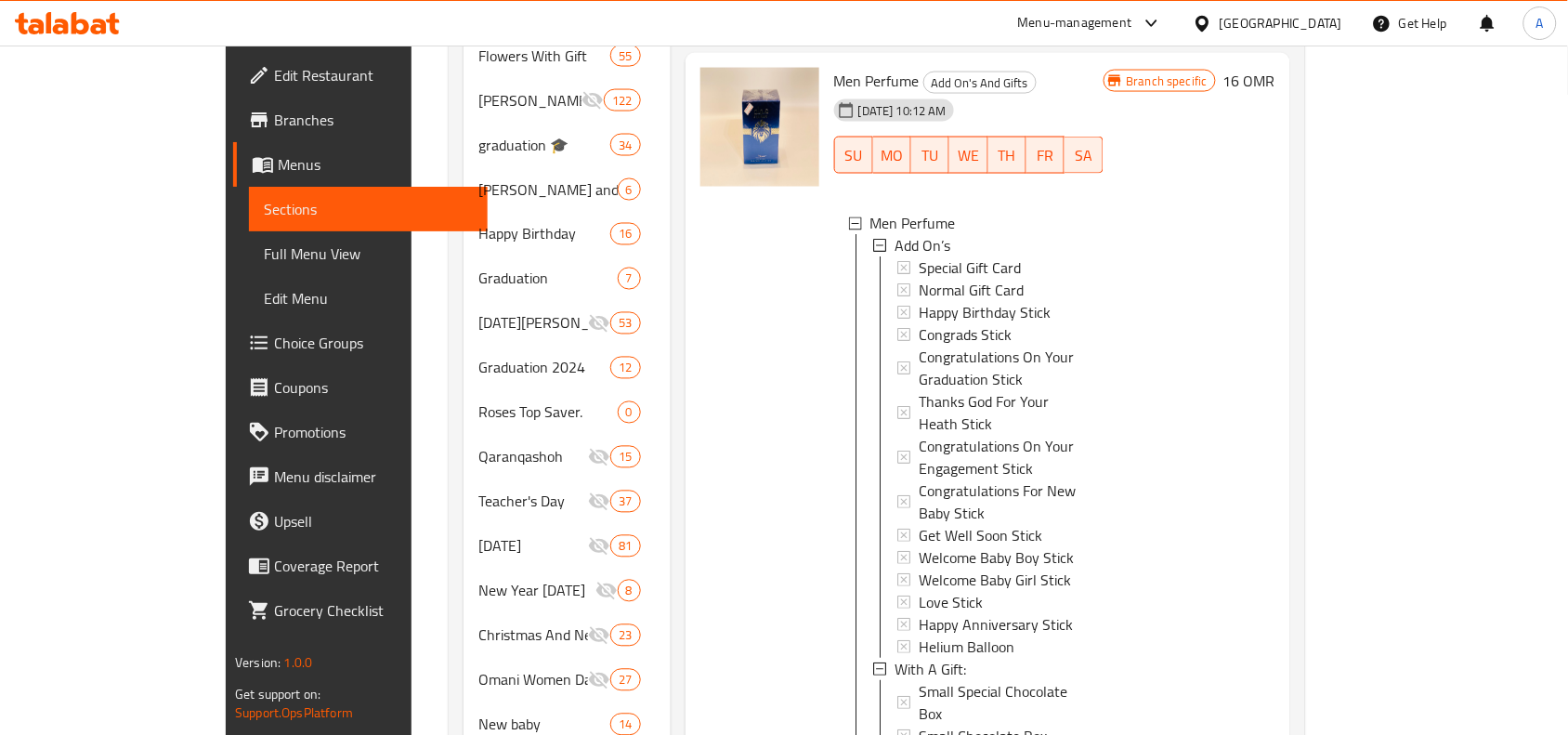
scroll to position [813, 0]
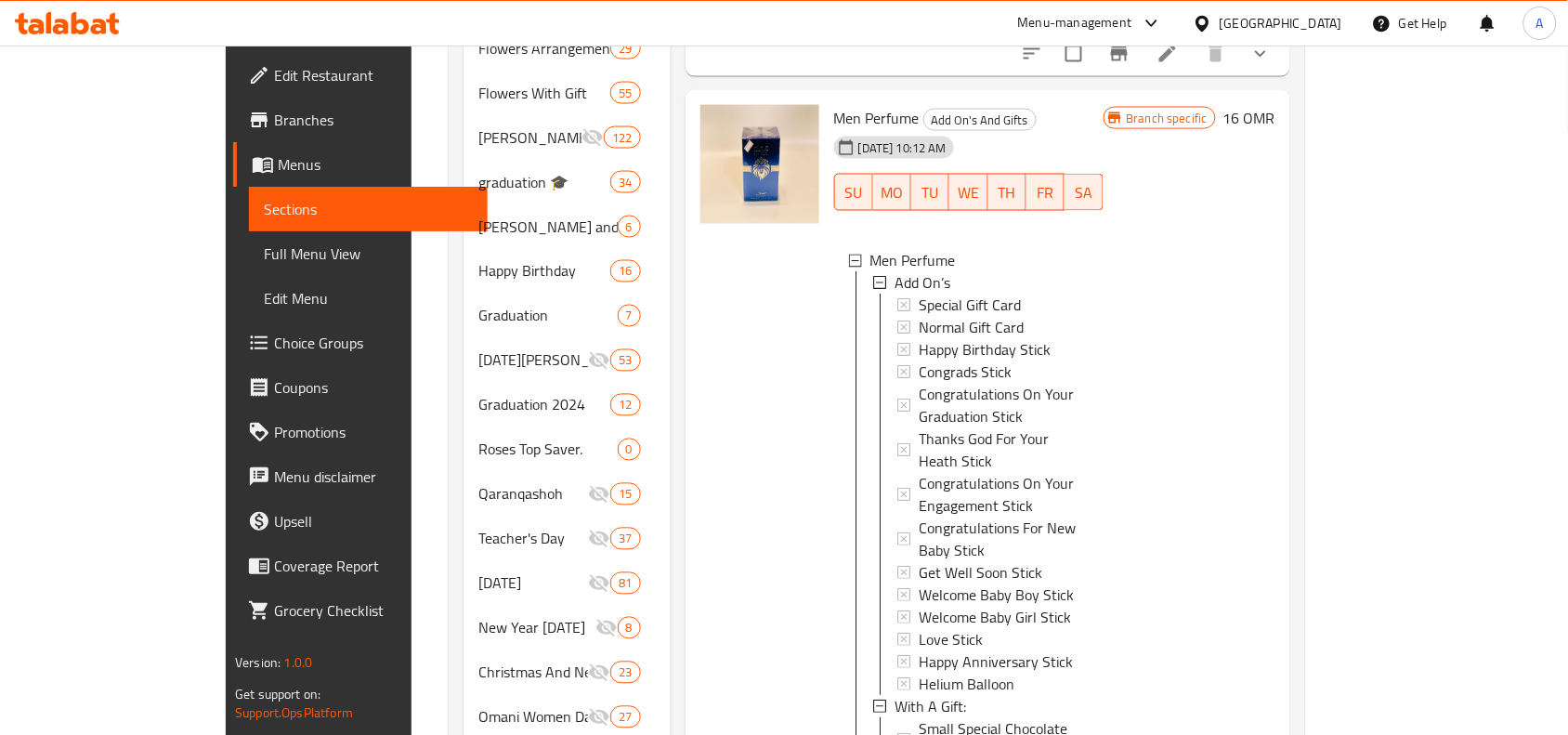
click at [730, 423] on div at bounding box center [760, 631] width 134 height 1068
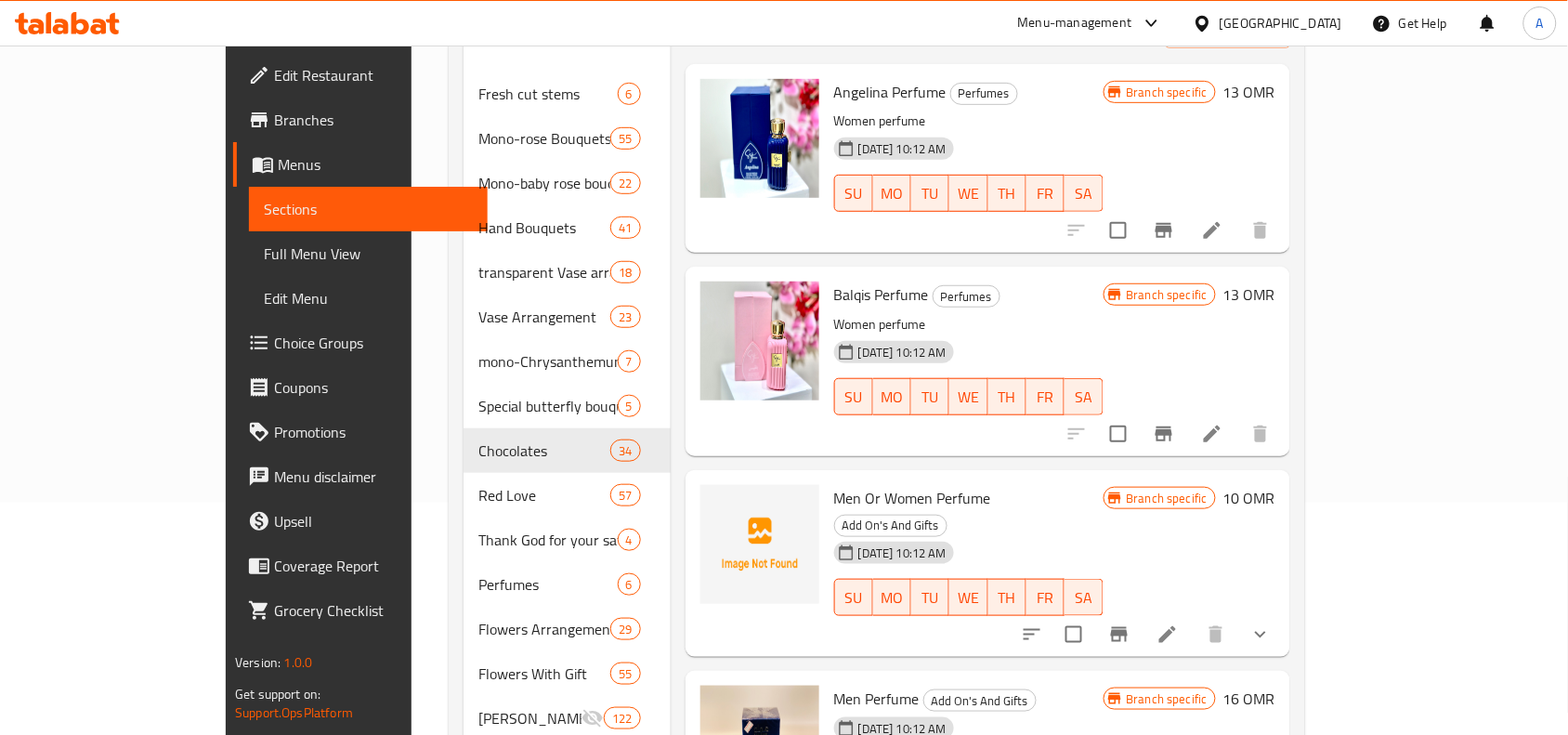
scroll to position [0, 0]
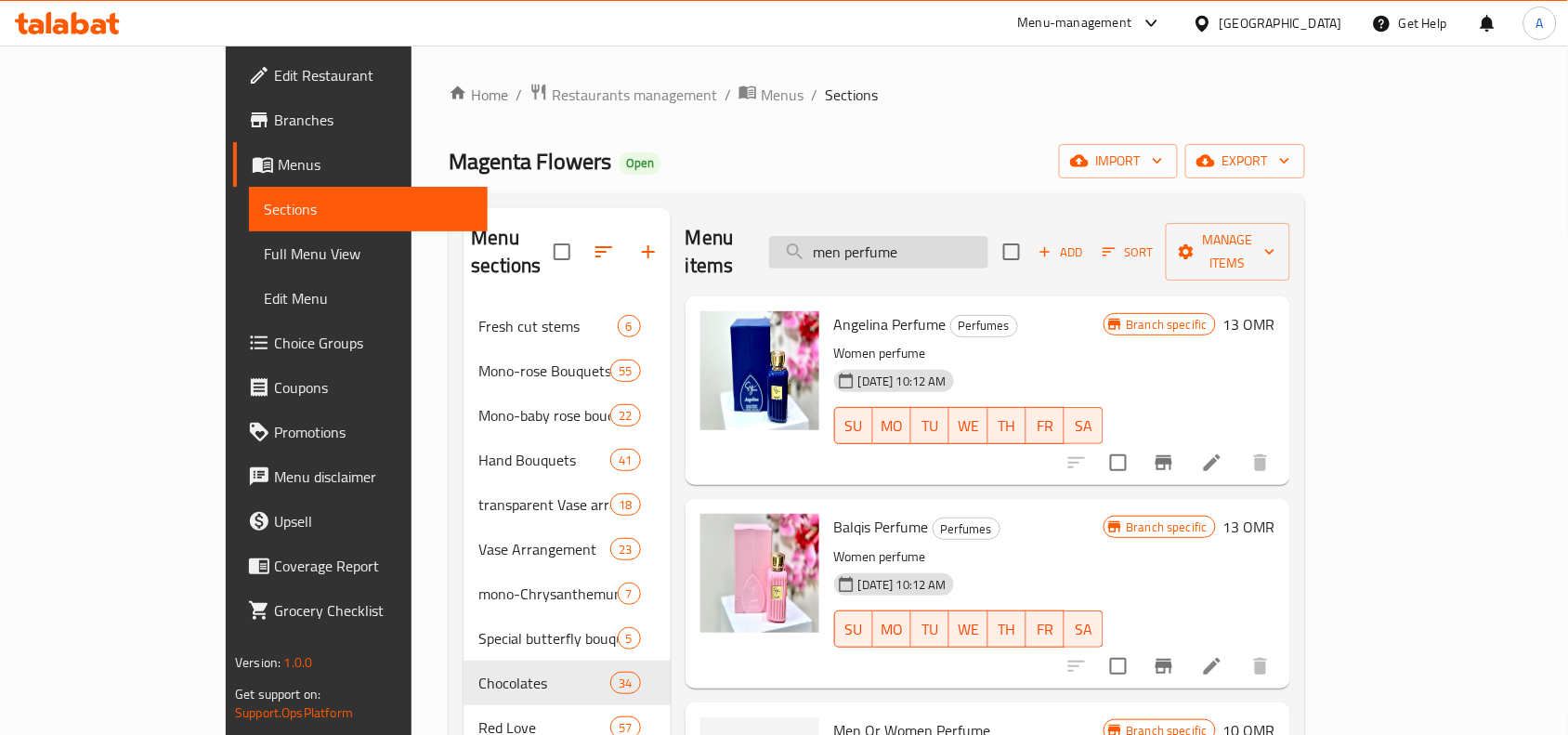
click at [969, 242] on input "men perfume" at bounding box center [879, 252] width 219 height 32
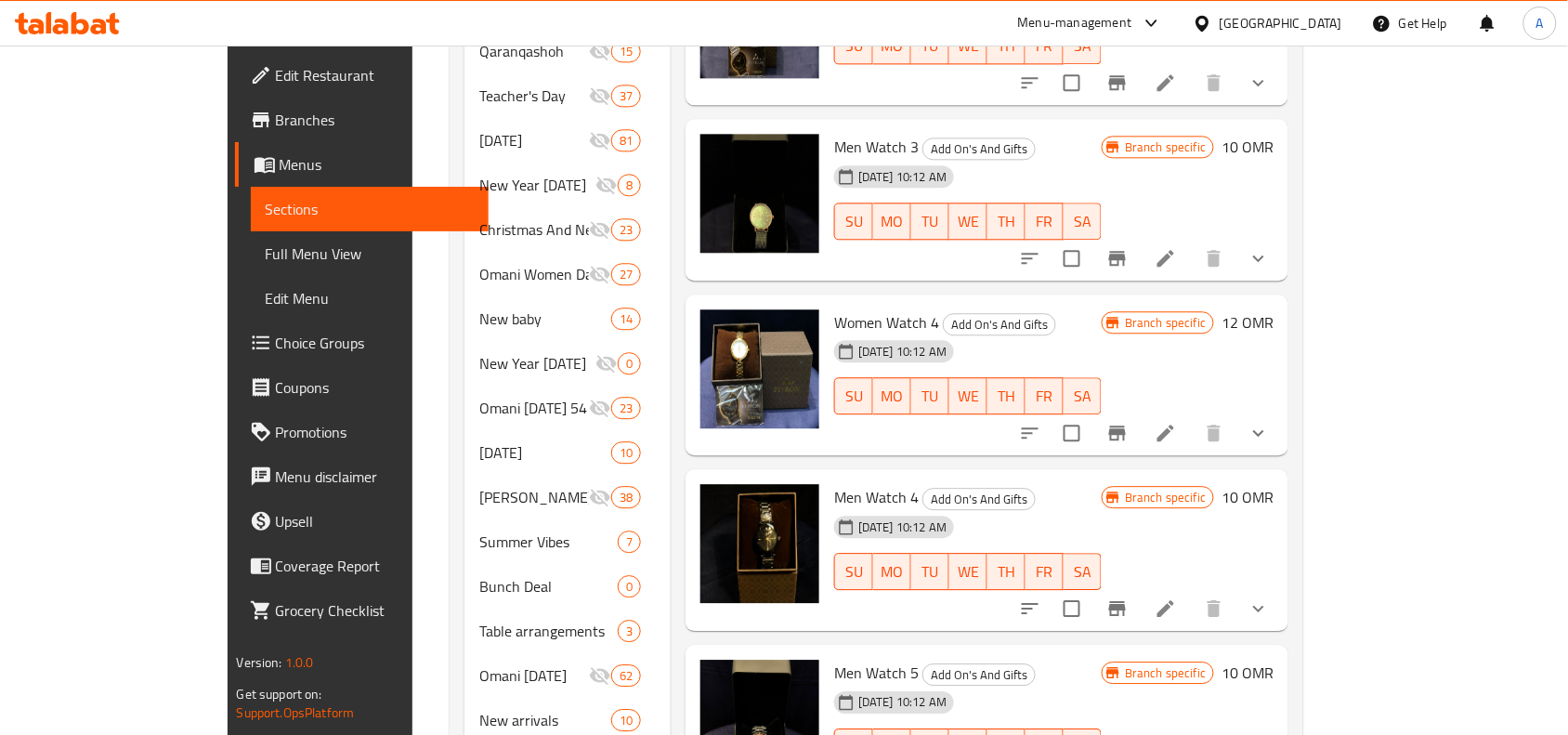
scroll to position [1278, 0]
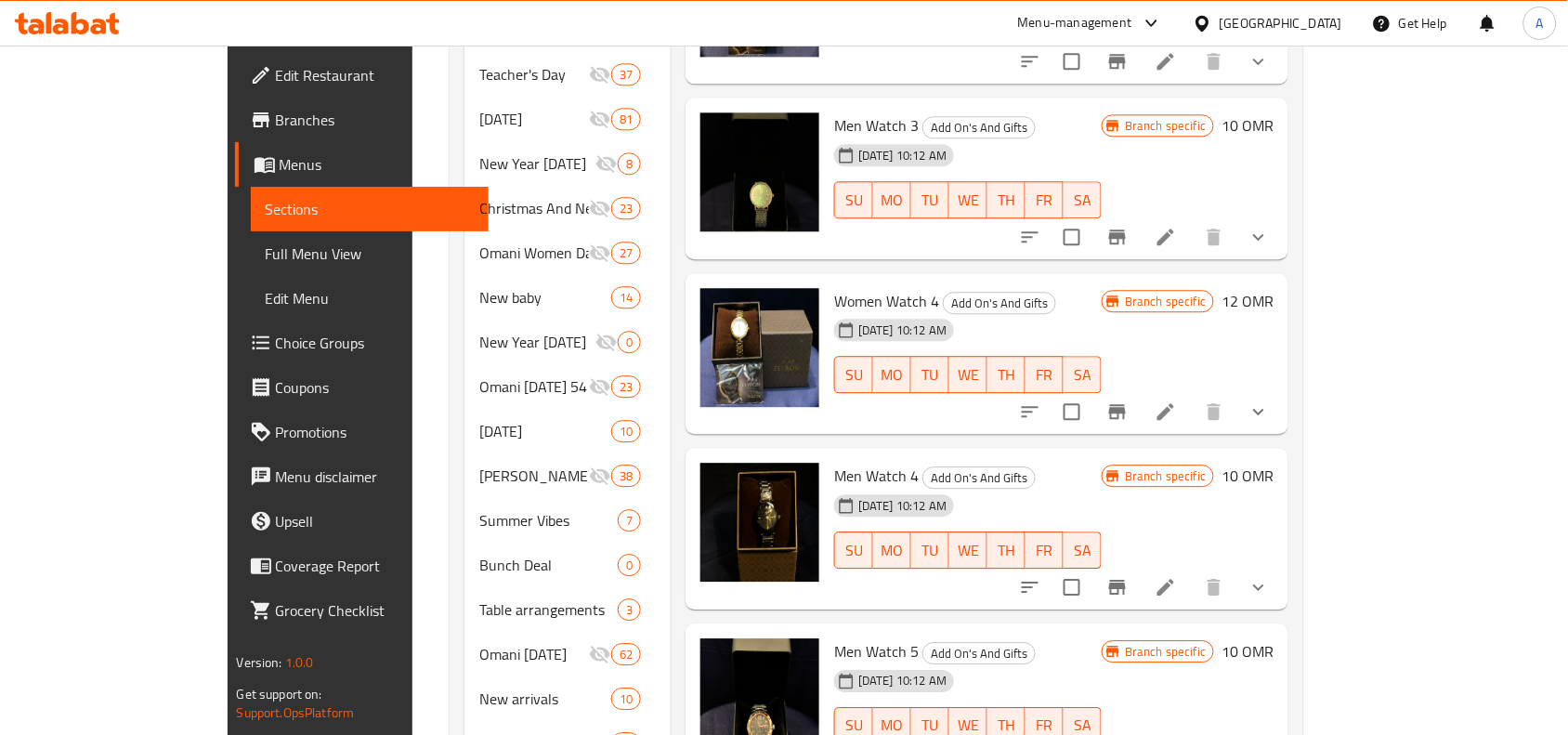
click at [904, 409] on div "Menu items men watch Add Sort Manage items Eid Box 5 Eid Mubarak Pink box with …" at bounding box center [980, 543] width 618 height 3225
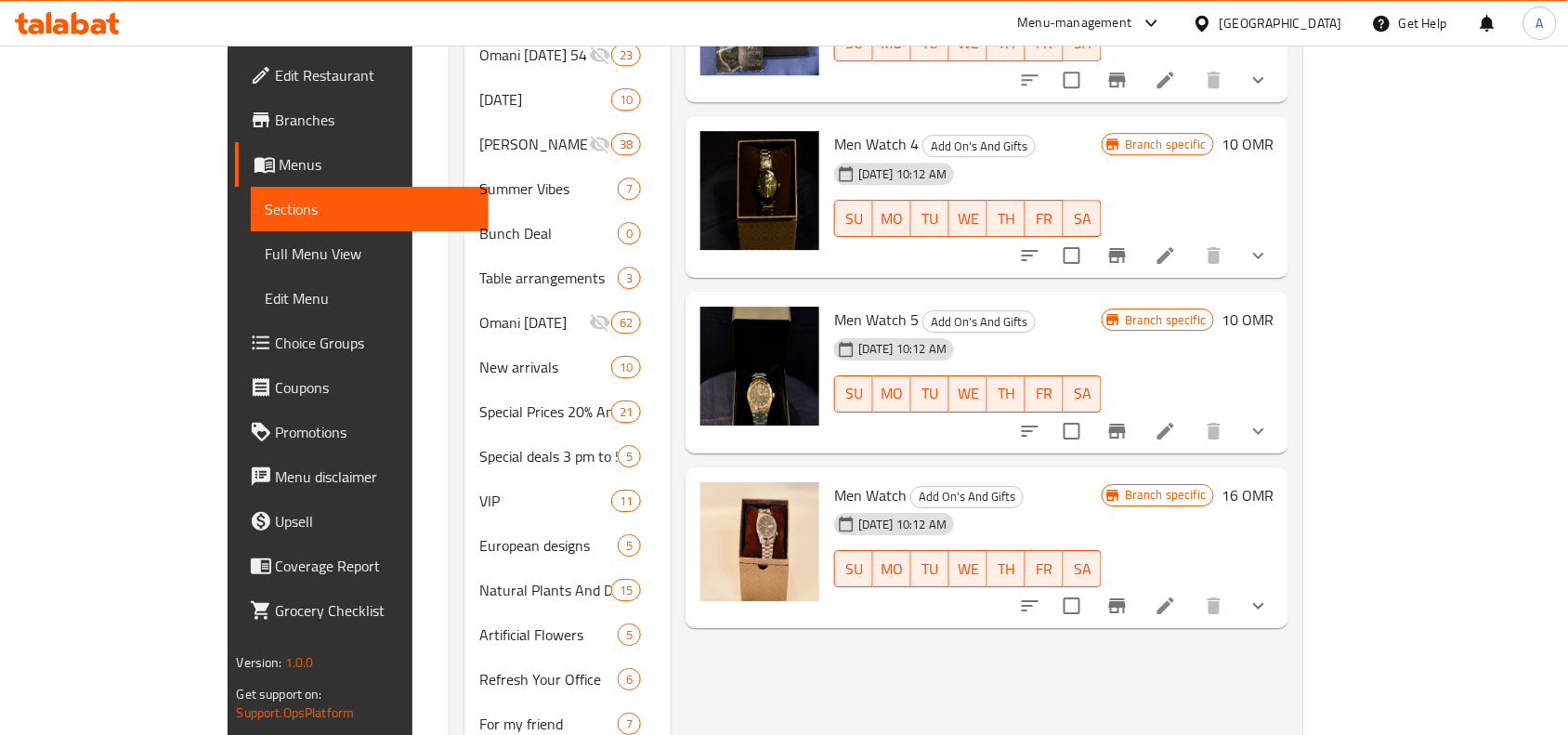
scroll to position [1742, 0]
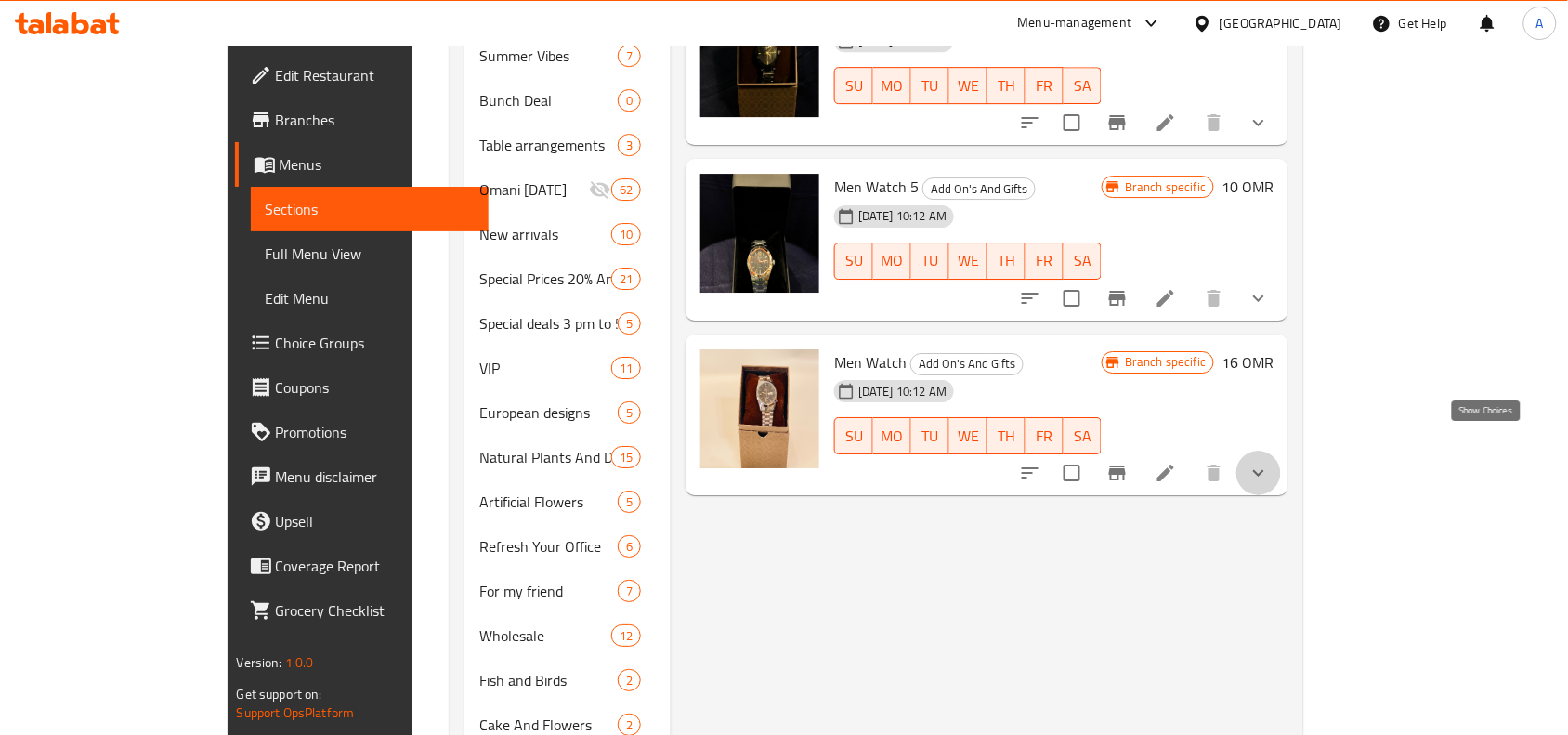
click at [1270, 462] on icon "show more" at bounding box center [1259, 472] width 22 height 22
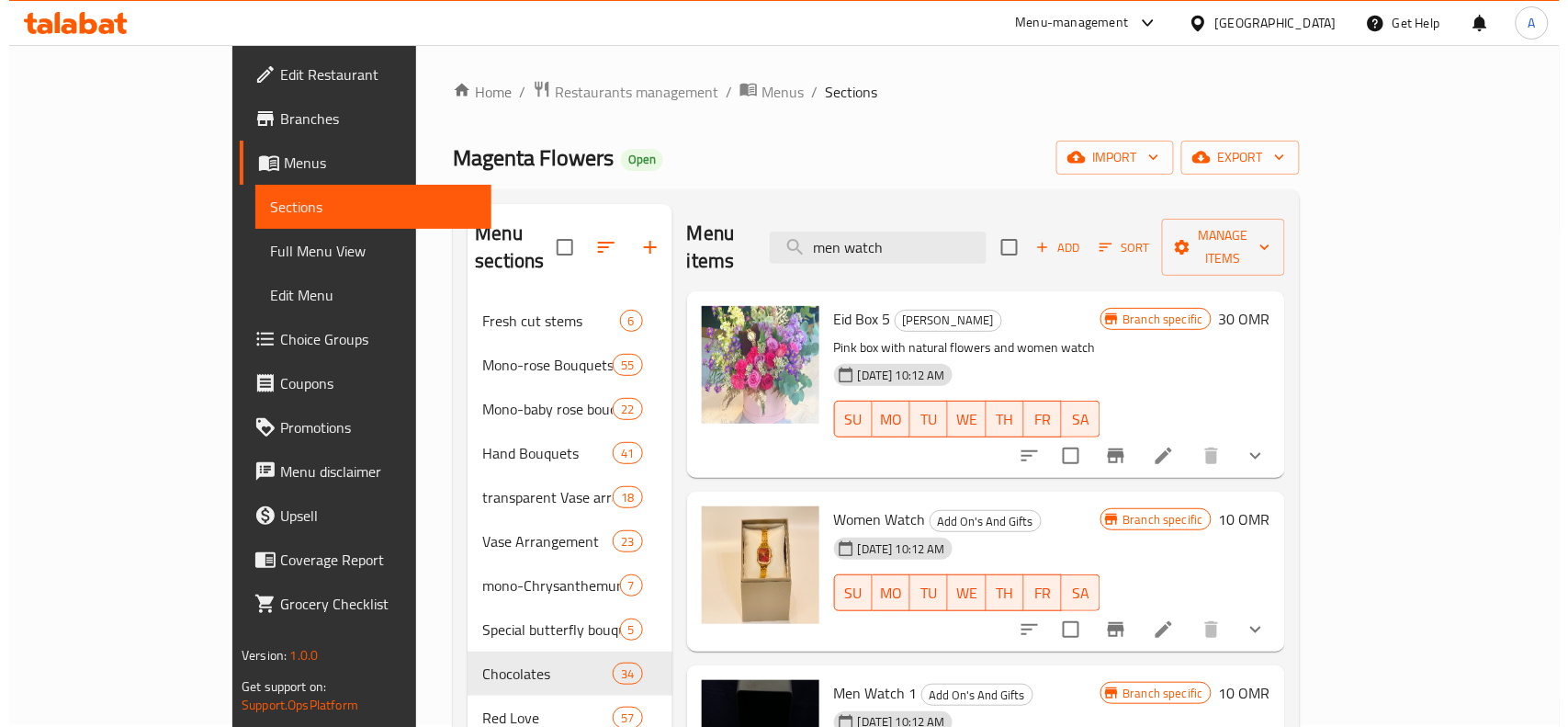
scroll to position [0, 0]
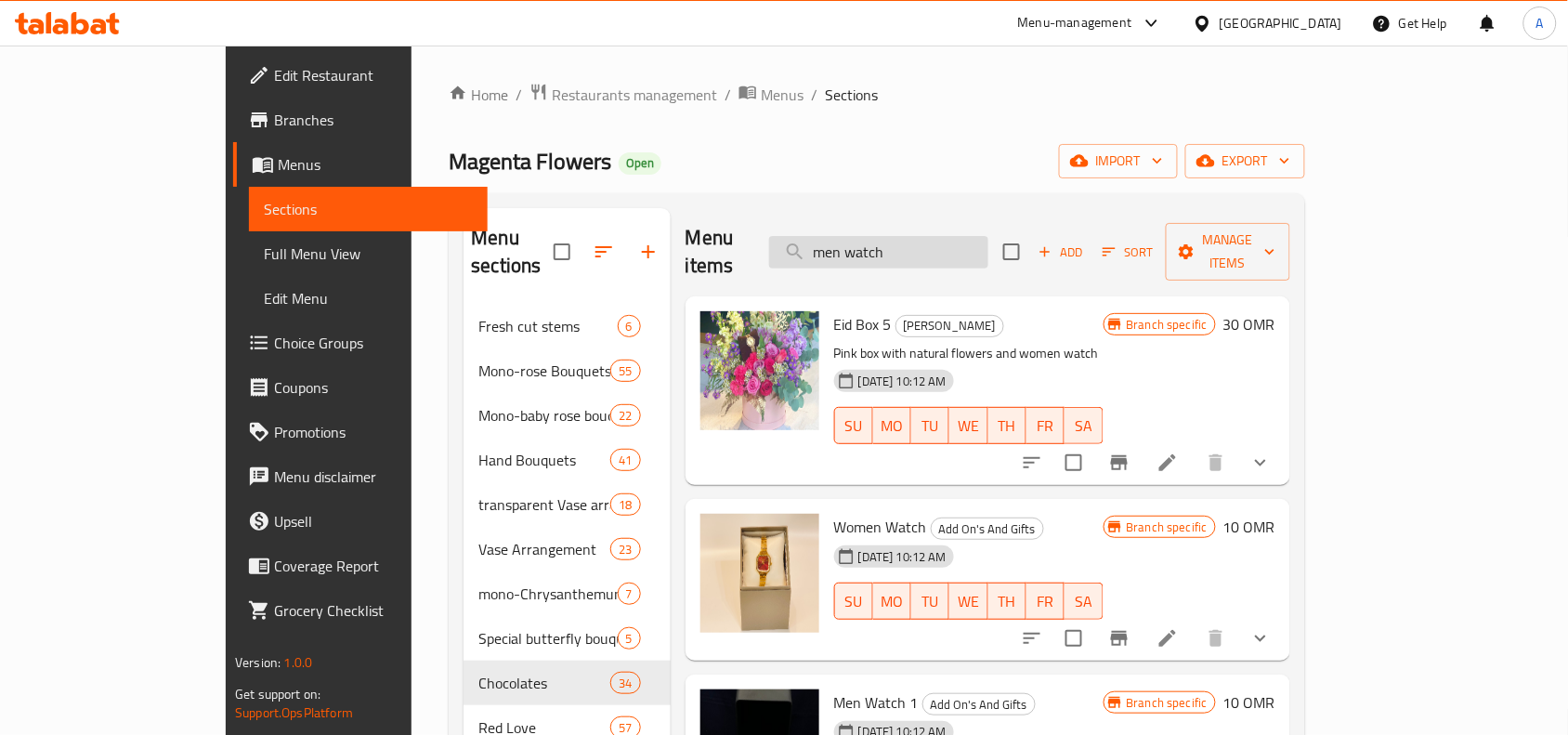
click at [952, 242] on input "men watch" at bounding box center [879, 252] width 219 height 32
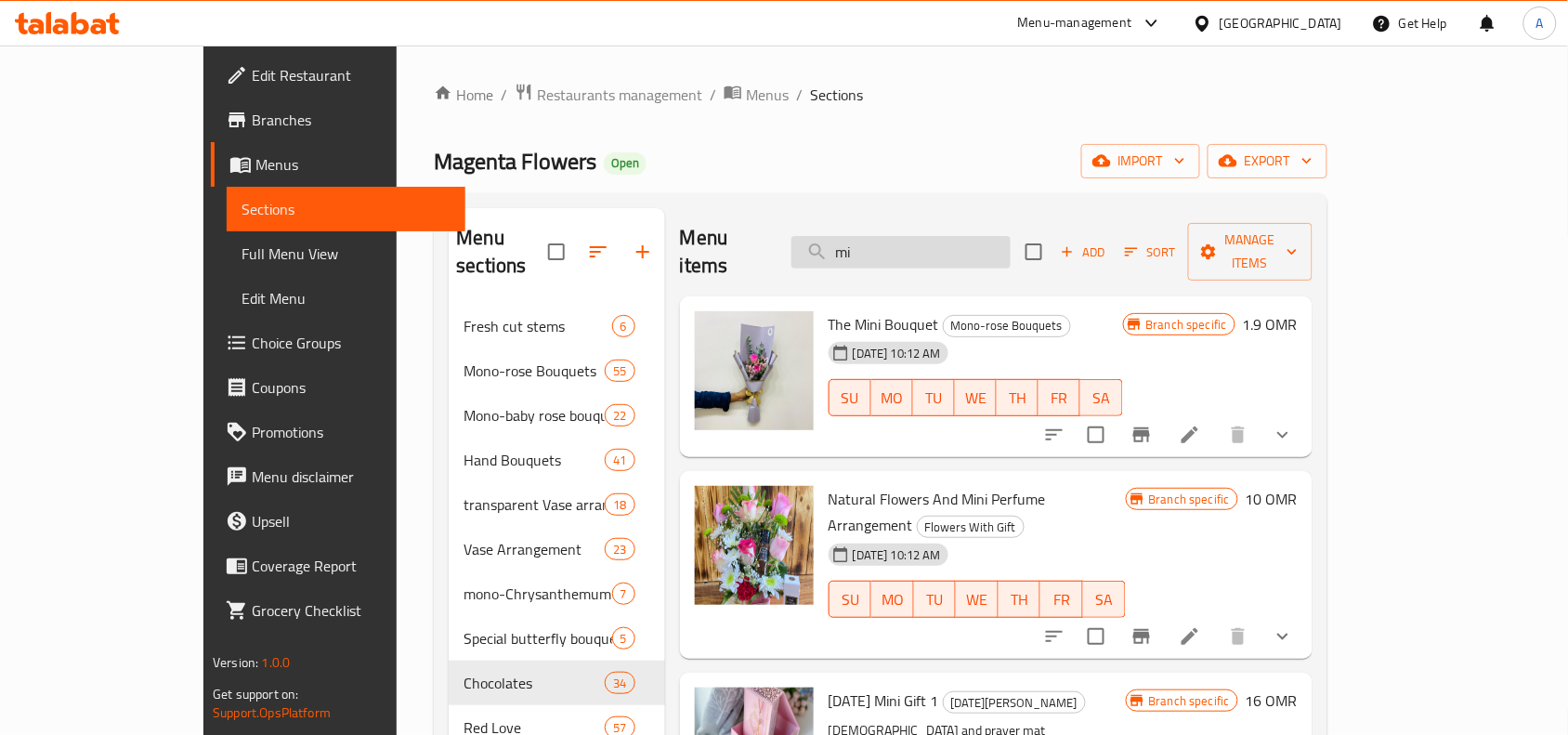
type input "m"
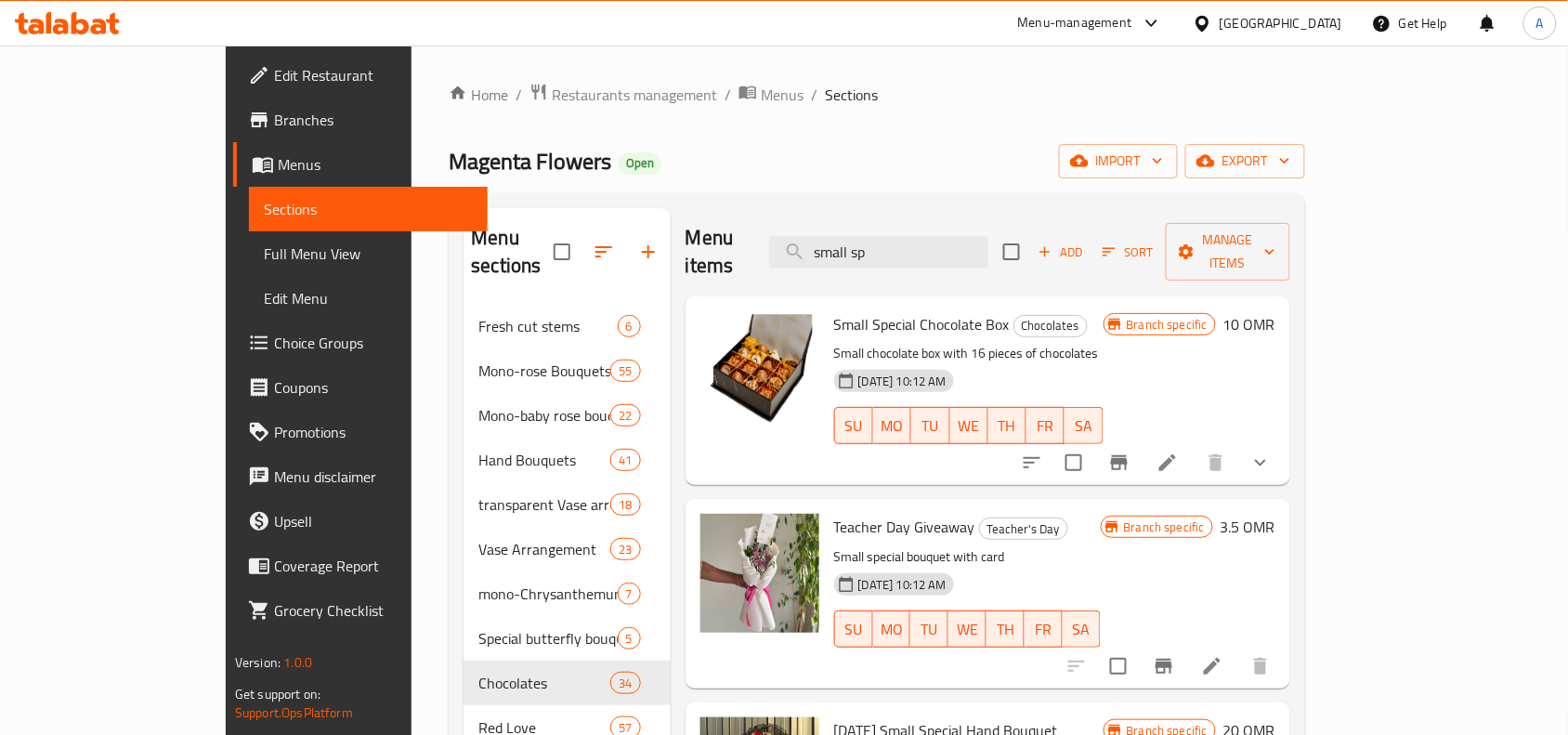
click at [1128, 455] on icon "Branch-specific-item" at bounding box center [1120, 463] width 17 height 15
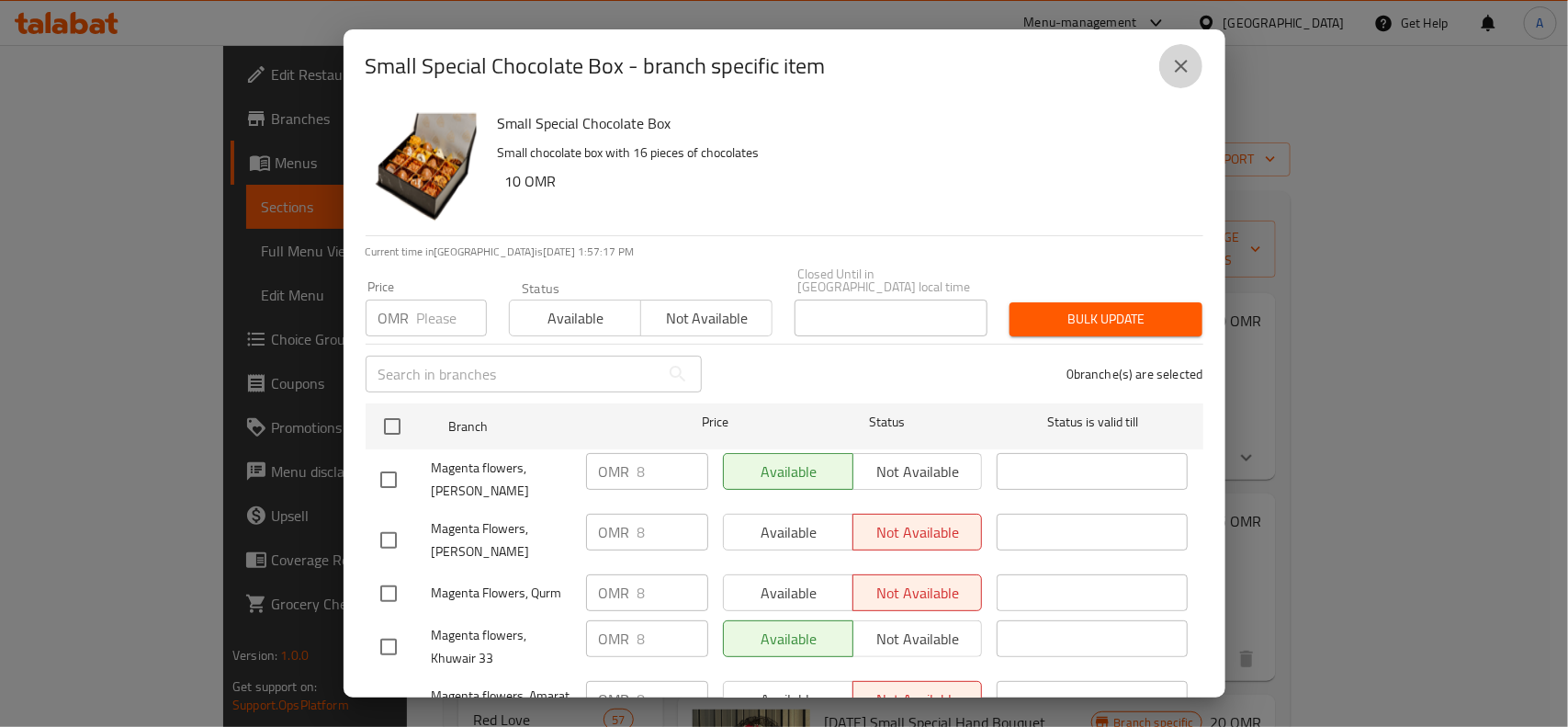
click at [1185, 56] on icon "close" at bounding box center [1180, 66] width 22 height 22
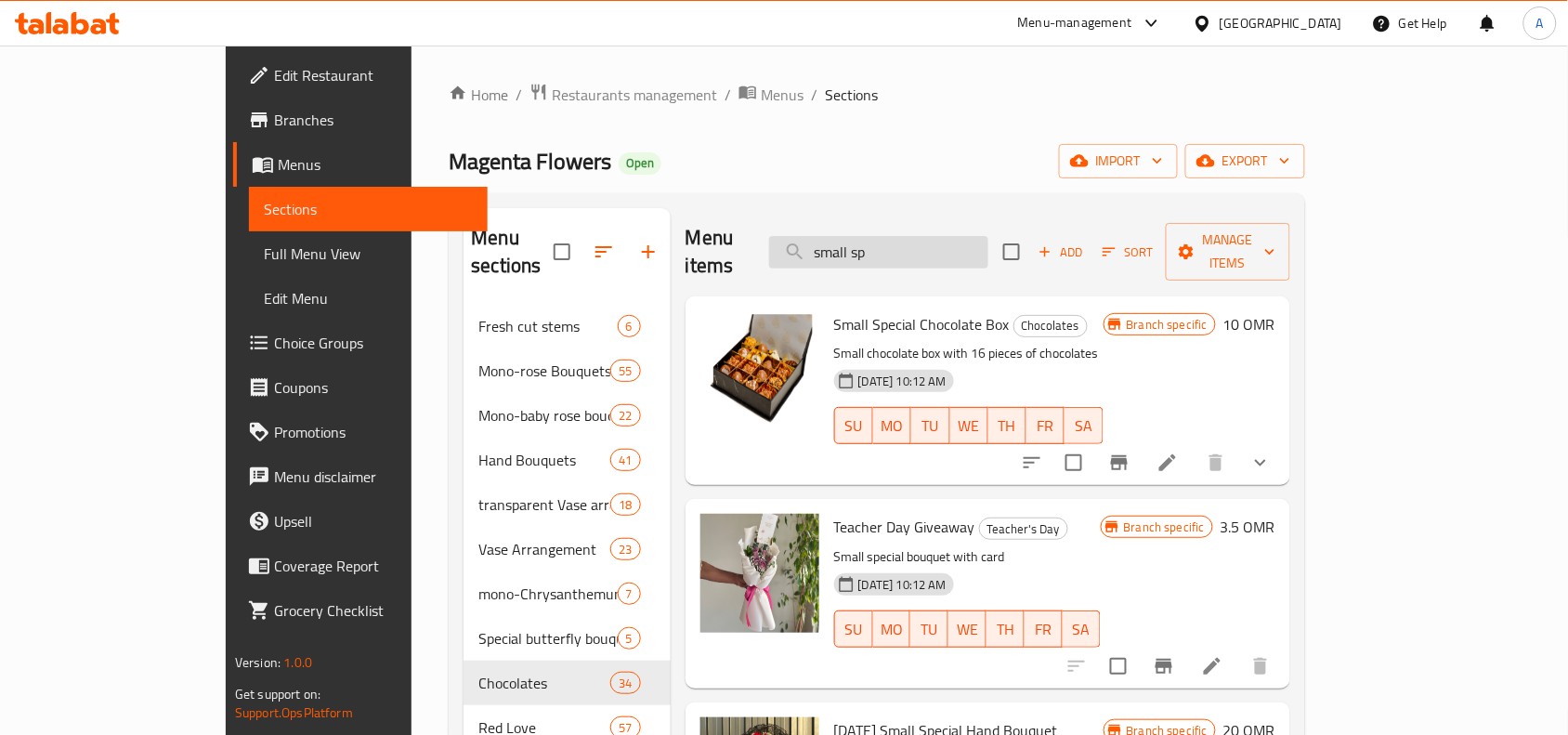
click at [924, 248] on input "small sp" at bounding box center [879, 252] width 219 height 32
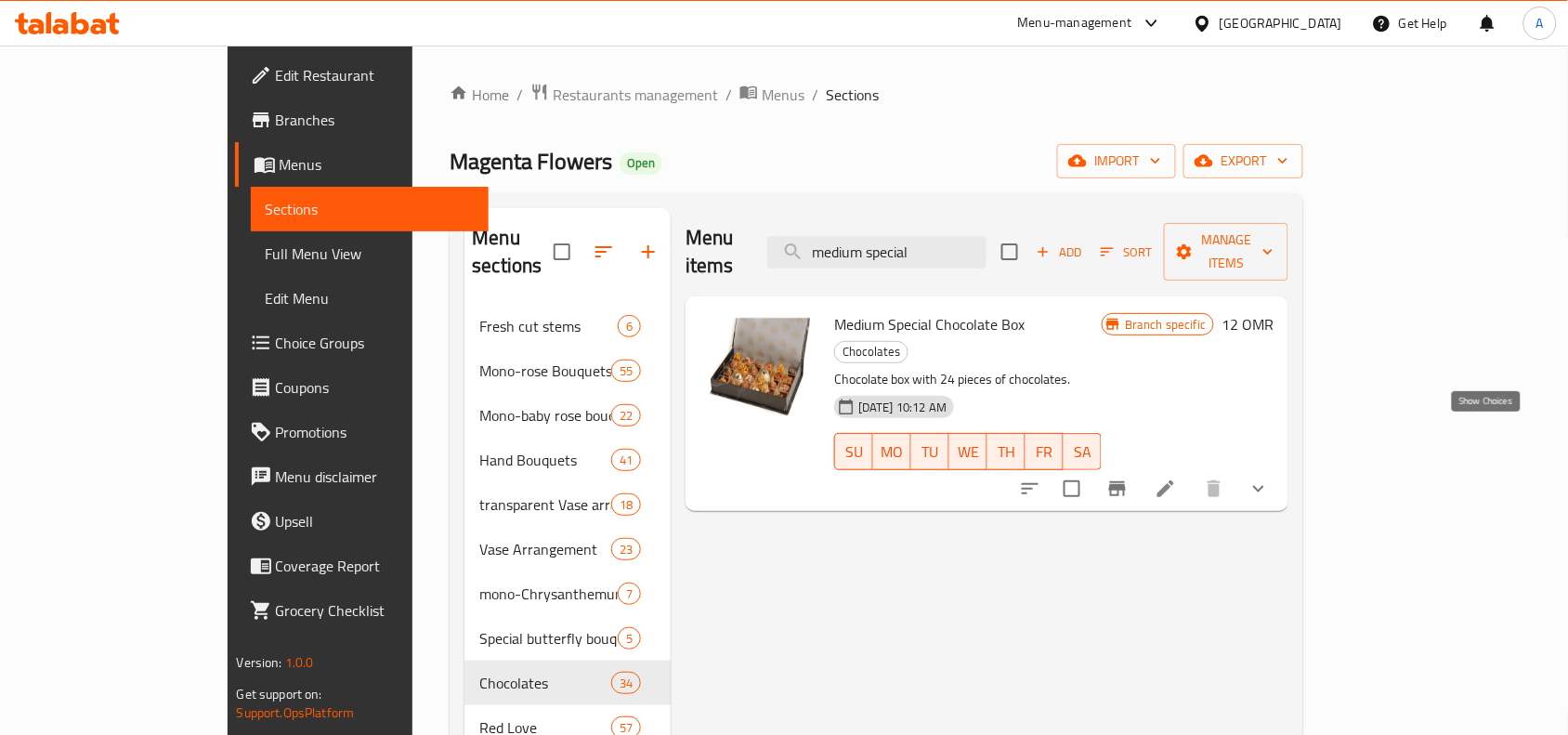
type input "medium special"
click at [1270, 478] on icon "show more" at bounding box center [1259, 488] width 22 height 22
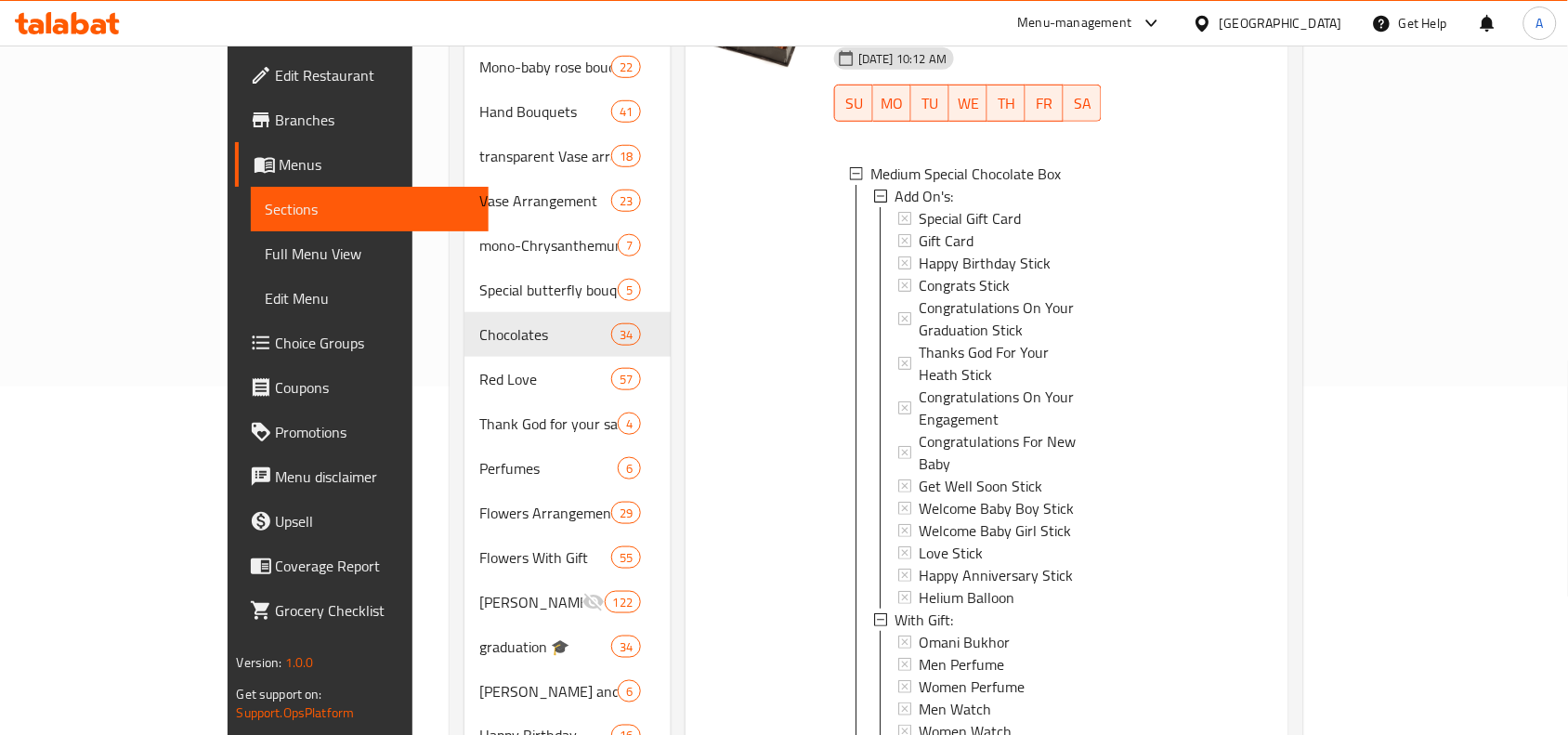
scroll to position [465, 0]
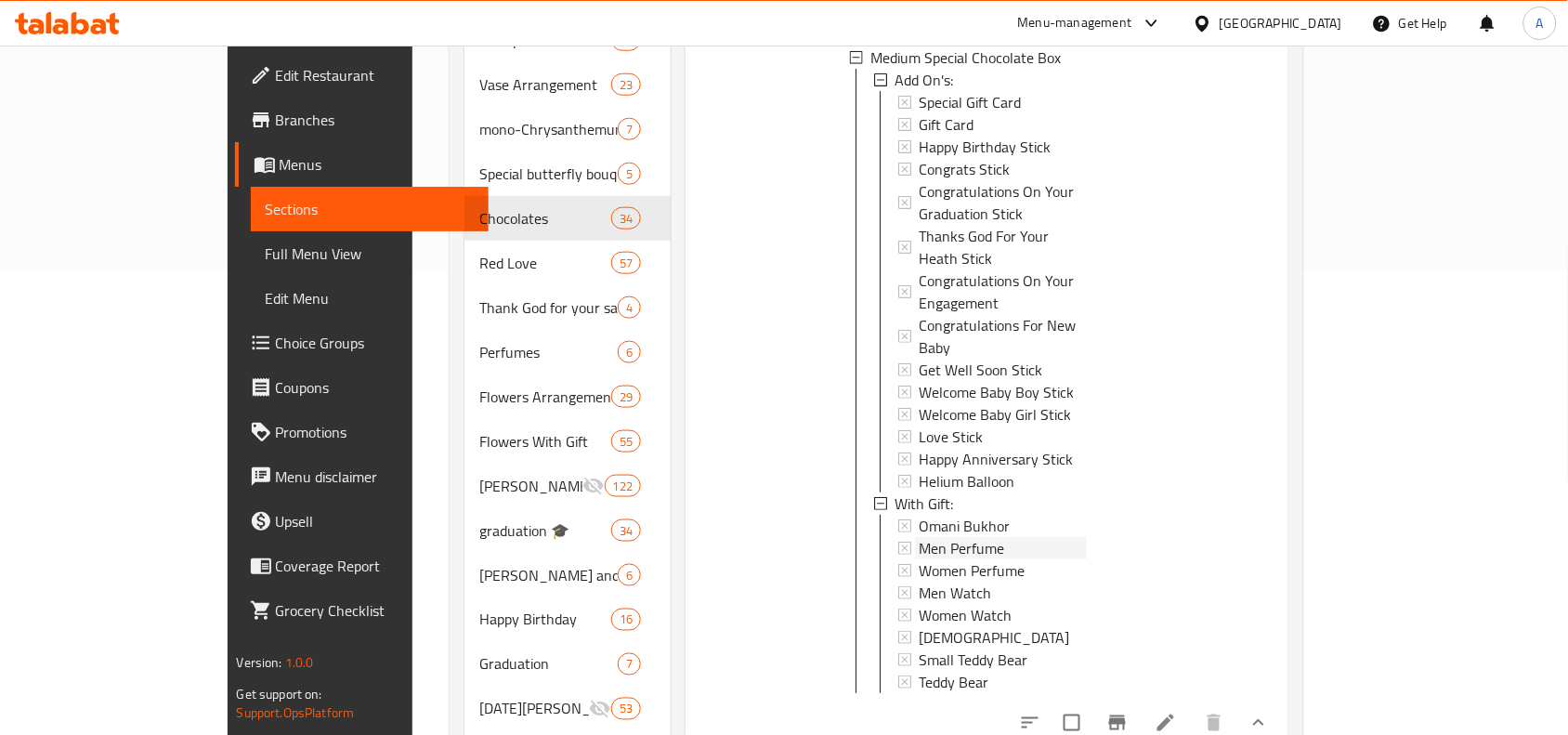
click at [899, 542] on icon at bounding box center [905, 548] width 13 height 13
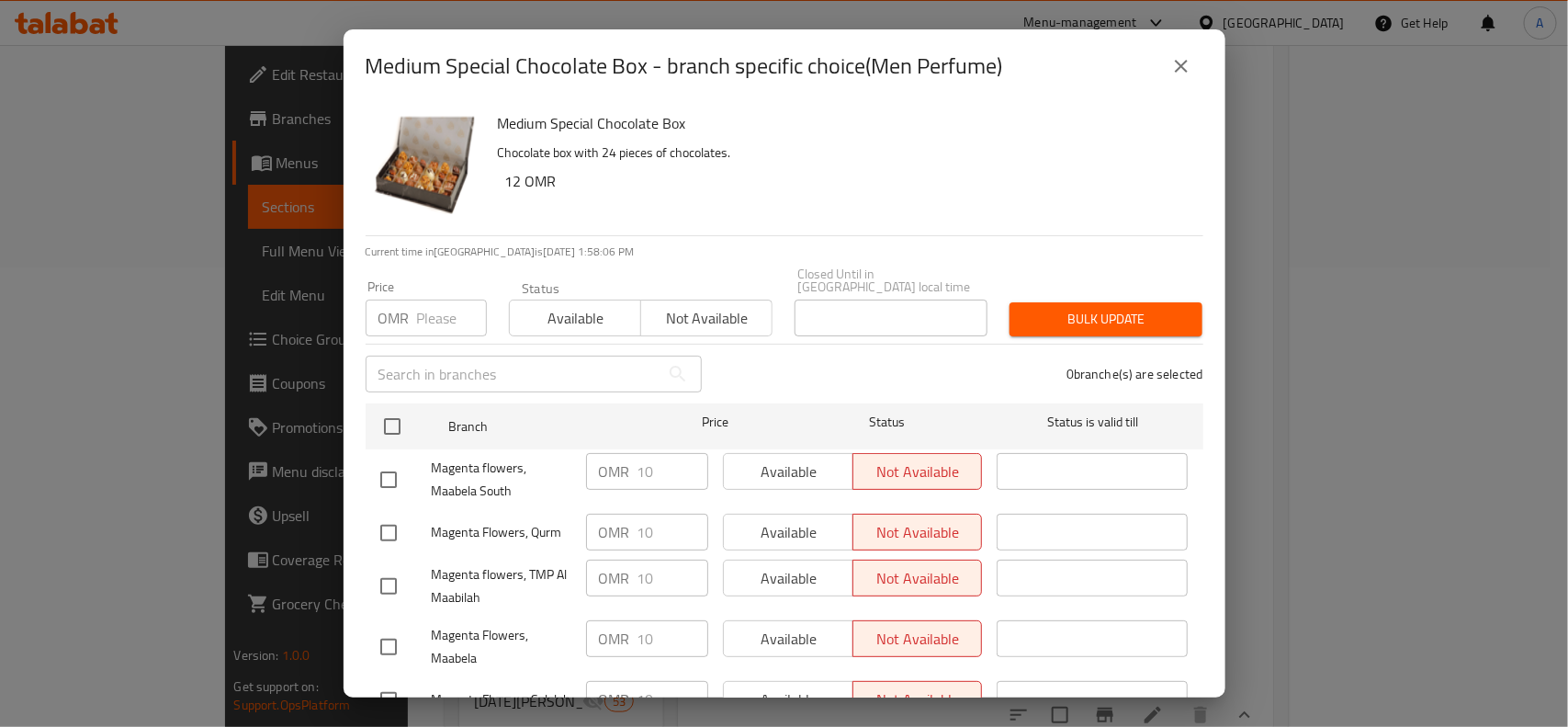
click at [1172, 67] on icon "close" at bounding box center [1180, 66] width 22 height 22
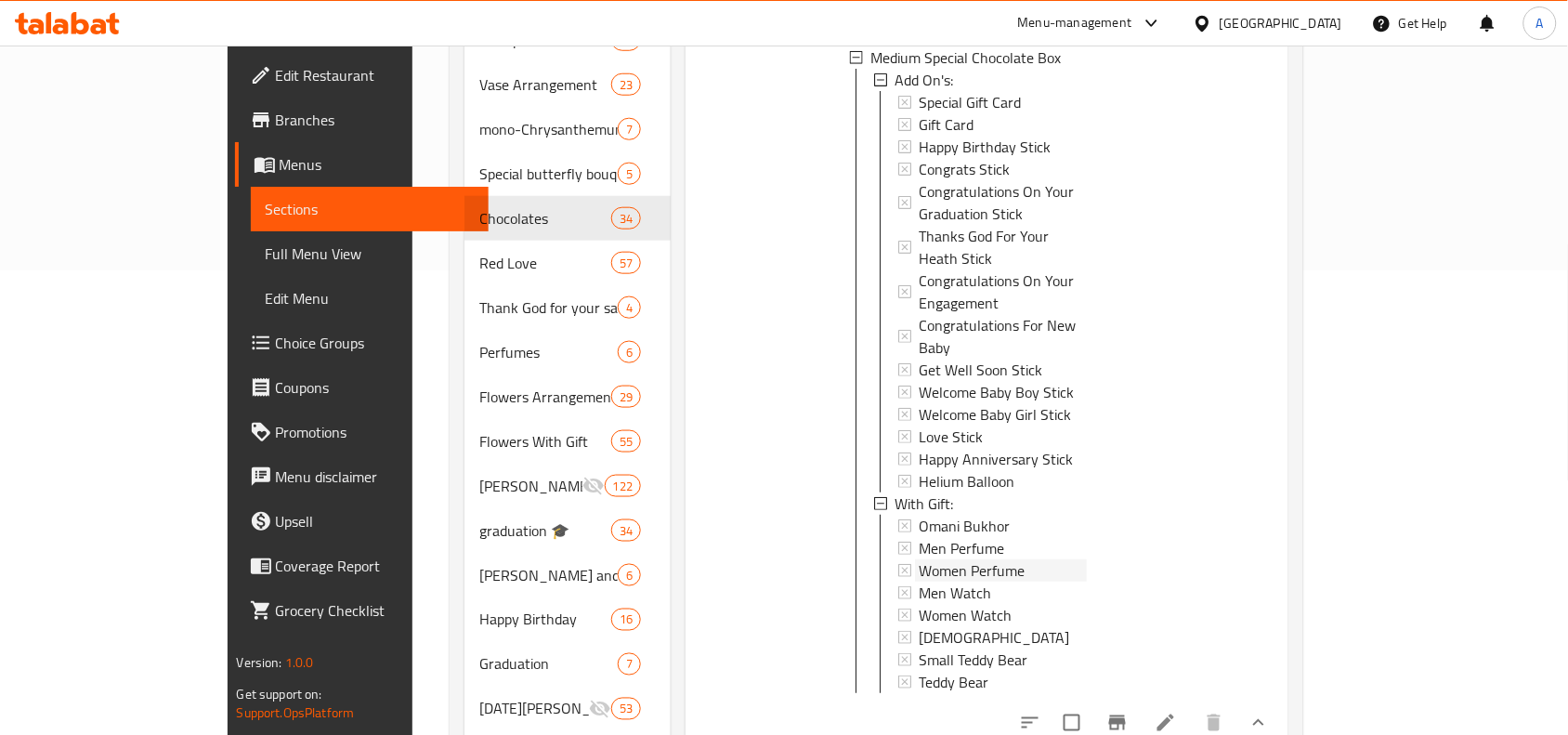
click at [899, 564] on icon at bounding box center [905, 570] width 13 height 13
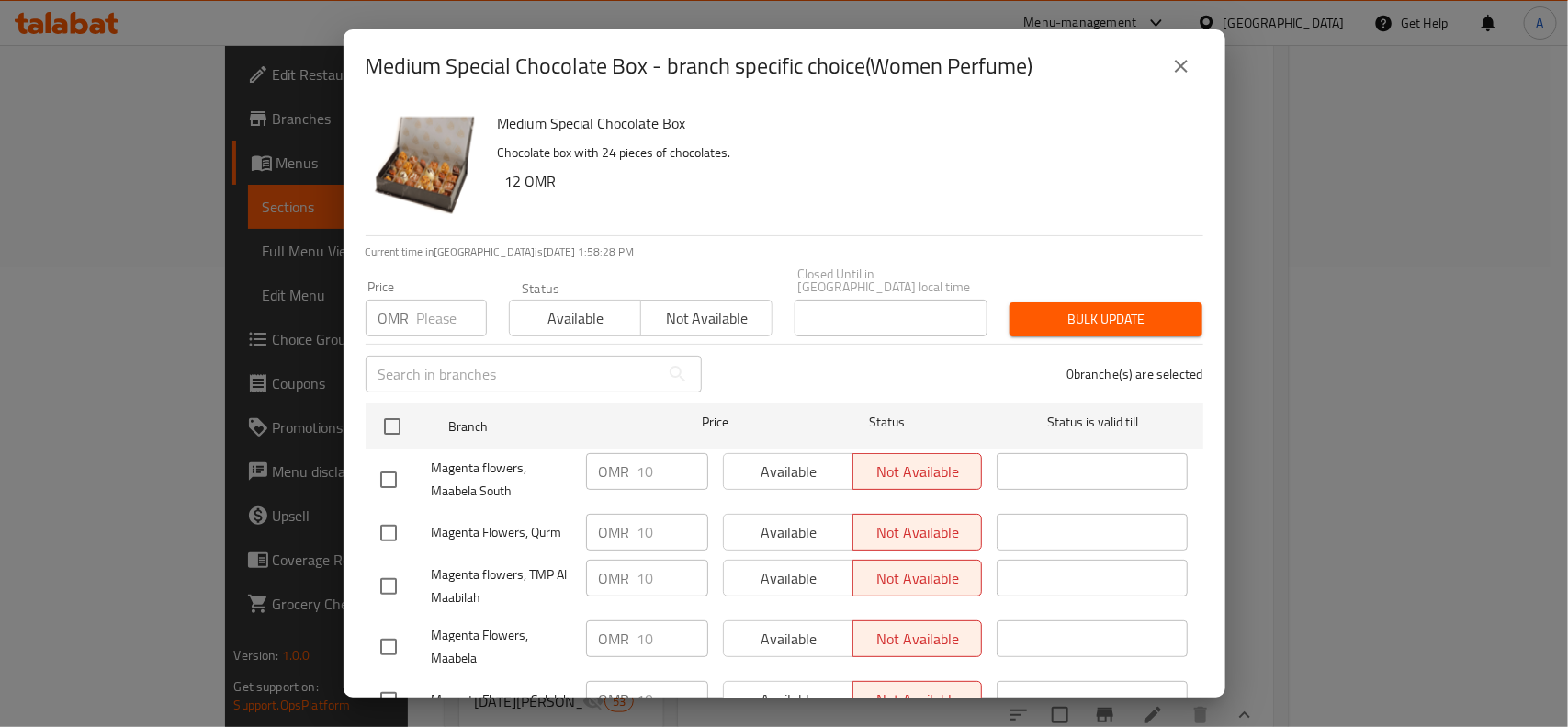
click at [1185, 62] on icon "close" at bounding box center [1181, 66] width 13 height 13
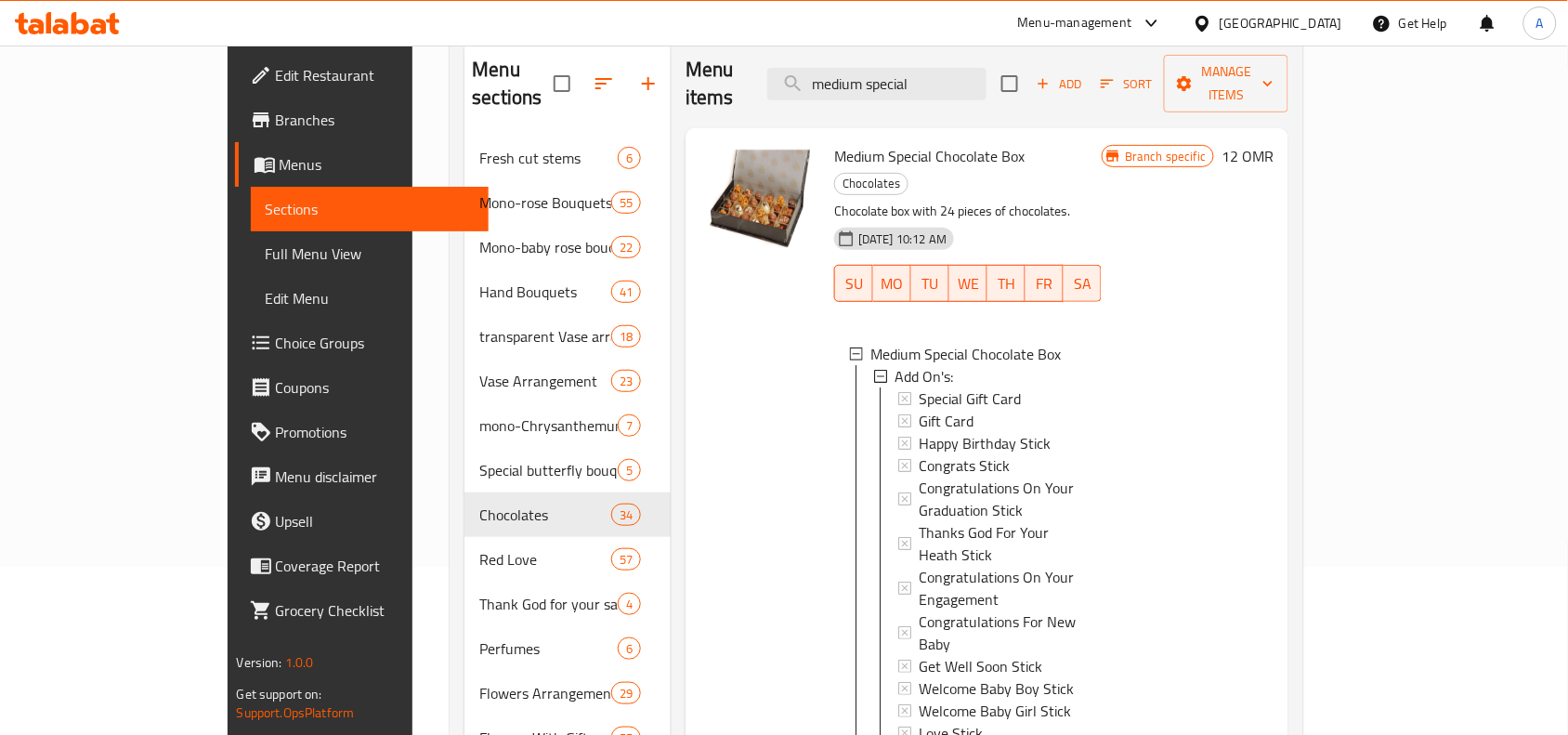
scroll to position [116, 0]
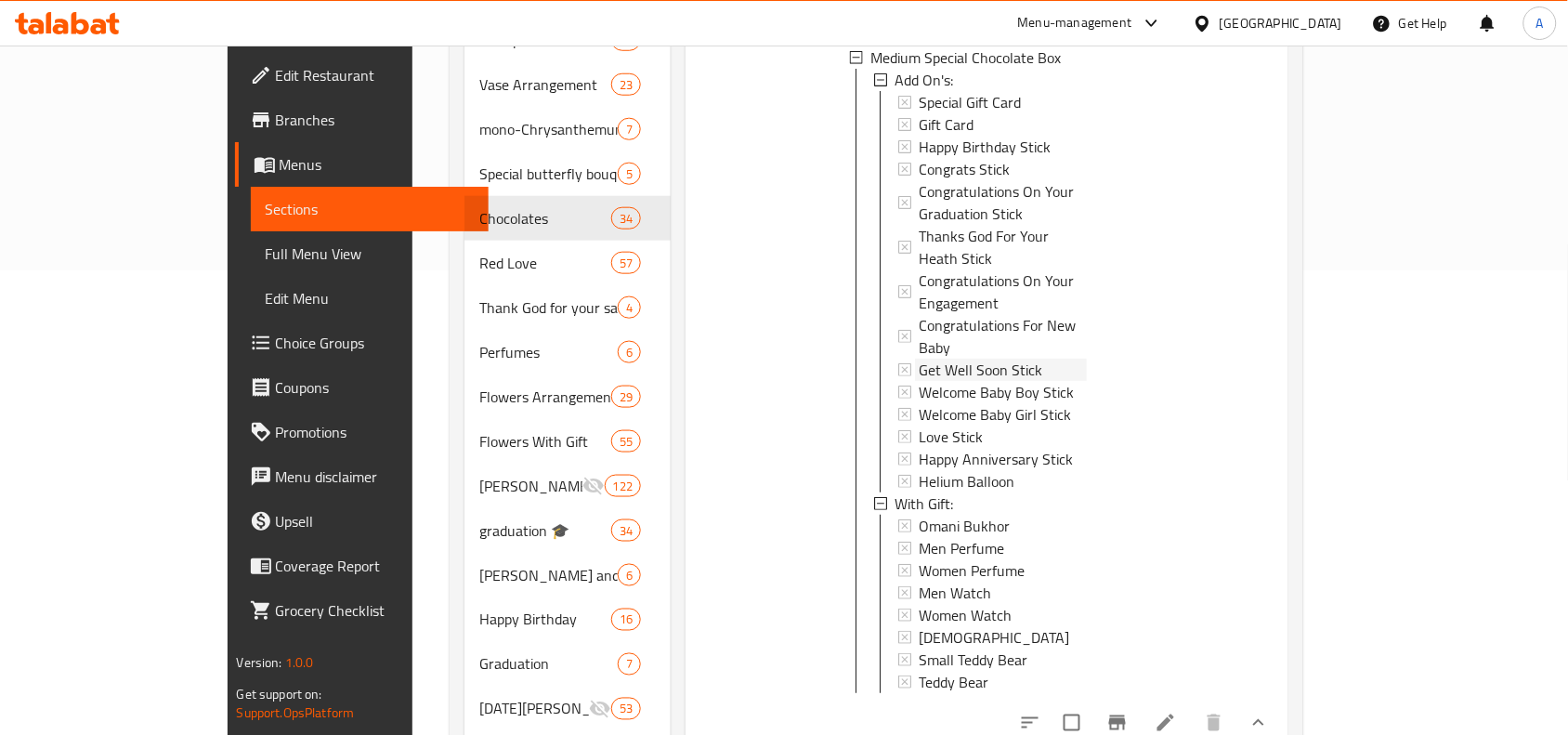
click at [899, 364] on icon at bounding box center [905, 370] width 13 height 13
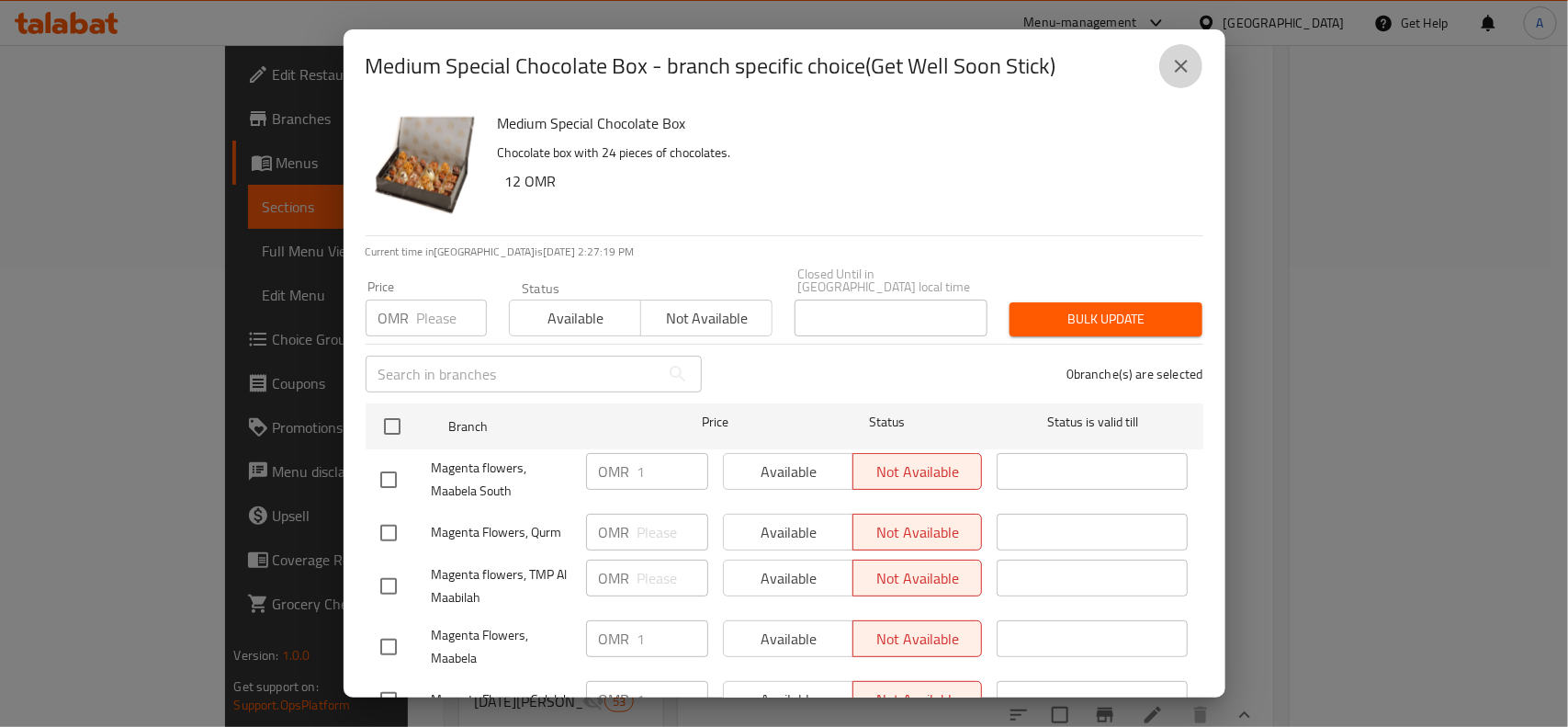
click at [1188, 75] on icon "close" at bounding box center [1180, 66] width 22 height 22
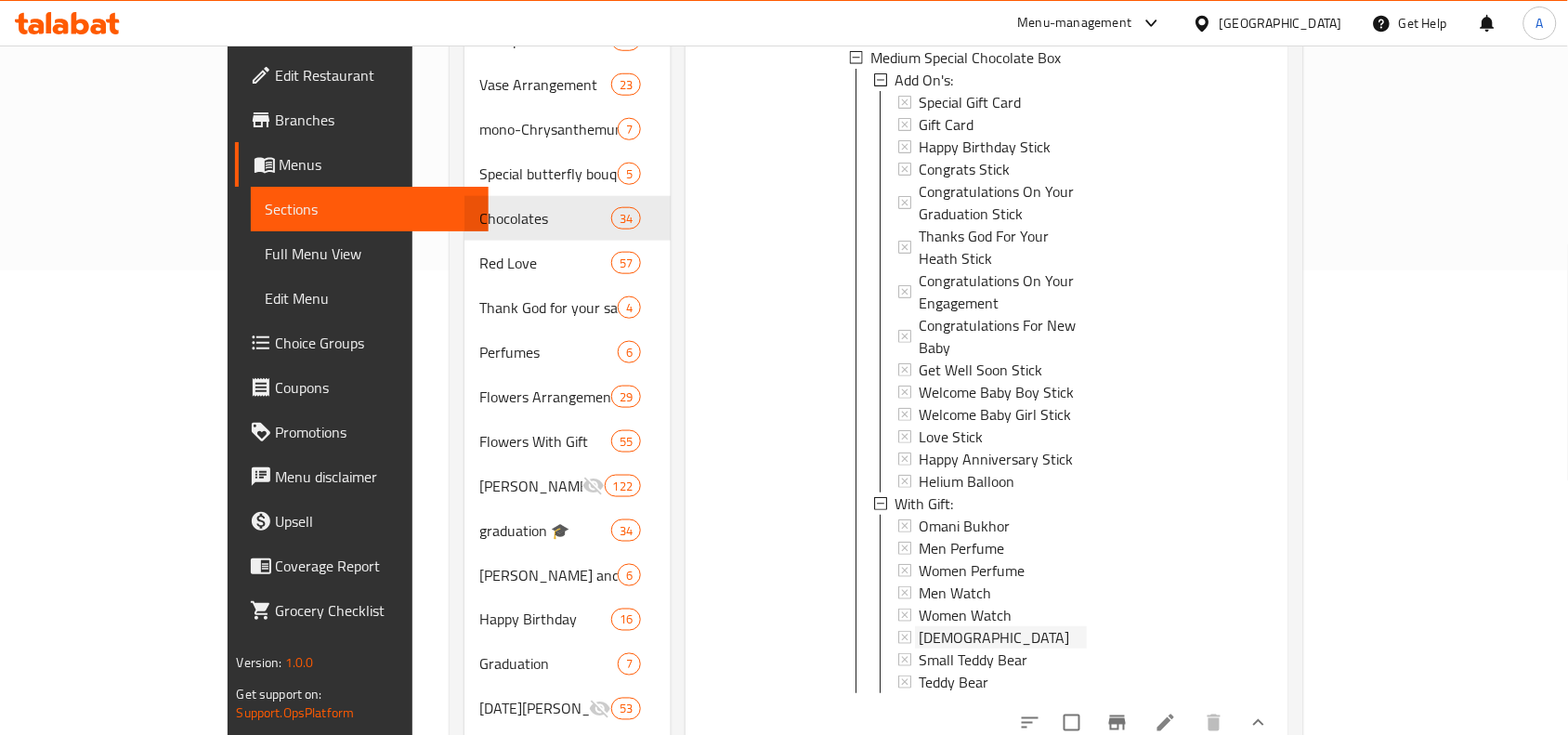
click at [899, 631] on icon at bounding box center [905, 638] width 13 height 13
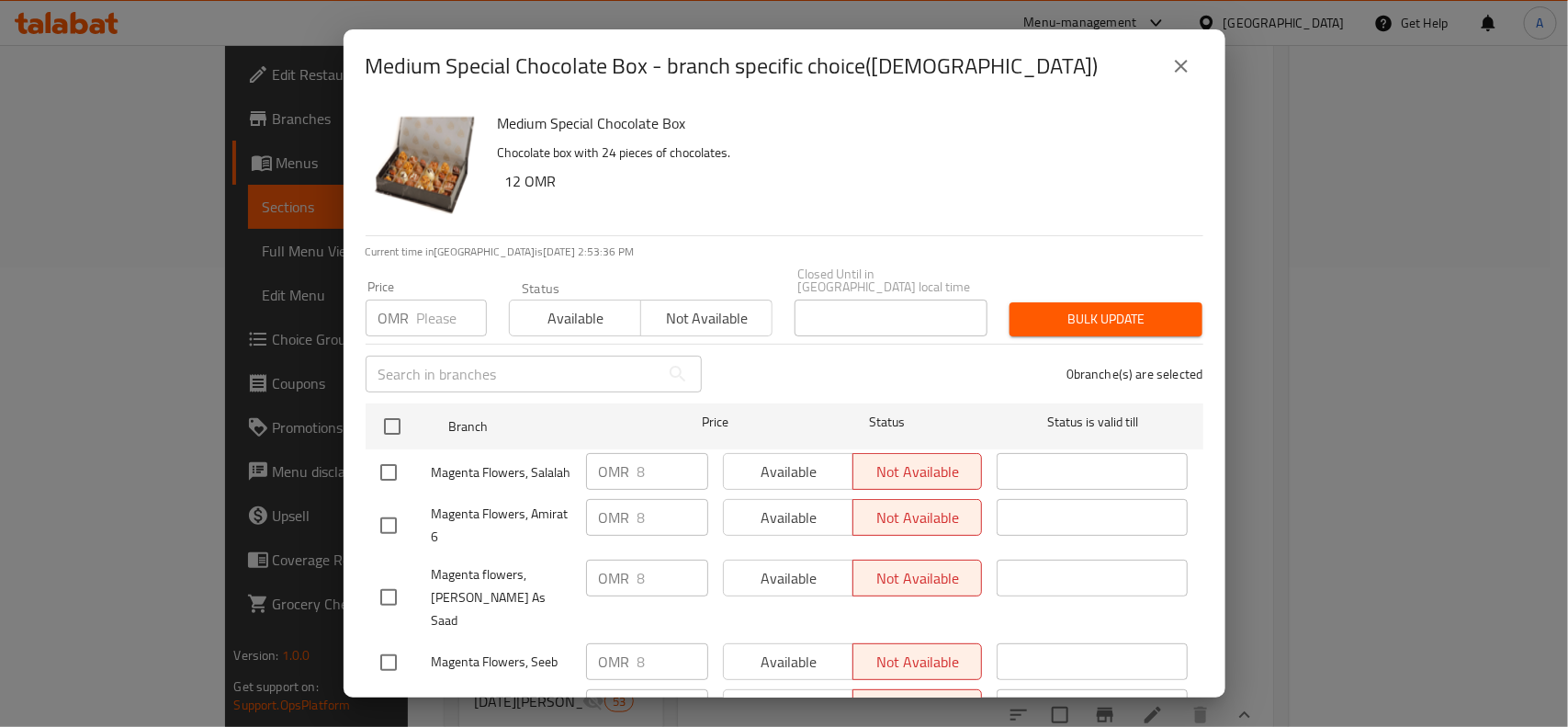
click at [1170, 70] on icon "close" at bounding box center [1180, 66] width 22 height 22
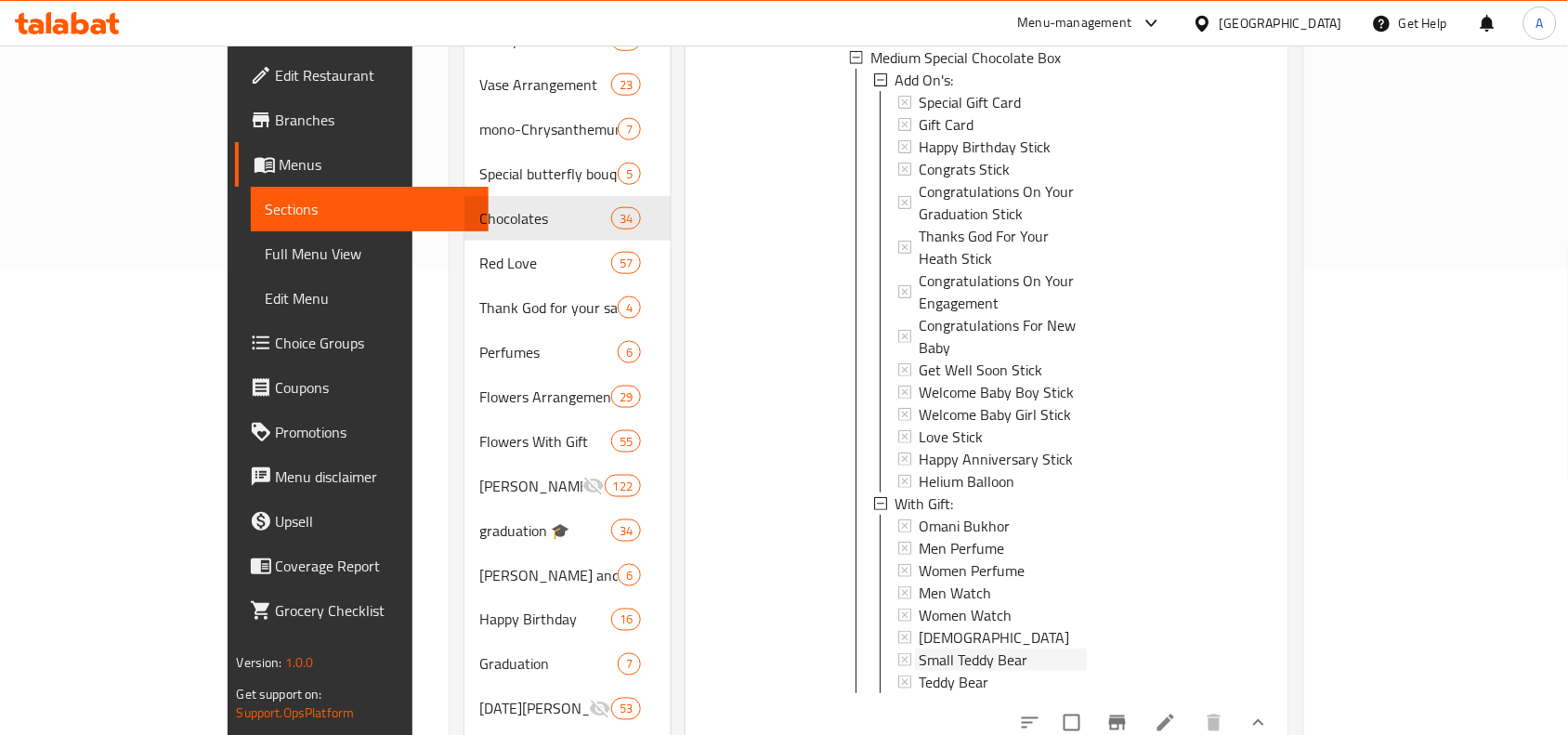
click at [899, 653] on icon at bounding box center [905, 660] width 13 height 13
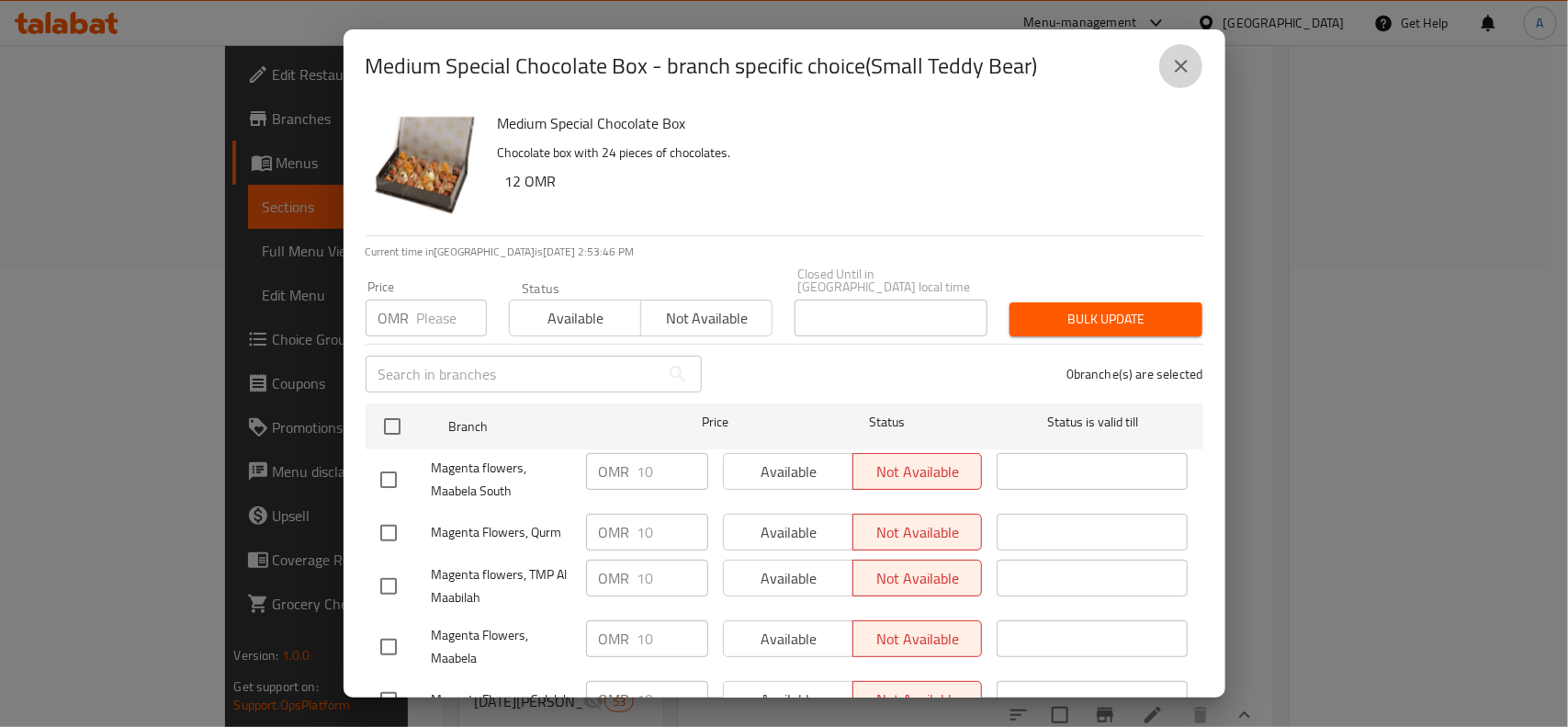
click at [1173, 61] on icon "close" at bounding box center [1180, 66] width 22 height 22
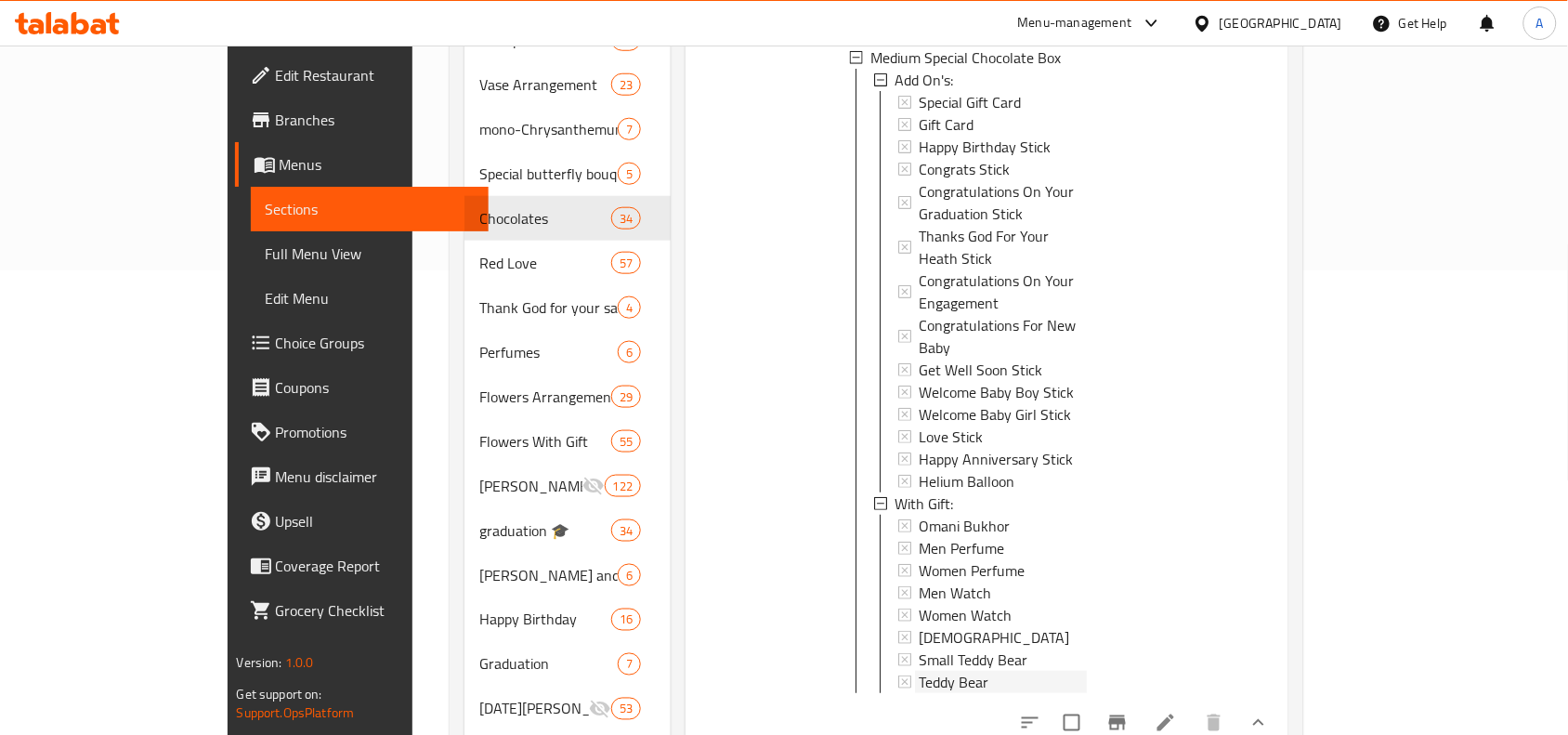
click at [899, 675] on icon at bounding box center [905, 682] width 13 height 13
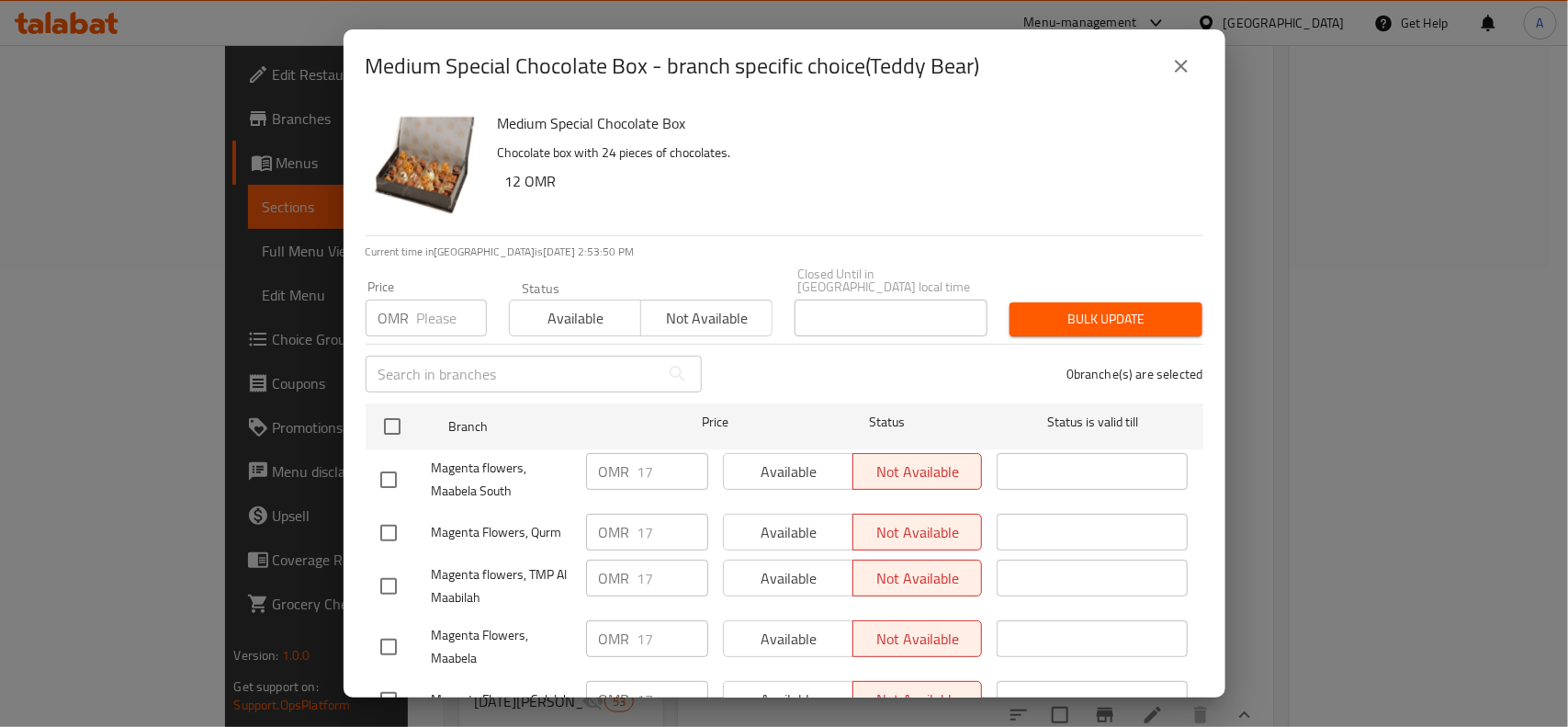
click at [1168, 60] on button "close" at bounding box center [1181, 66] width 44 height 44
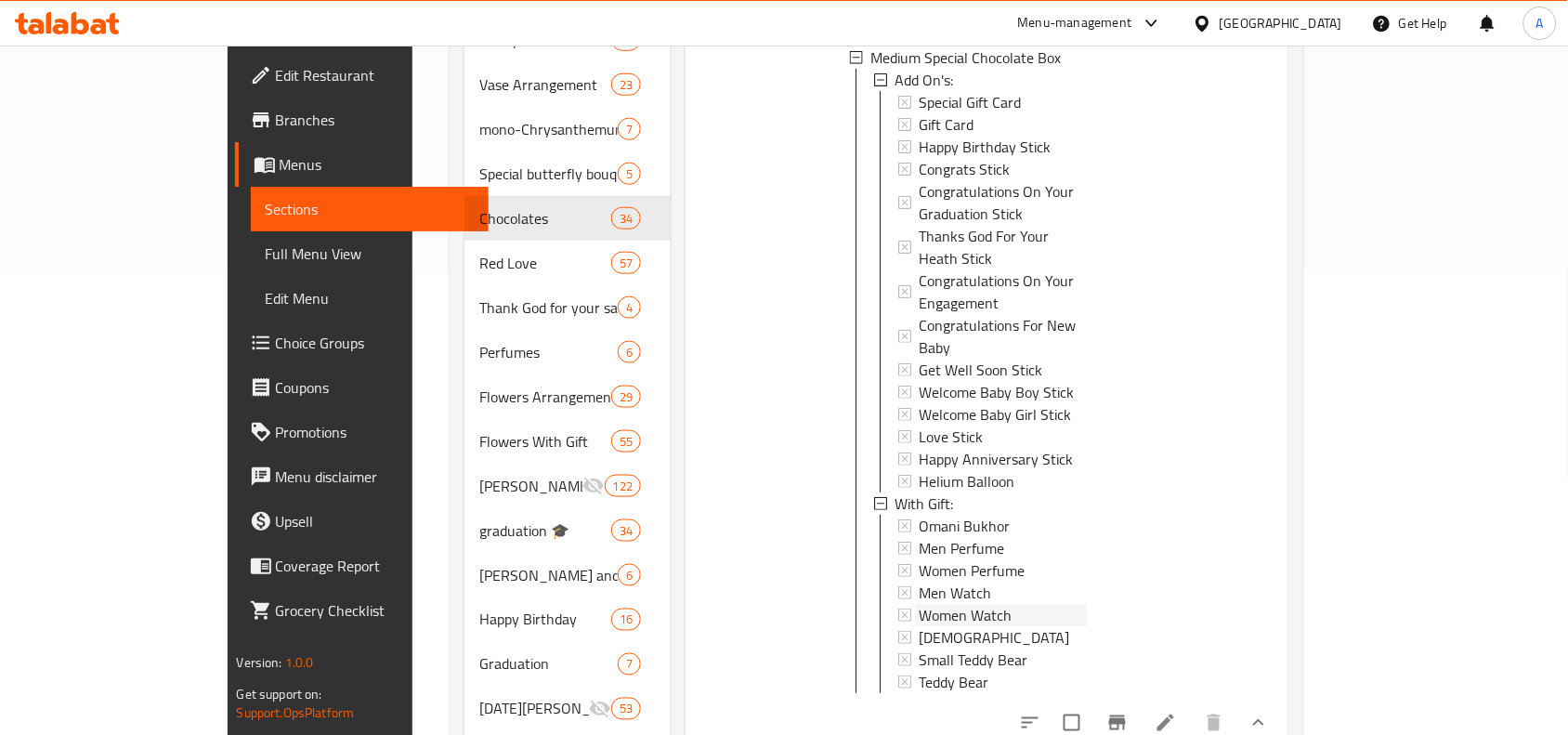
click at [899, 608] on icon at bounding box center [905, 615] width 13 height 13
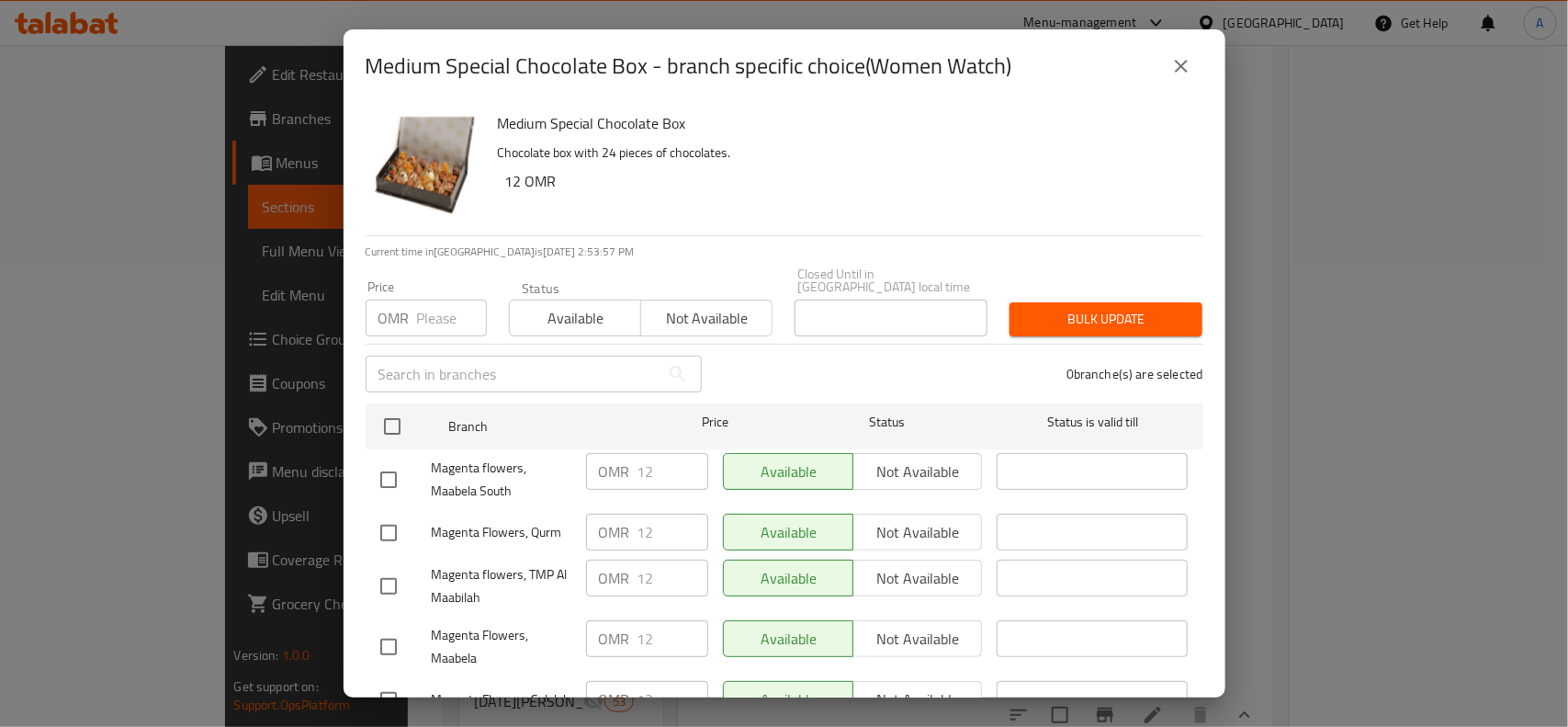
click at [1186, 57] on icon "close" at bounding box center [1180, 66] width 22 height 22
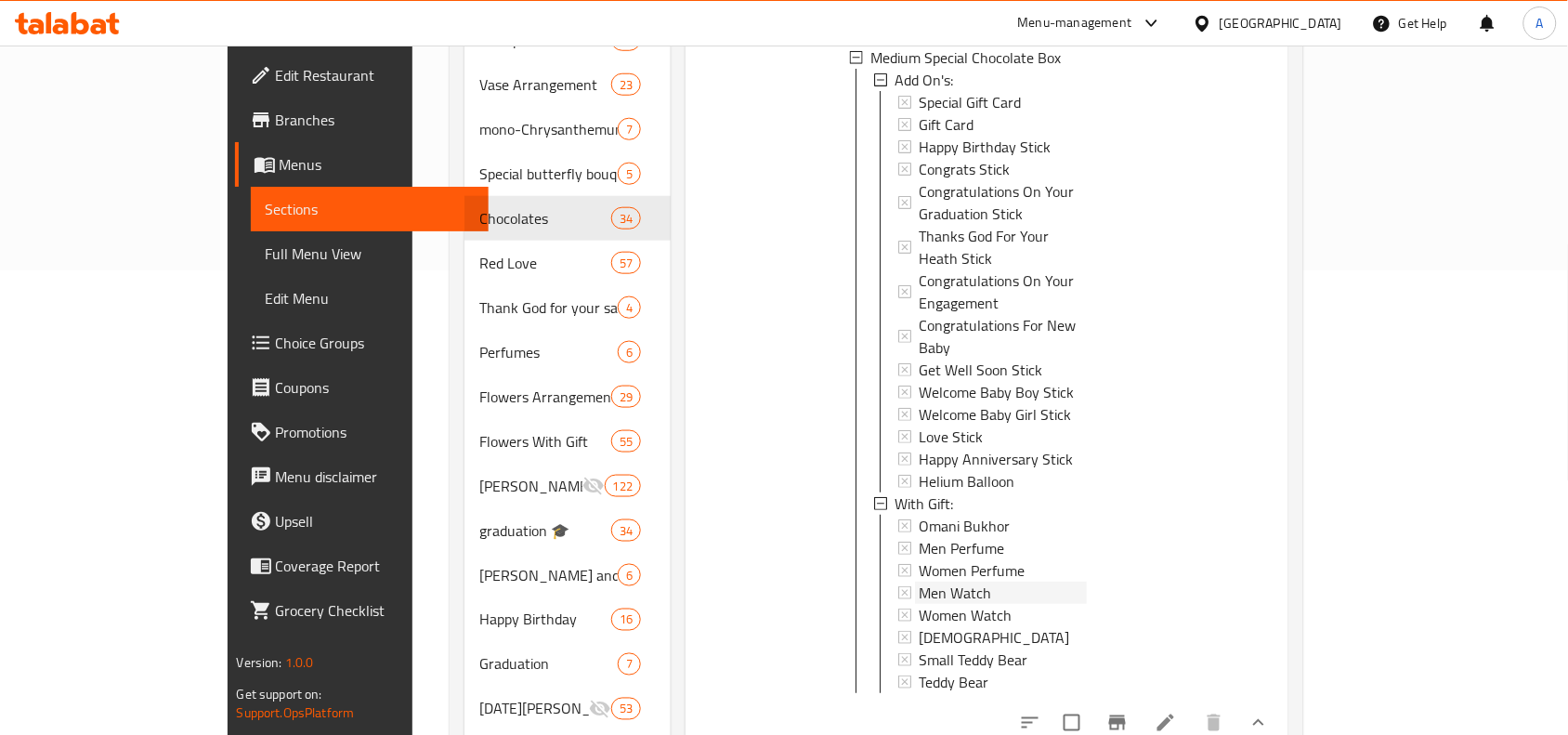
click at [899, 586] on icon at bounding box center [905, 593] width 13 height 13
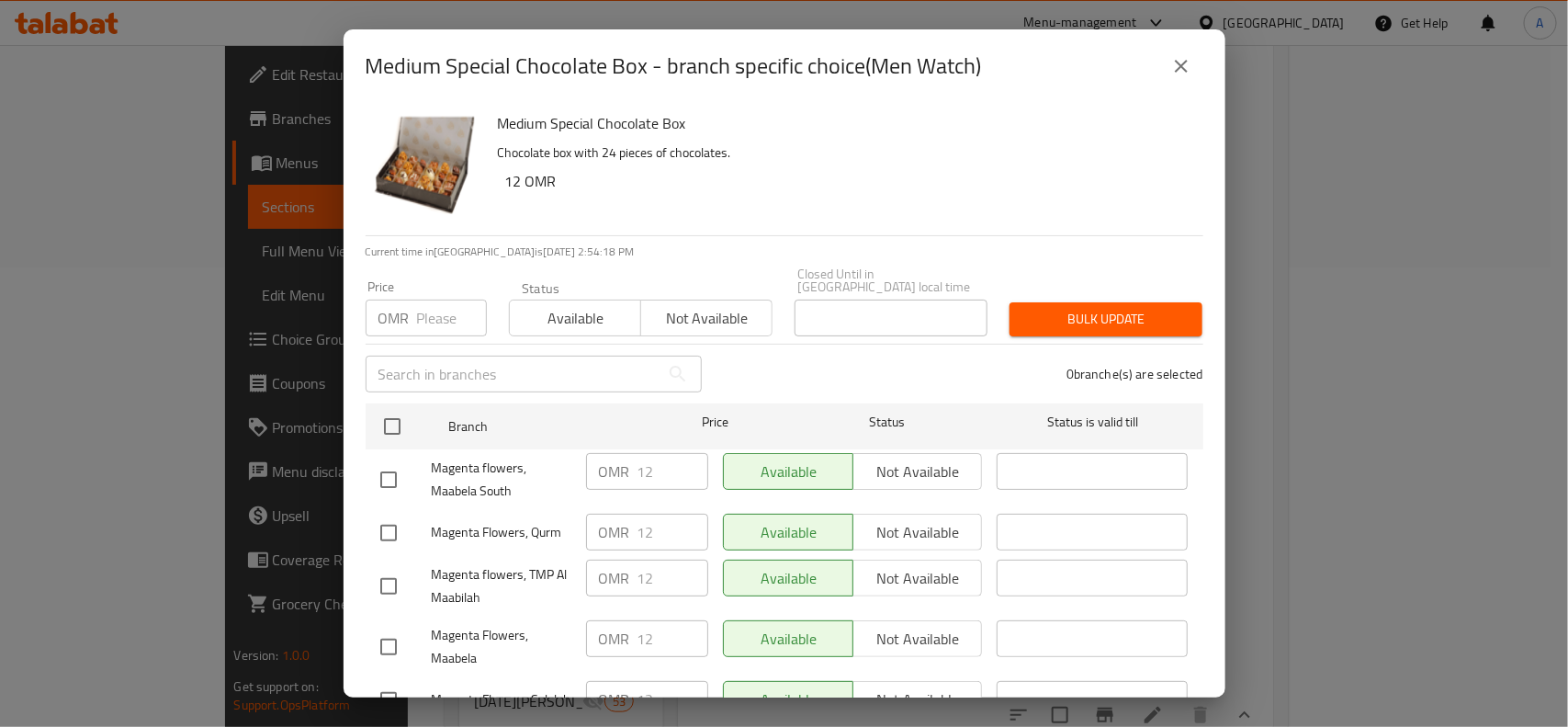
click at [1177, 73] on icon "close" at bounding box center [1180, 66] width 22 height 22
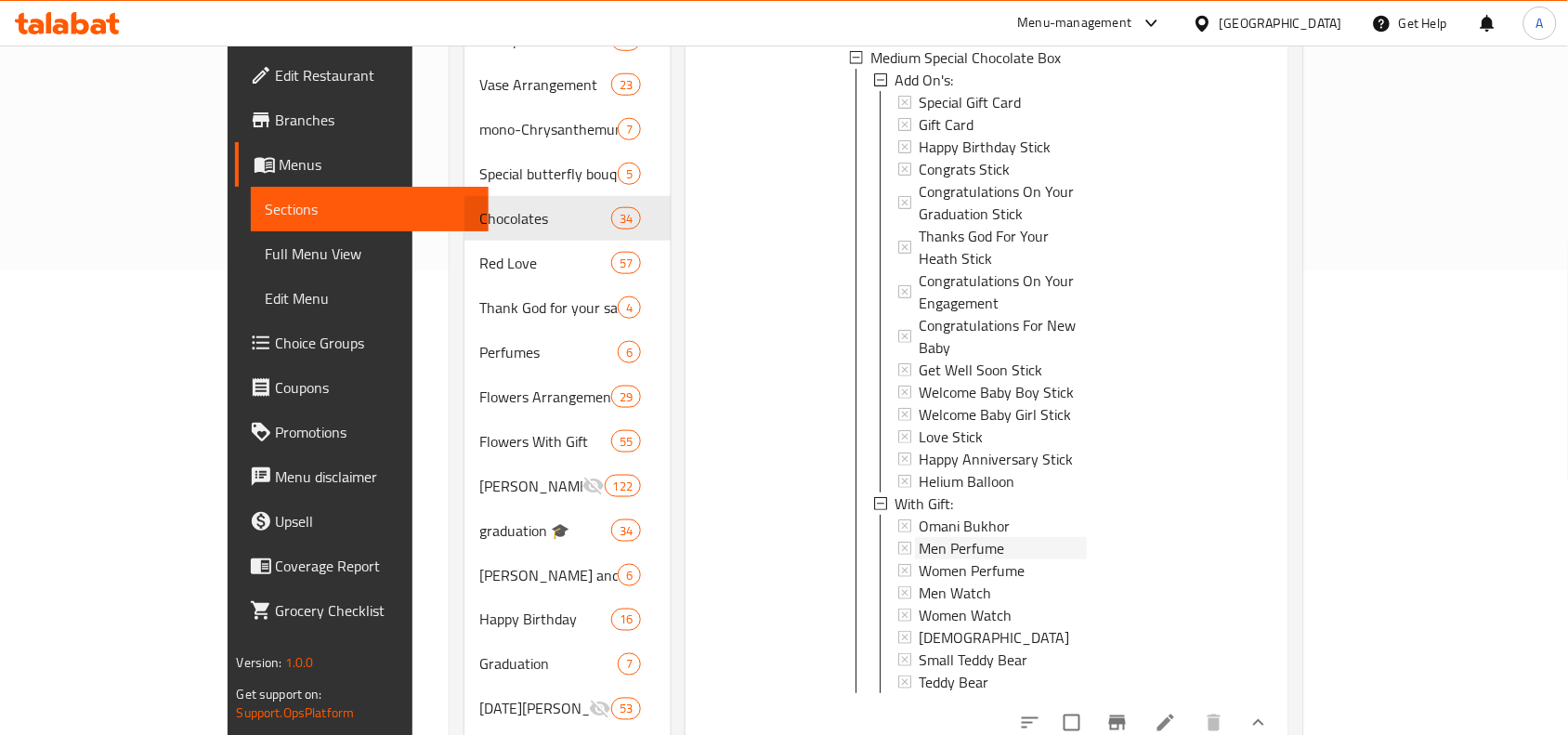
click at [899, 542] on icon at bounding box center [905, 548] width 13 height 13
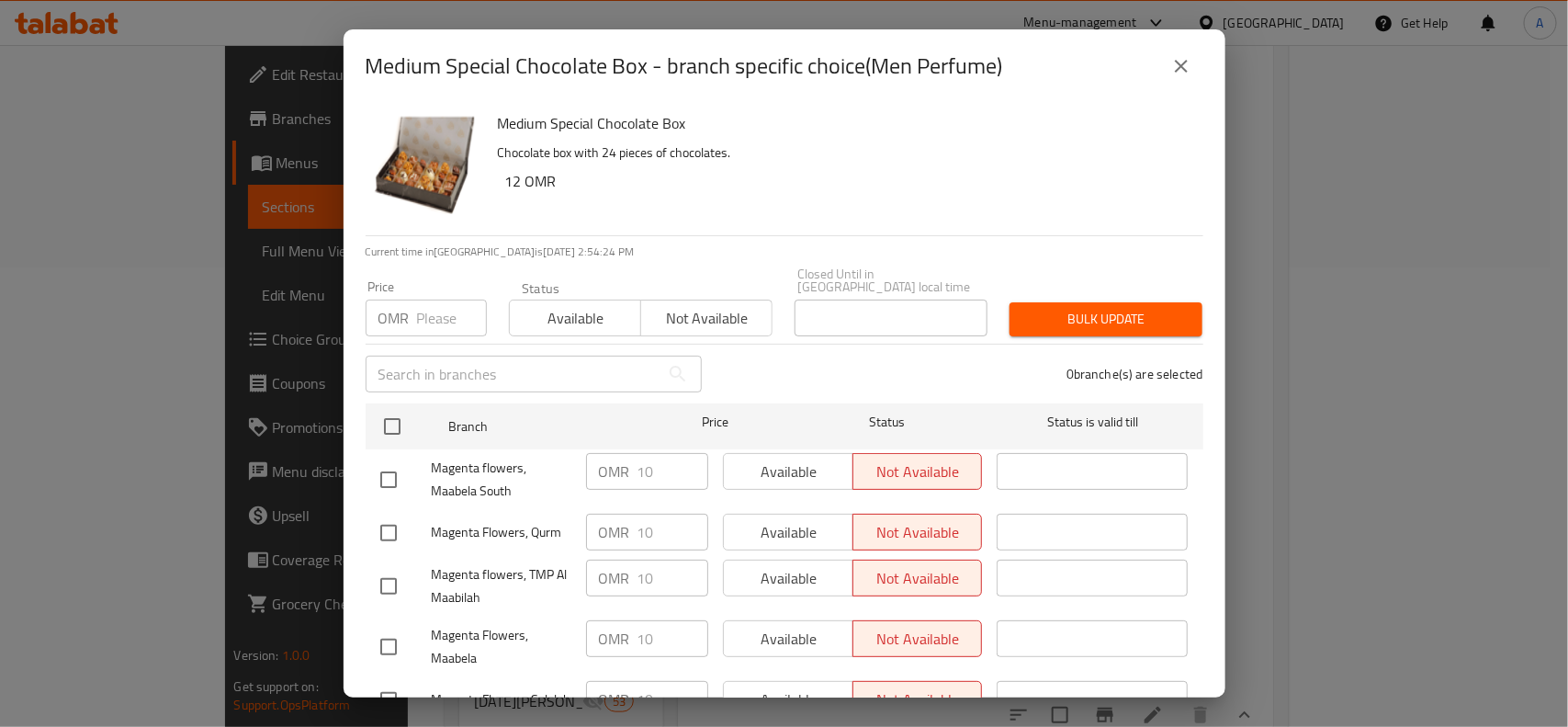
click at [1180, 71] on icon "close" at bounding box center [1180, 66] width 22 height 22
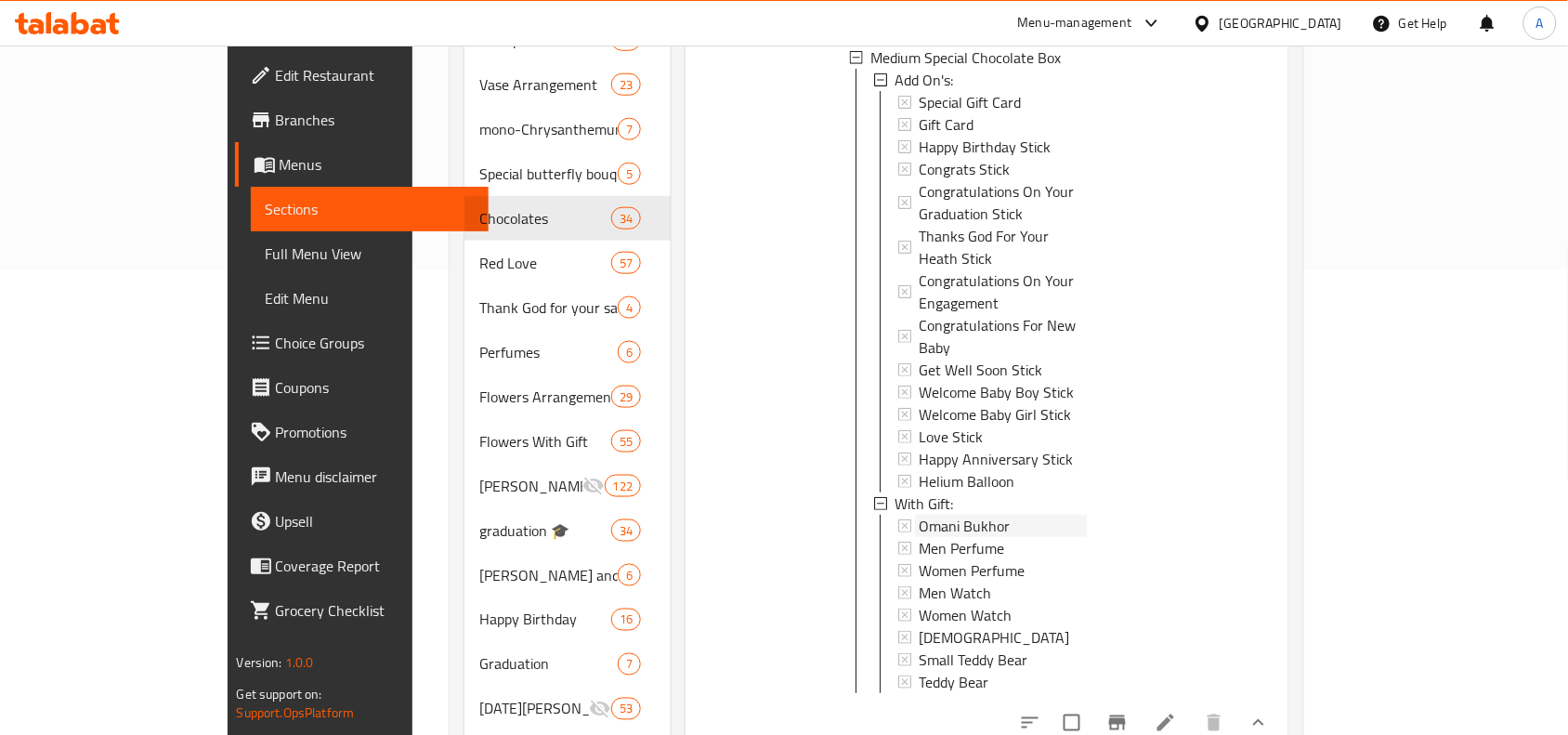
click at [899, 520] on icon at bounding box center [905, 526] width 13 height 13
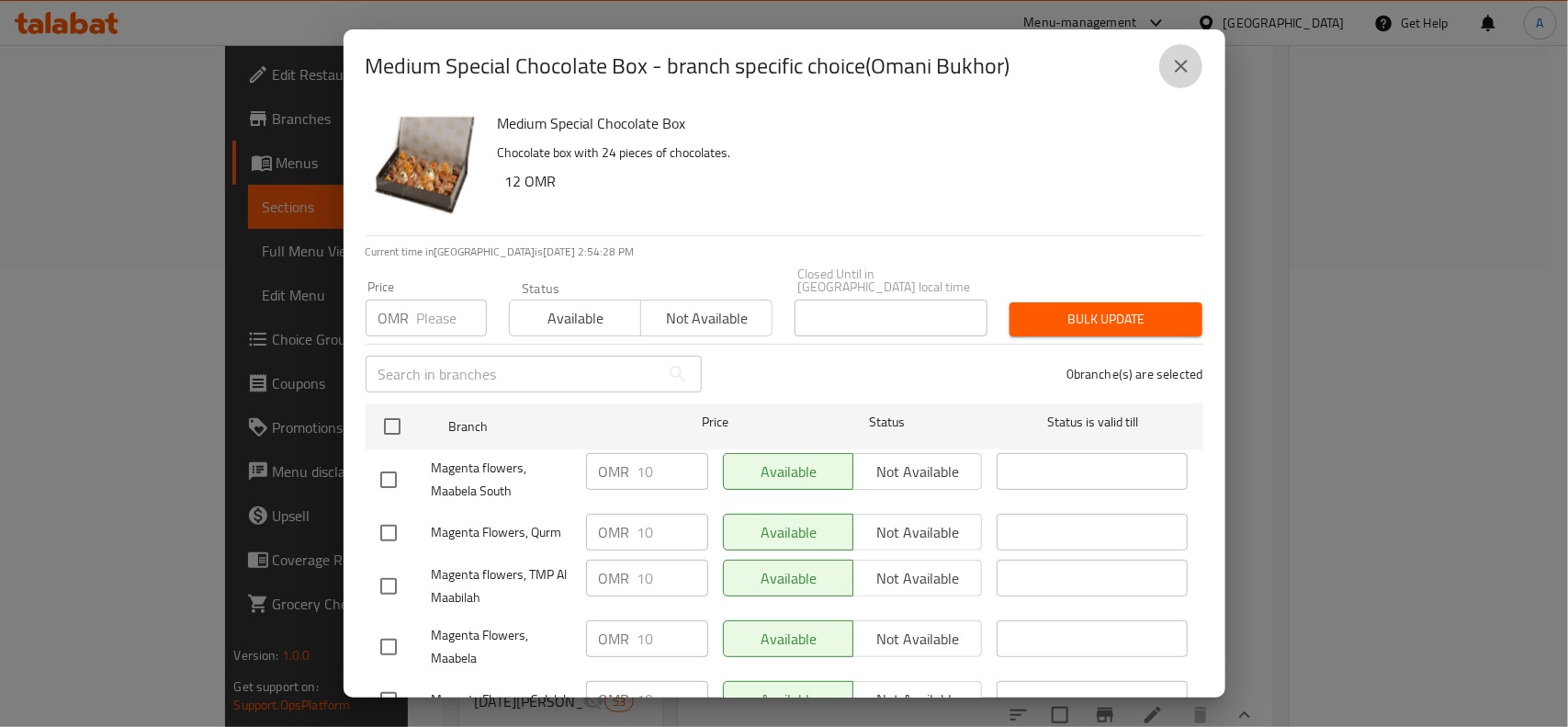
click at [1187, 74] on icon "close" at bounding box center [1180, 66] width 22 height 22
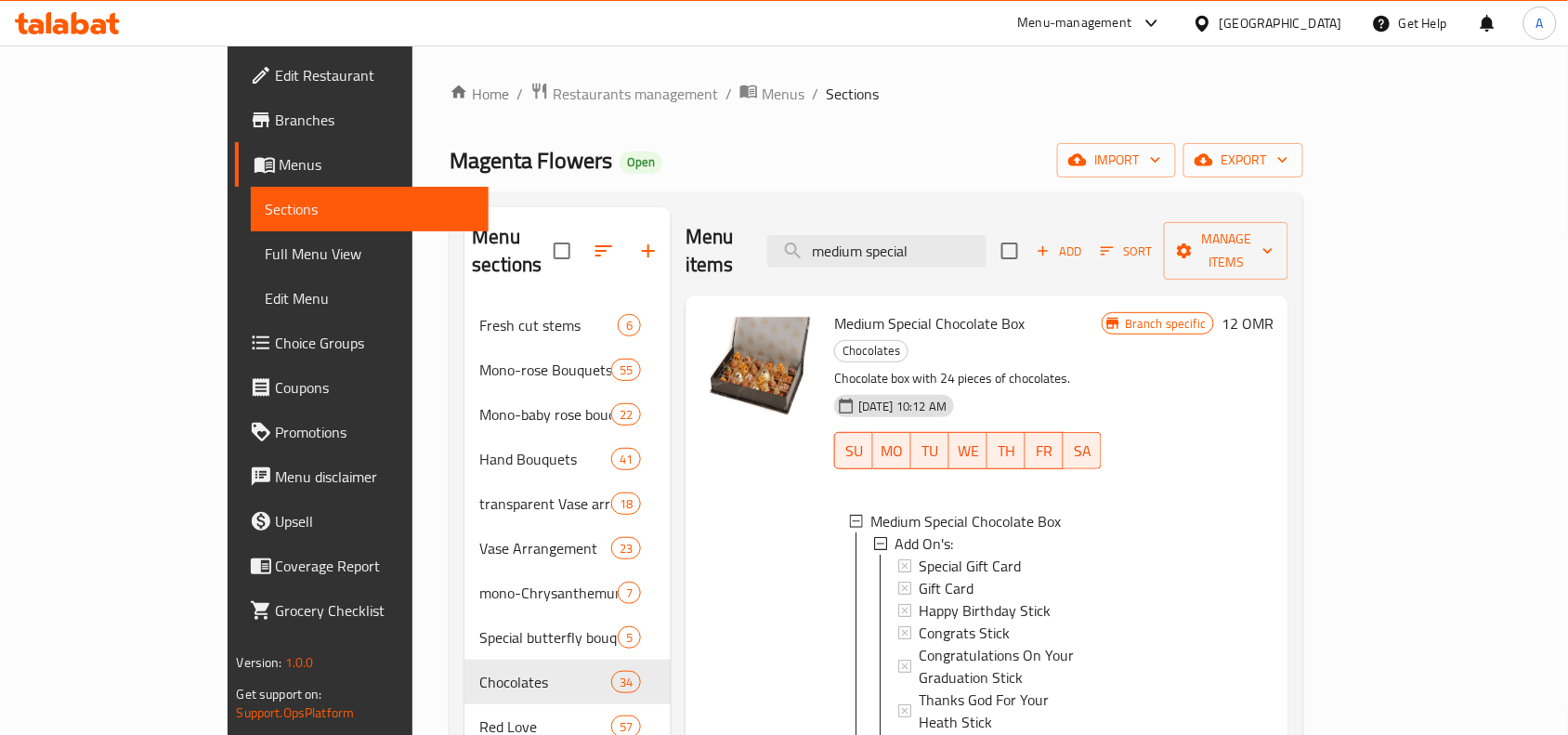
scroll to position [0, 0]
click at [950, 238] on input "medium special" at bounding box center [877, 252] width 219 height 32
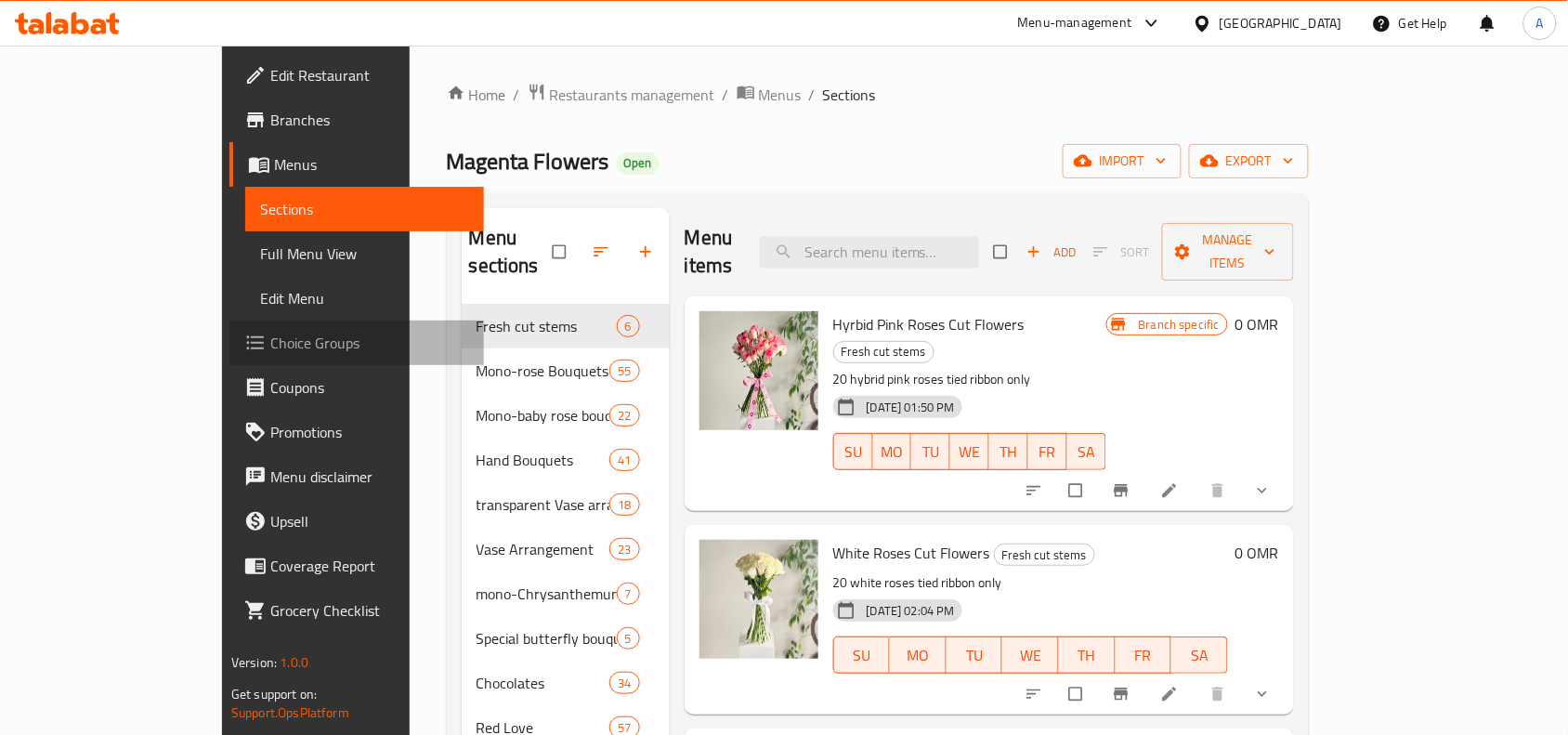
click at [270, 345] on span "Choice Groups" at bounding box center [369, 342] width 199 height 22
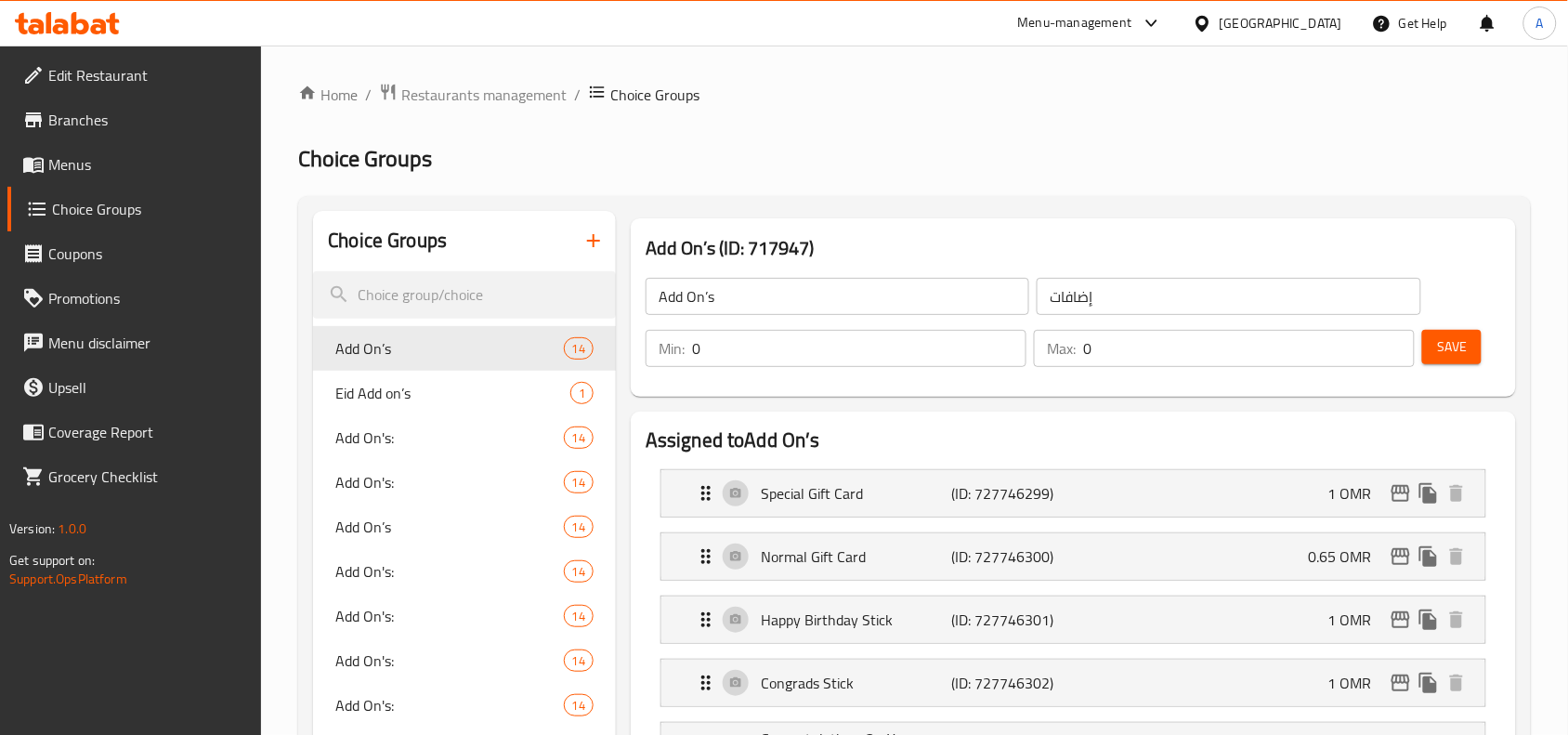
click at [925, 232] on div "Add On’s (ID: 717947) Add On’s ​ إضافات ​ Min: 0 ​ Max: 0 ​ Save" at bounding box center [1074, 307] width 885 height 178
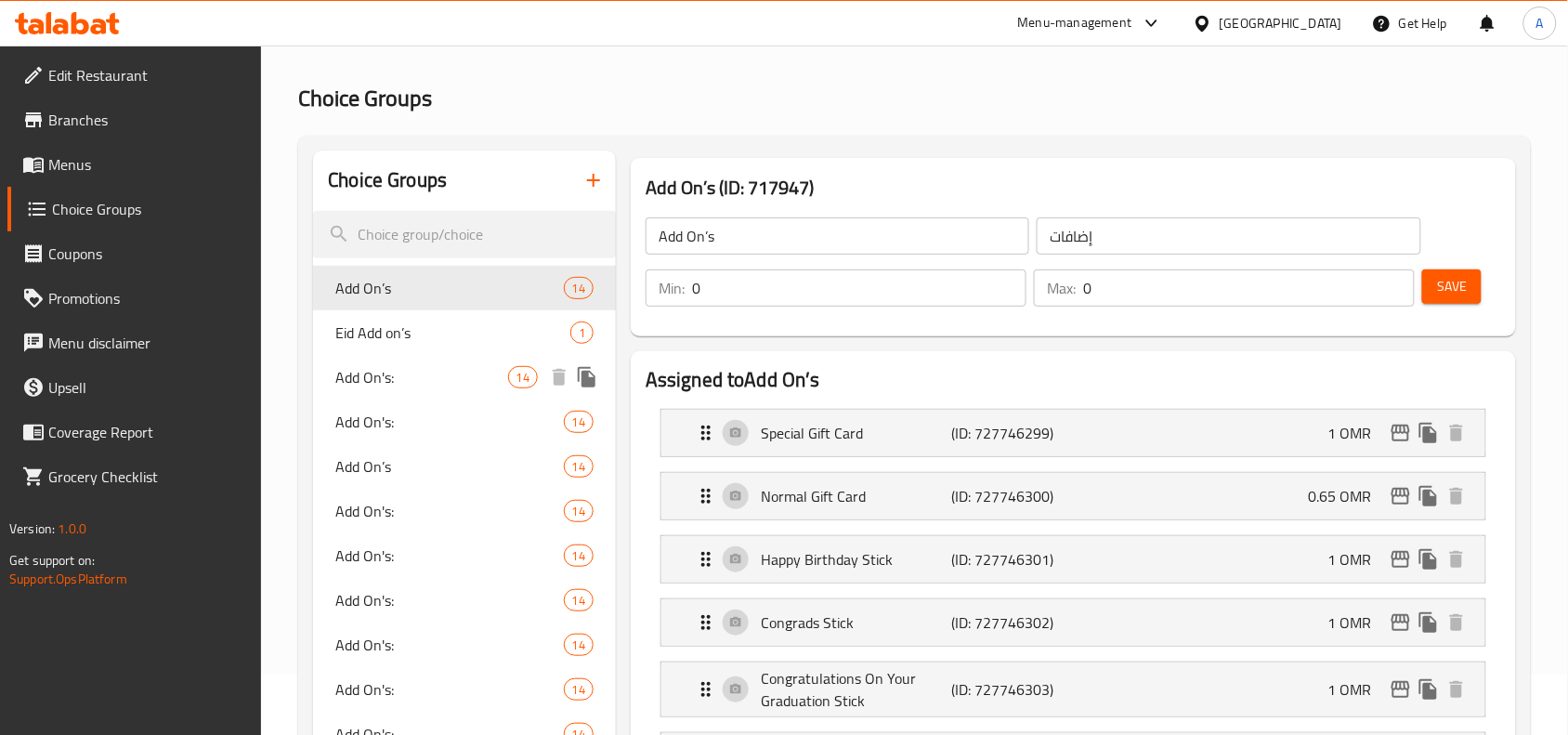
scroll to position [116, 0]
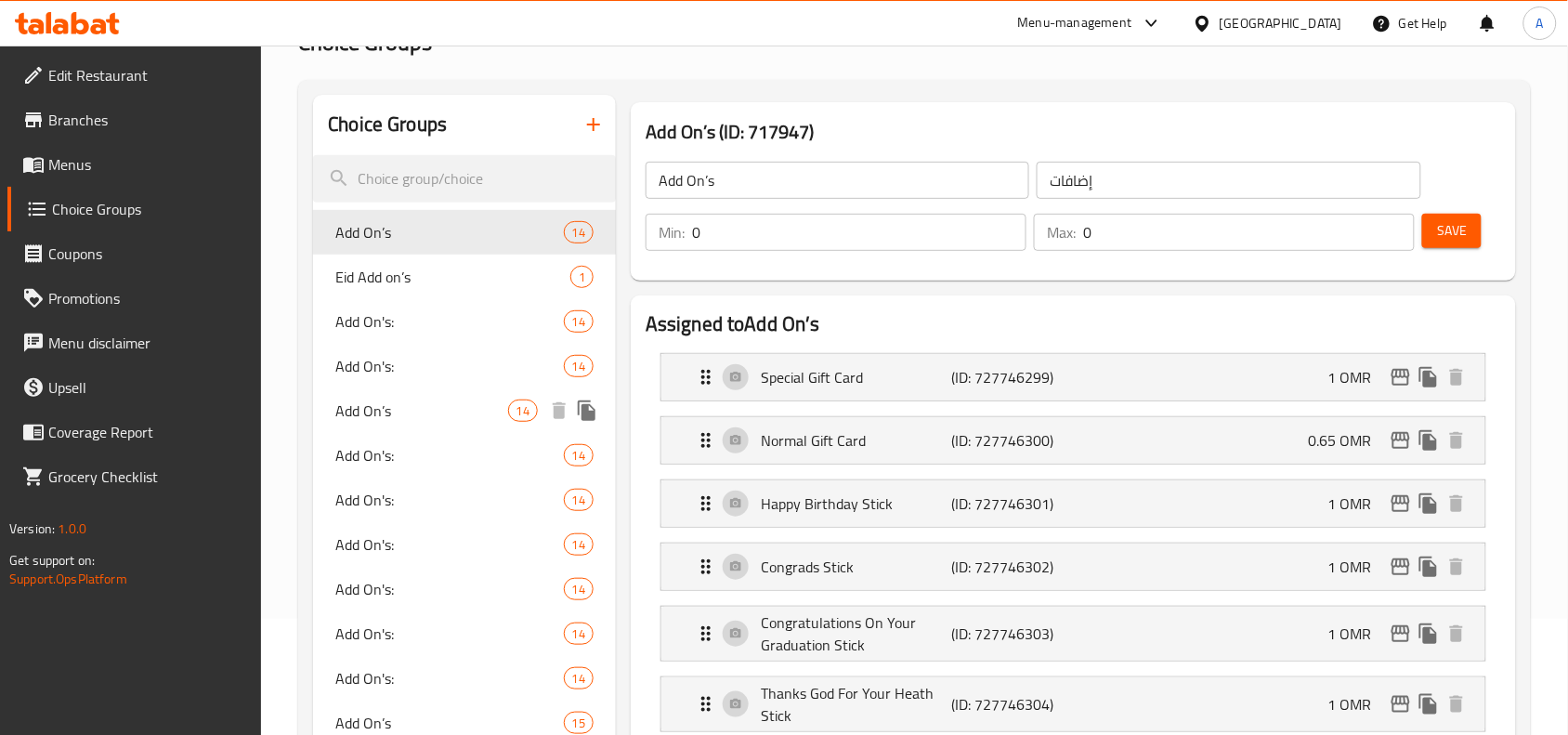
click at [406, 411] on span "Add On’s" at bounding box center [421, 410] width 172 height 22
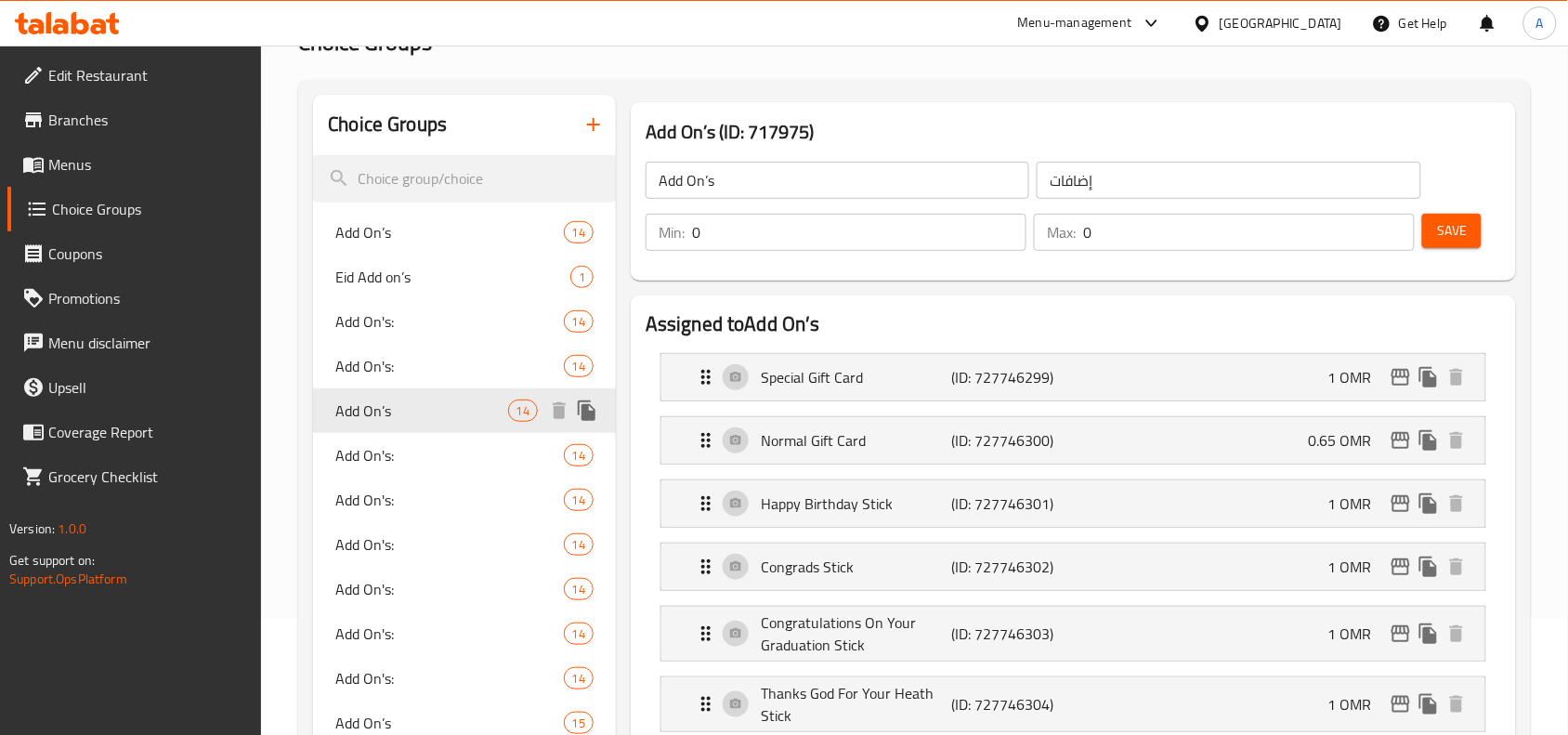
click at [387, 467] on span "Add On's:" at bounding box center [448, 454] width 228 height 22
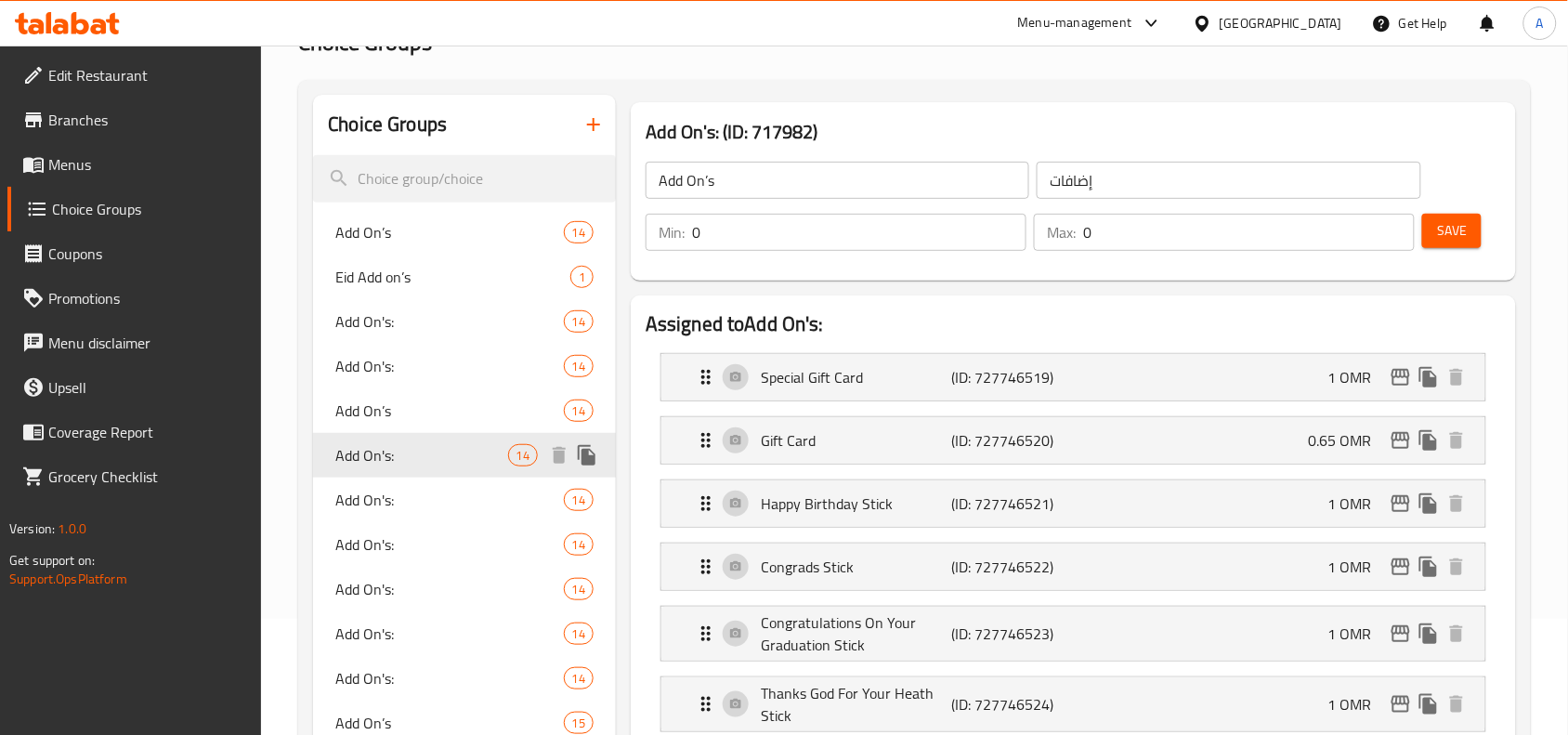
click at [390, 461] on span "Add On's:" at bounding box center [421, 454] width 172 height 22
type input "Add On's:"
type input "الإضافات:"
click at [393, 507] on span "Add On's:" at bounding box center [421, 499] width 172 height 22
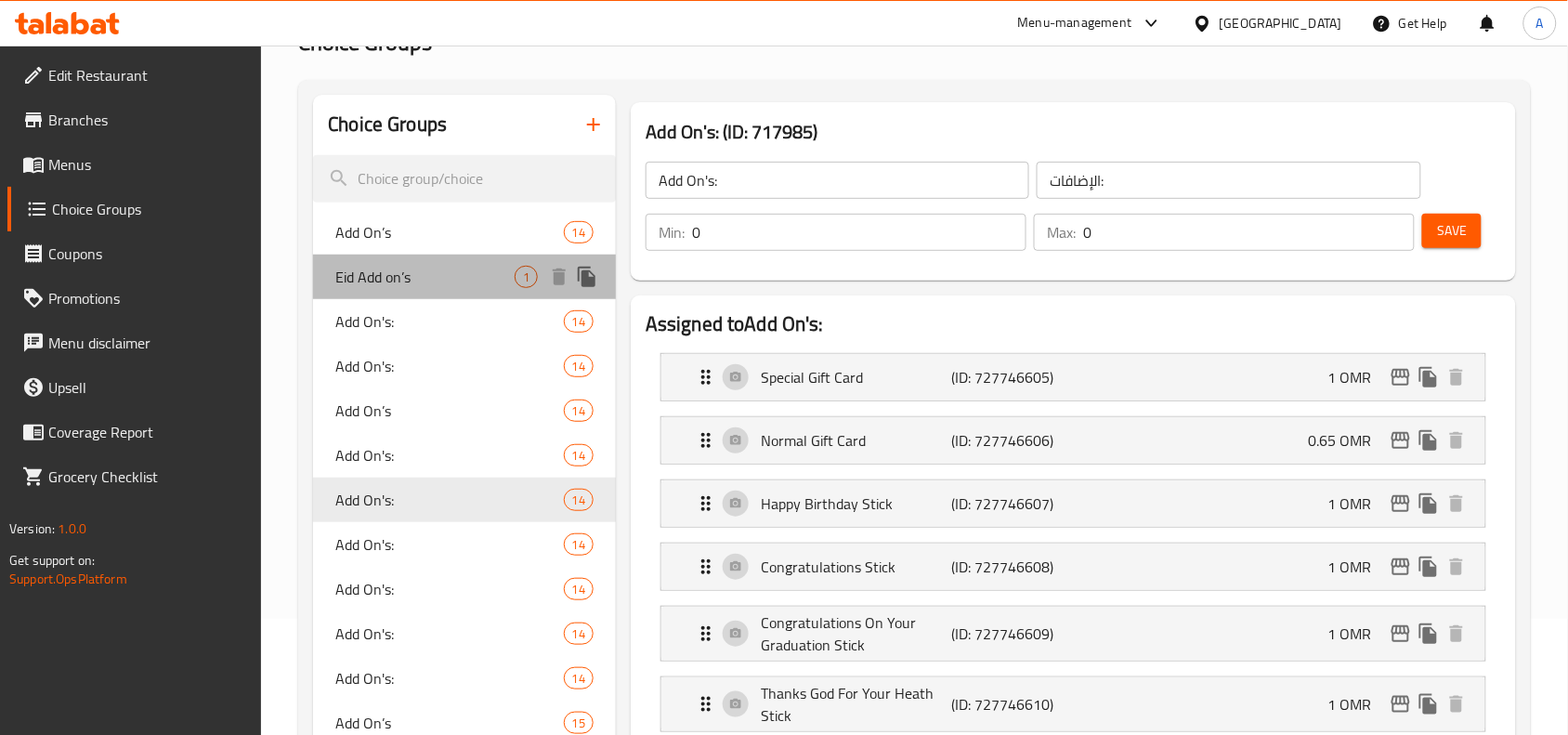
click at [387, 284] on span "Eid Add on’s" at bounding box center [425, 276] width 179 height 22
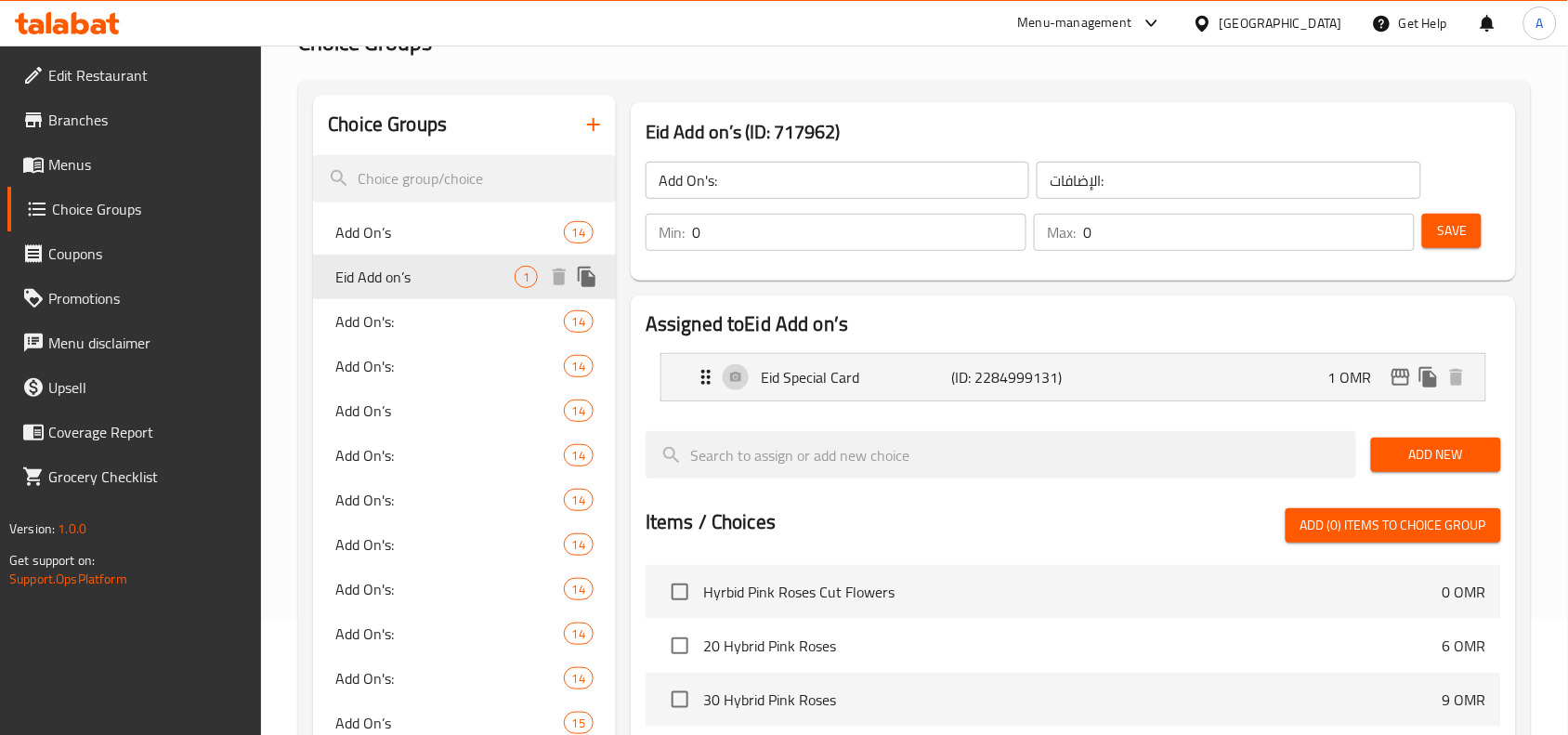
type input "Eid Add on’s"
type input "إضافات"
type input "1"
click at [415, 238] on span "Add On’s" at bounding box center [421, 231] width 172 height 22
click at [1026, 108] on div "Eid Add on’s (ID: 717962) Eid Add on’s ​ إضافات ​ Min: 0 ​ Max: 1 ​ Save" at bounding box center [1074, 190] width 885 height 178
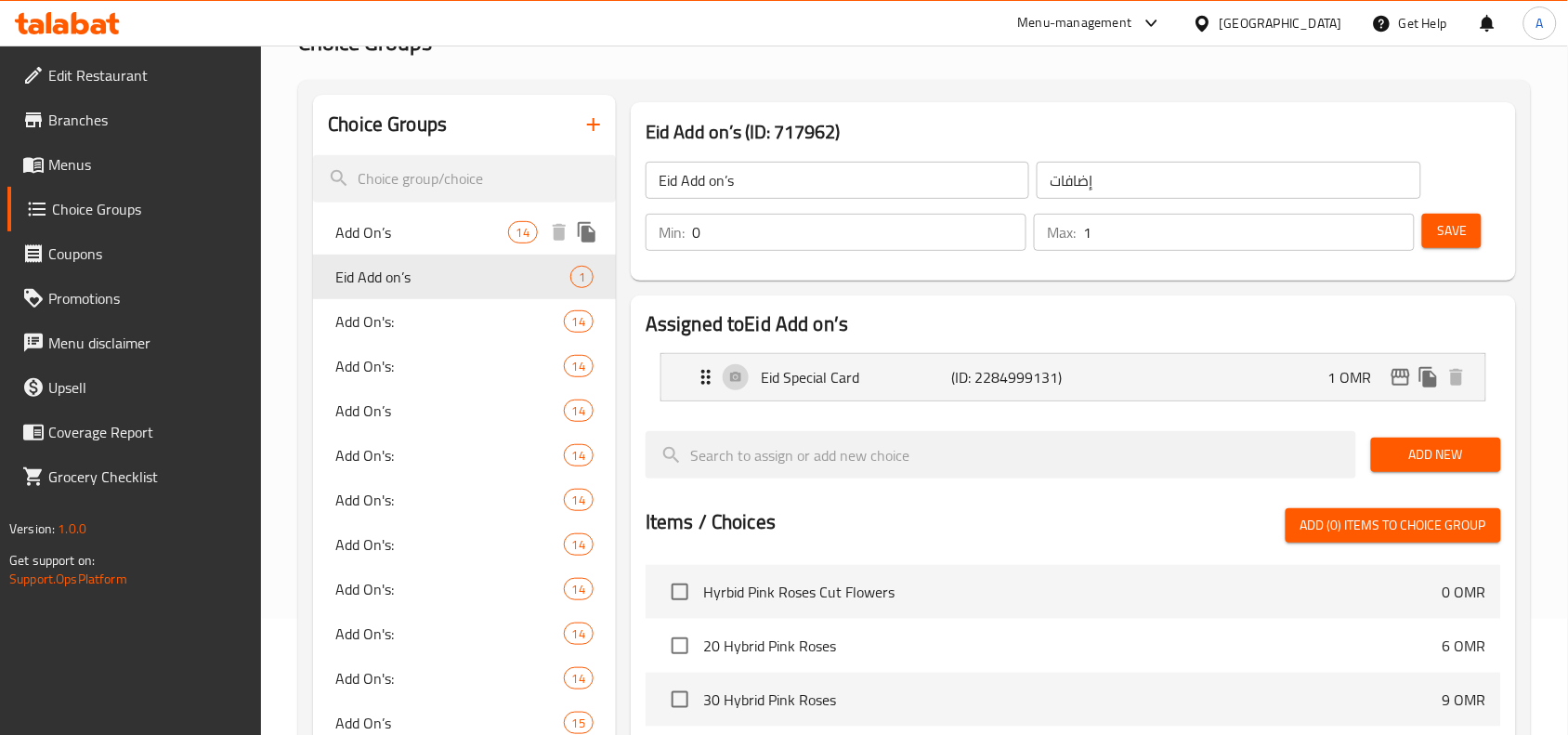
type input "Add On’s"
type input "0"
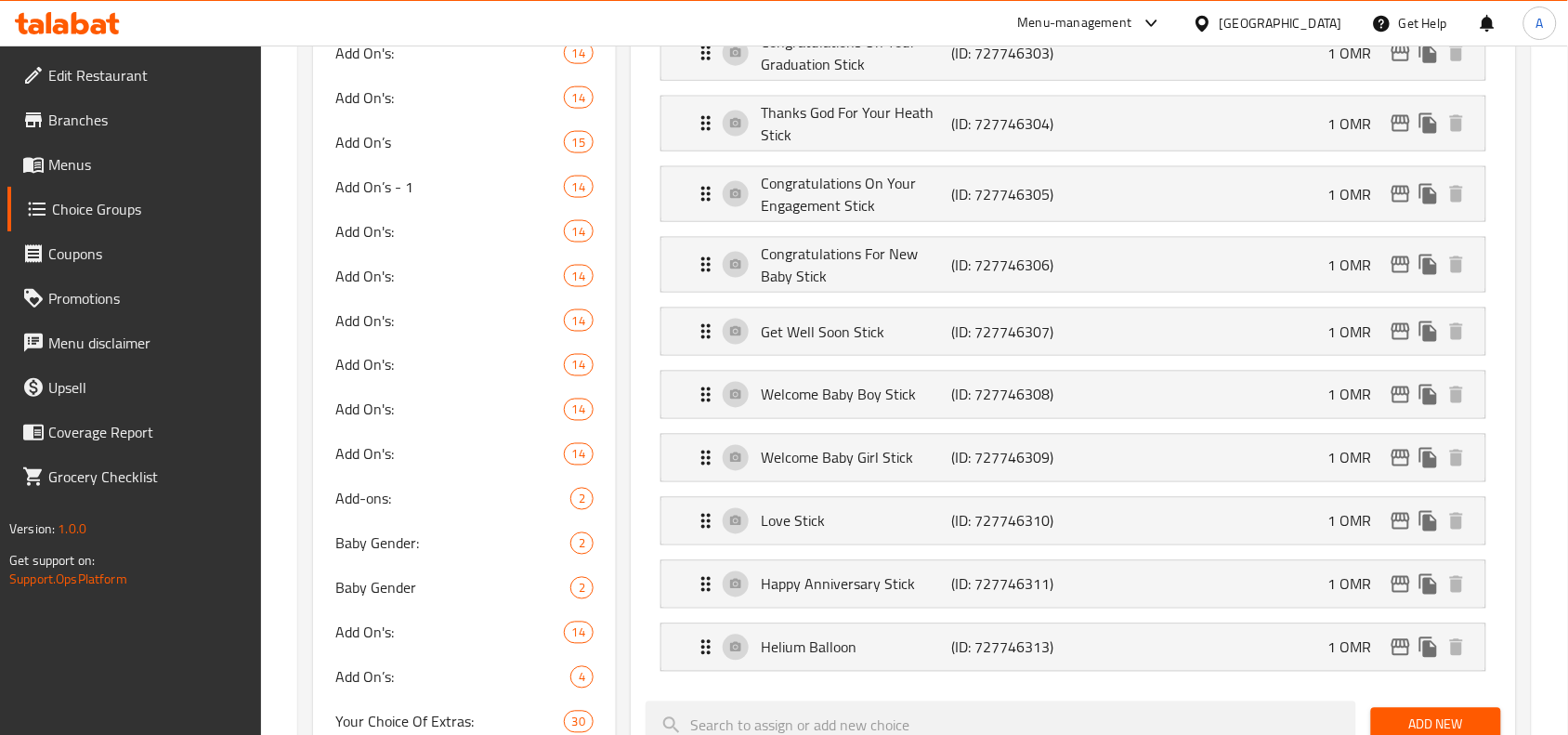
scroll to position [0, 0]
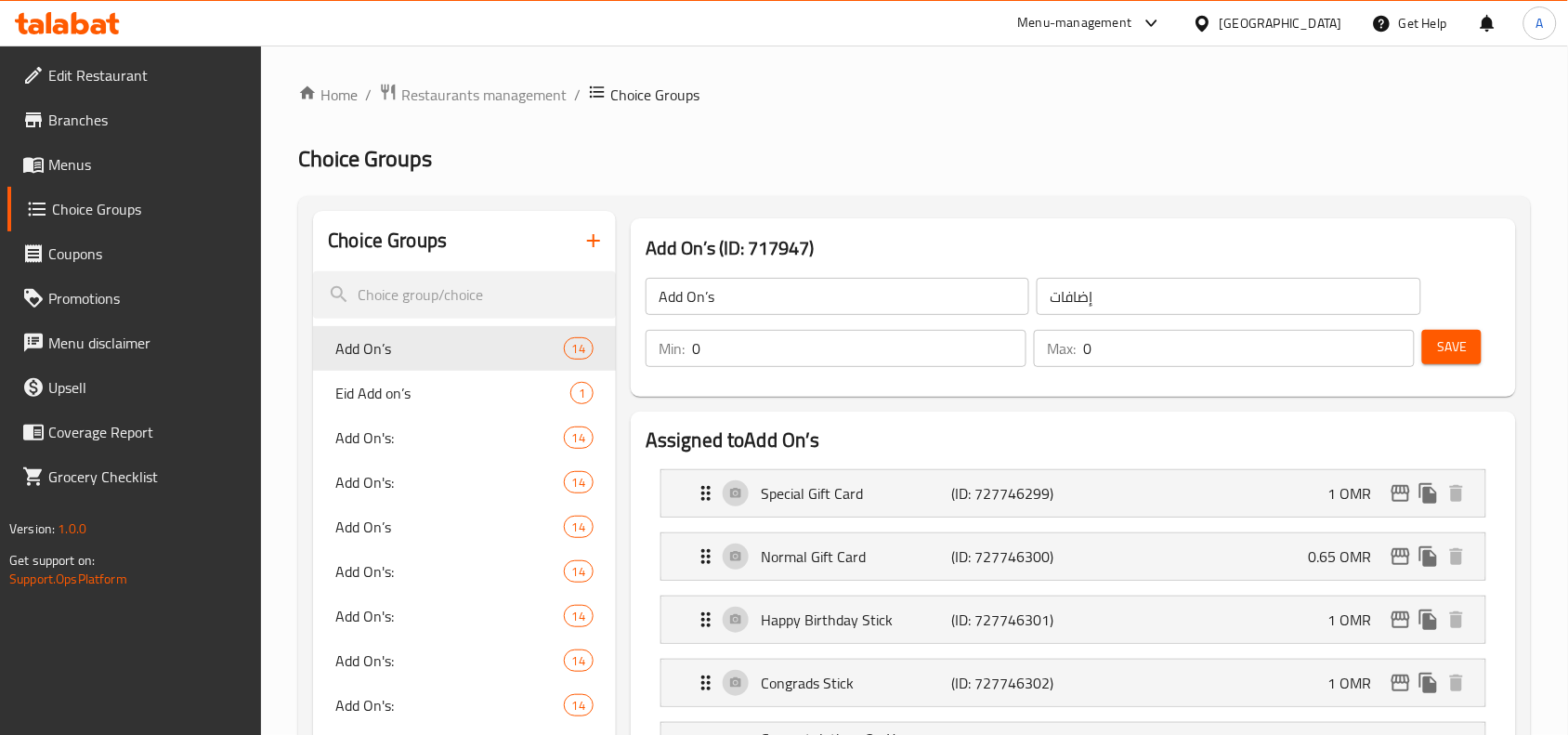
click at [790, 169] on h2 "Choice Groups" at bounding box center [914, 158] width 1233 height 30
click at [474, 295] on input "search" at bounding box center [465, 295] width 303 height 48
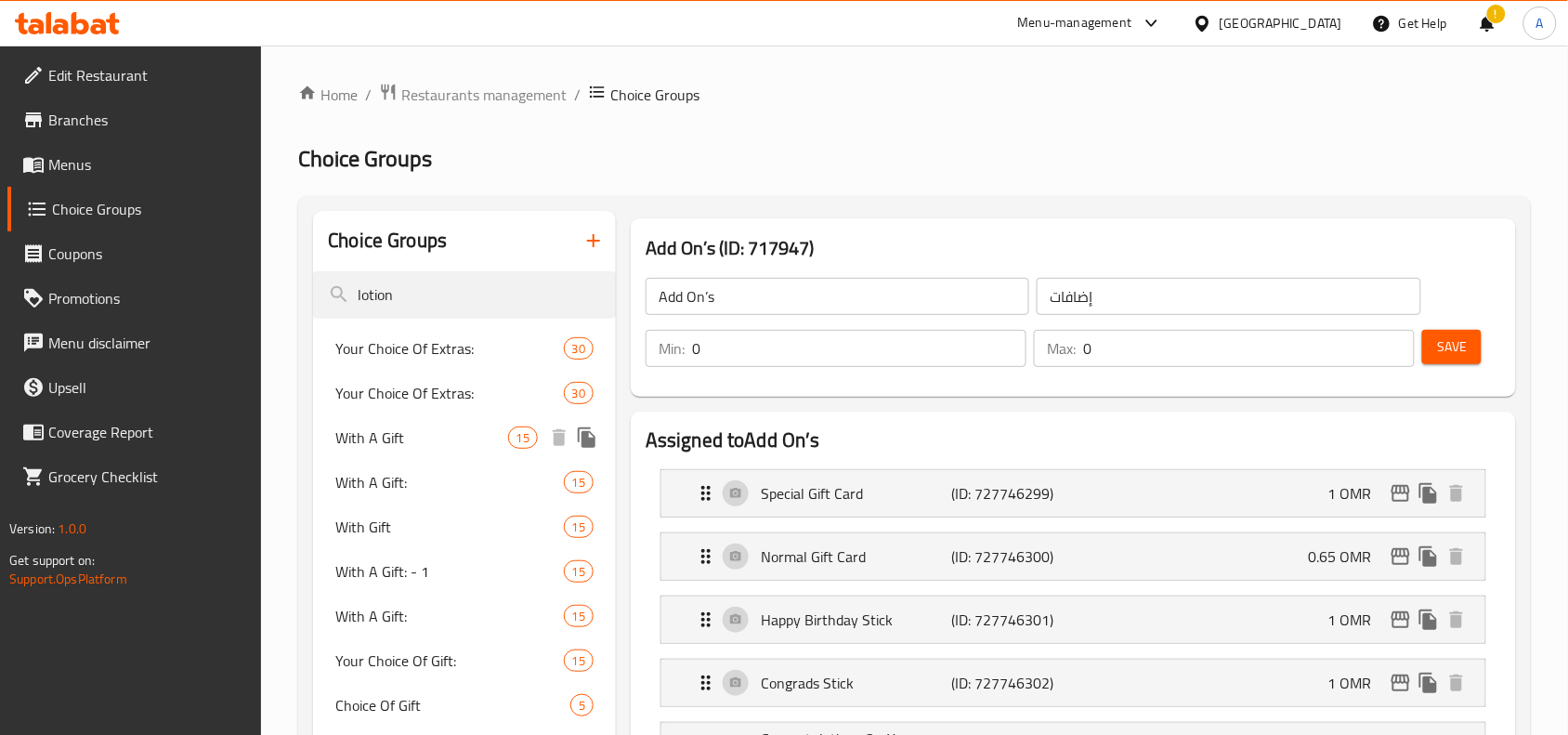
type input "lotion"
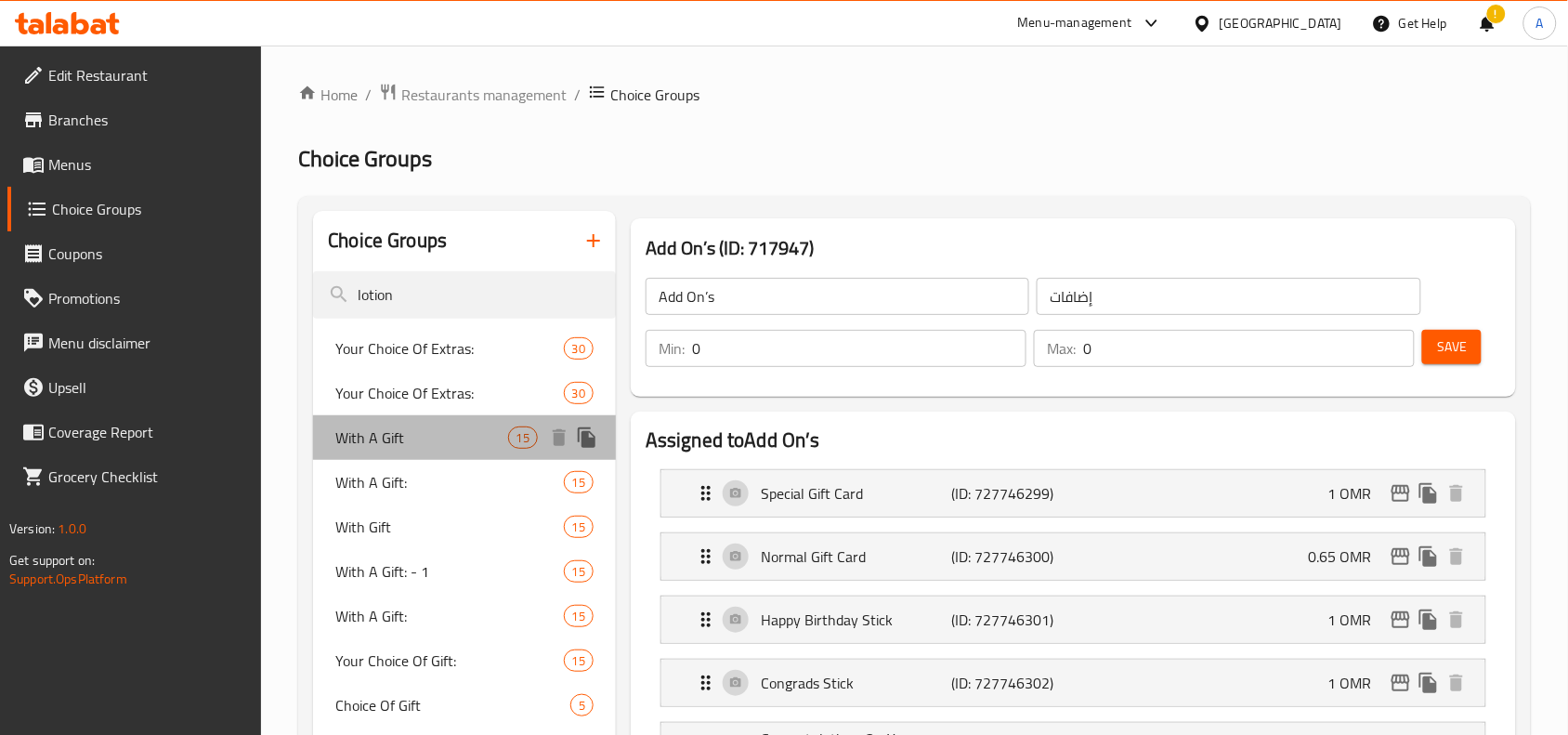
click at [437, 444] on span "With A Gift" at bounding box center [421, 437] width 172 height 22
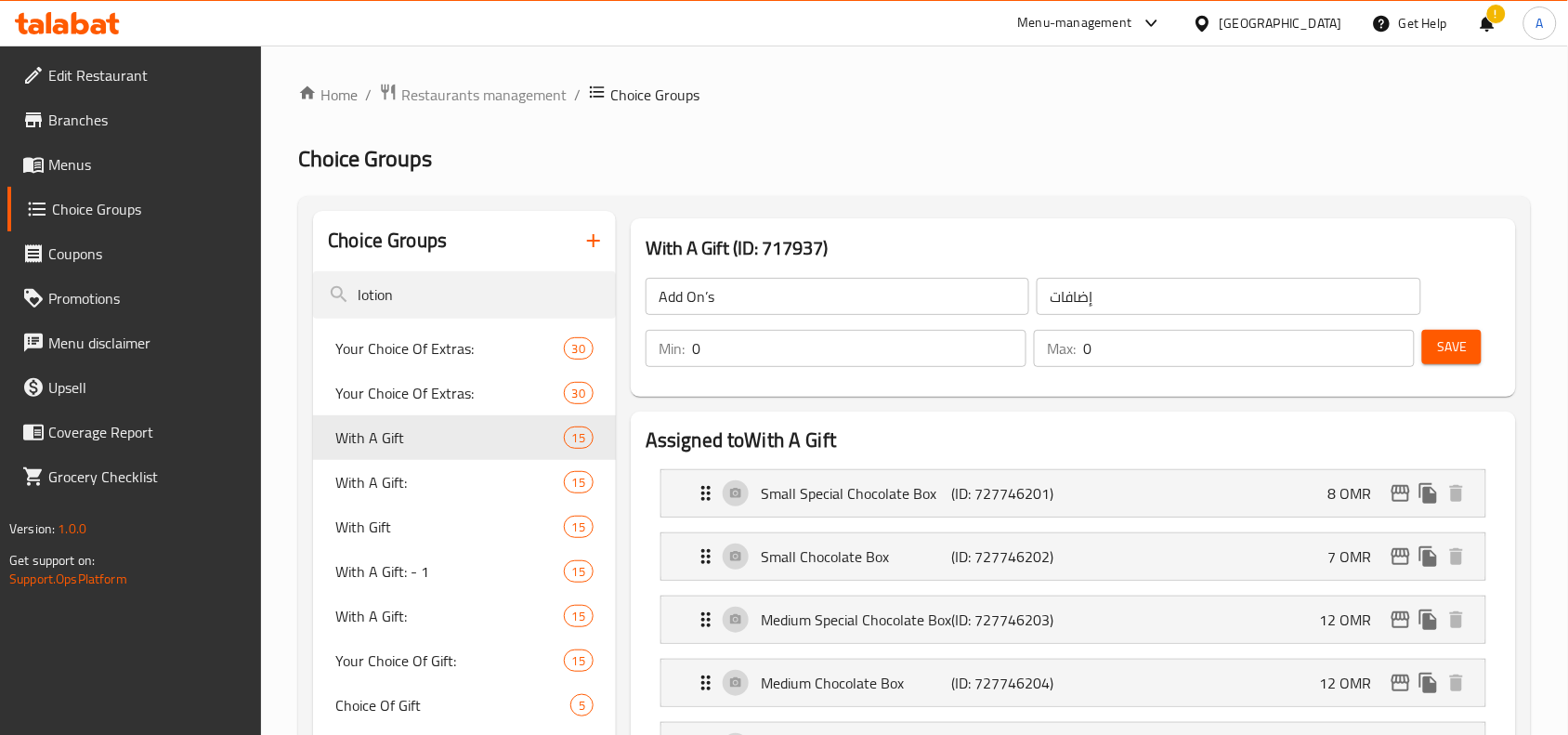
type input "With A Gift"
type input "مع هدية"
